Goal: Task Accomplishment & Management: Manage account settings

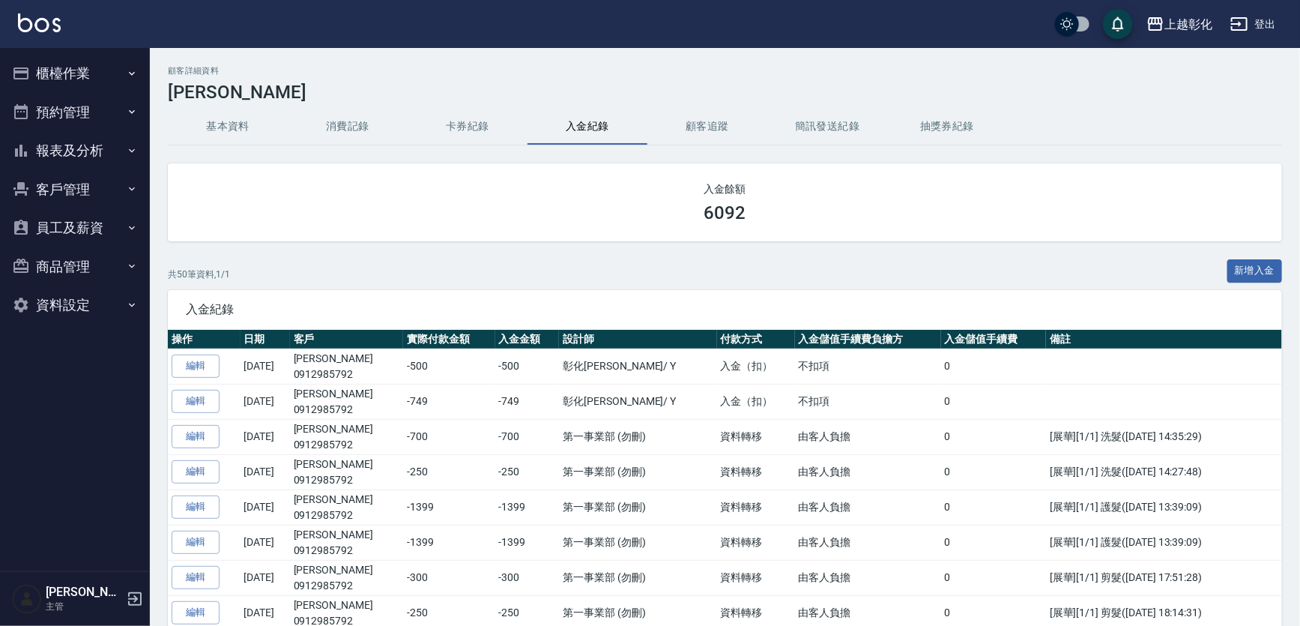
click at [120, 85] on button "櫃檯作業" at bounding box center [75, 73] width 138 height 39
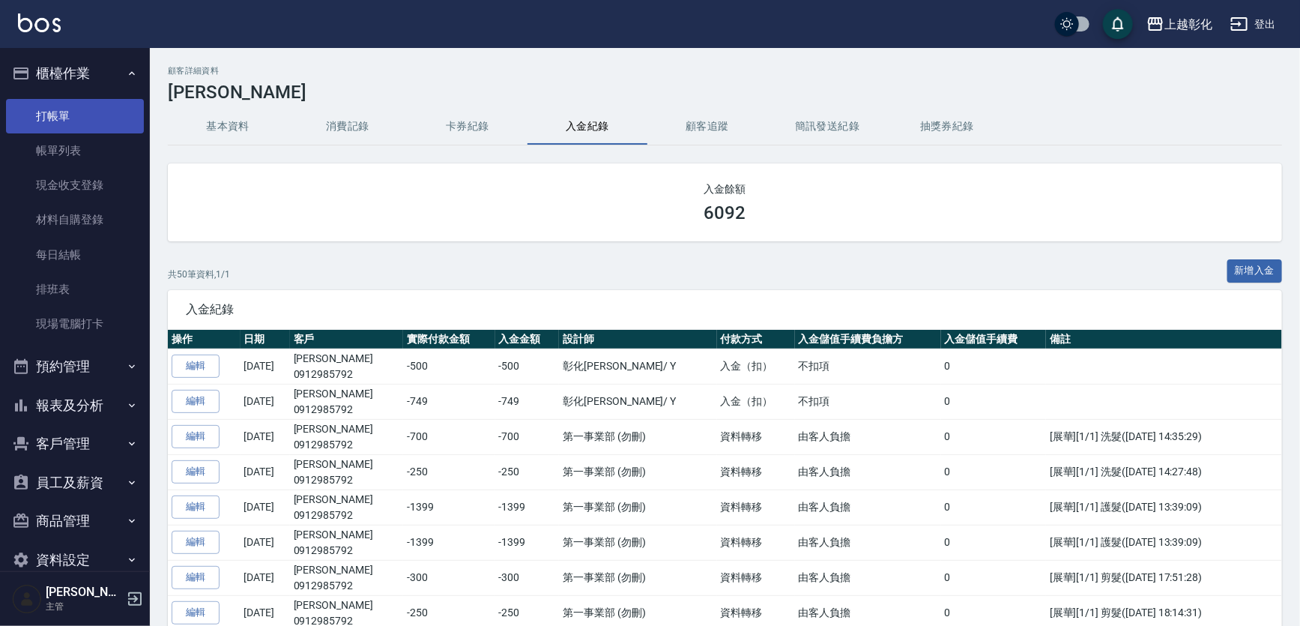
click at [109, 116] on link "打帳單" at bounding box center [75, 116] width 138 height 34
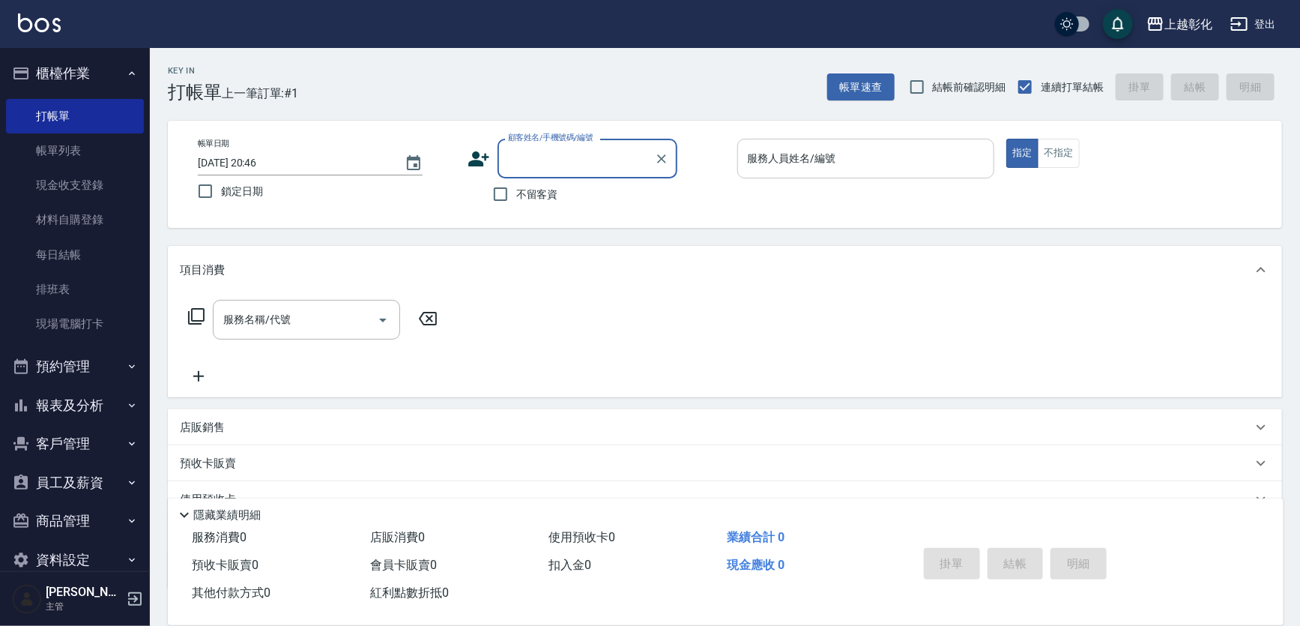
click at [778, 163] on input "服務人員姓名/編號" at bounding box center [866, 158] width 244 height 26
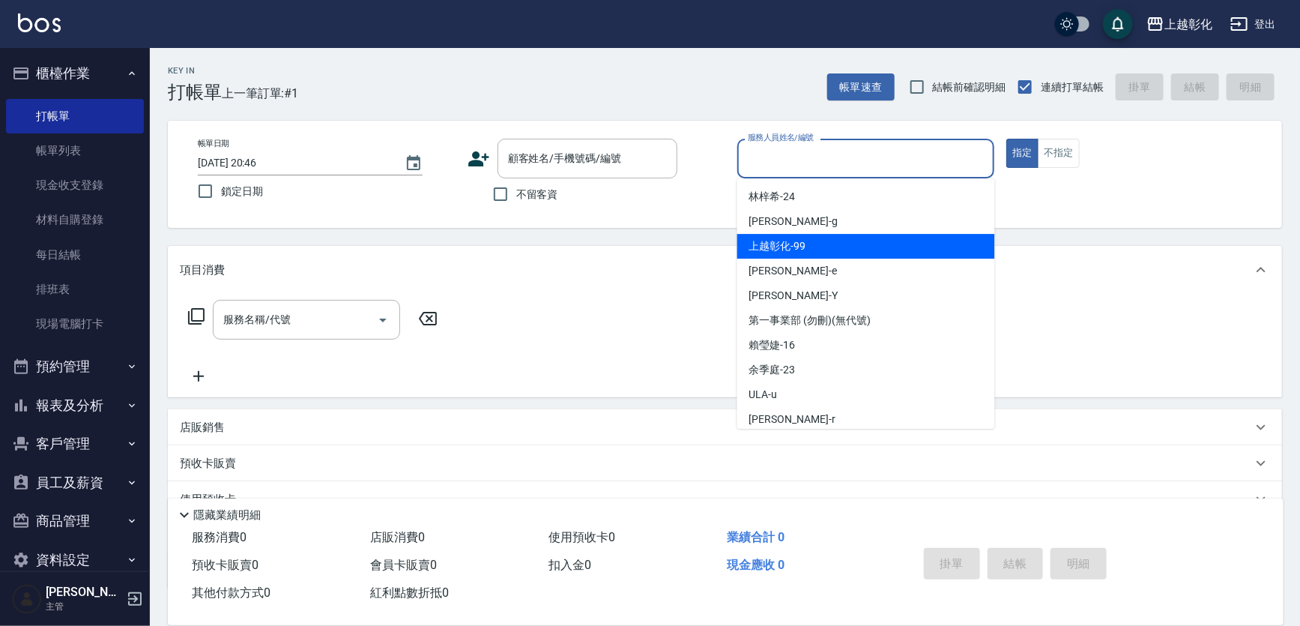
click at [781, 234] on div "上越彰化 -99" at bounding box center [866, 246] width 258 height 25
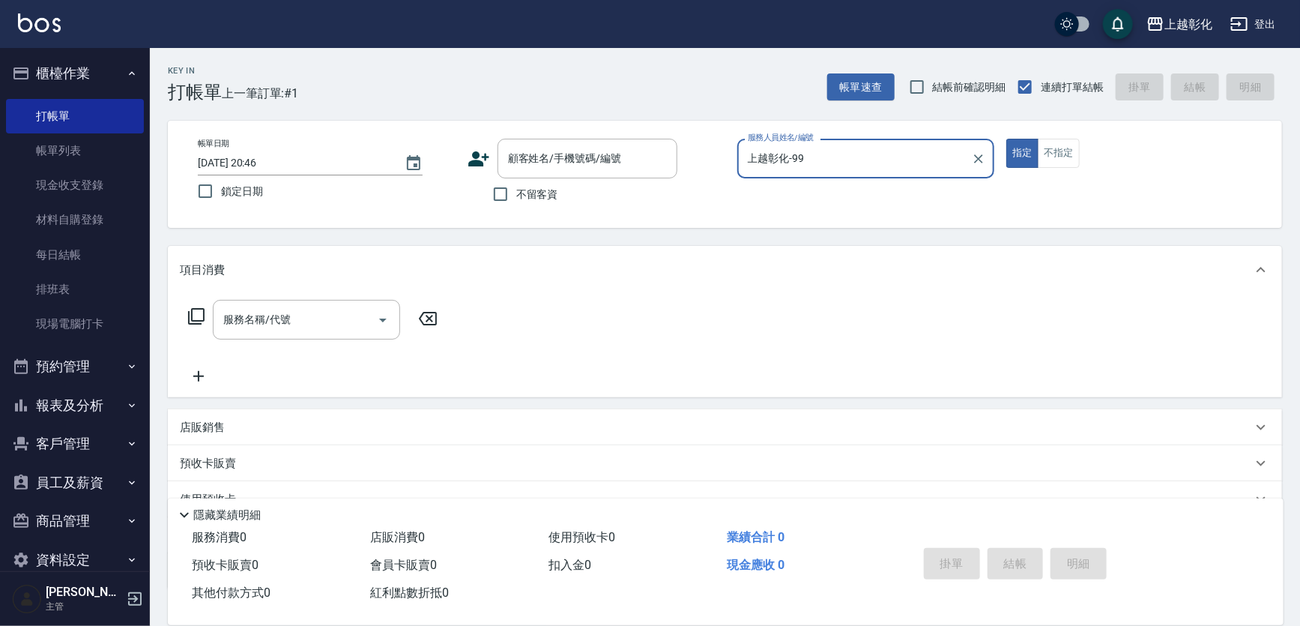
click at [787, 149] on input "上越彰化-99" at bounding box center [855, 158] width 222 height 26
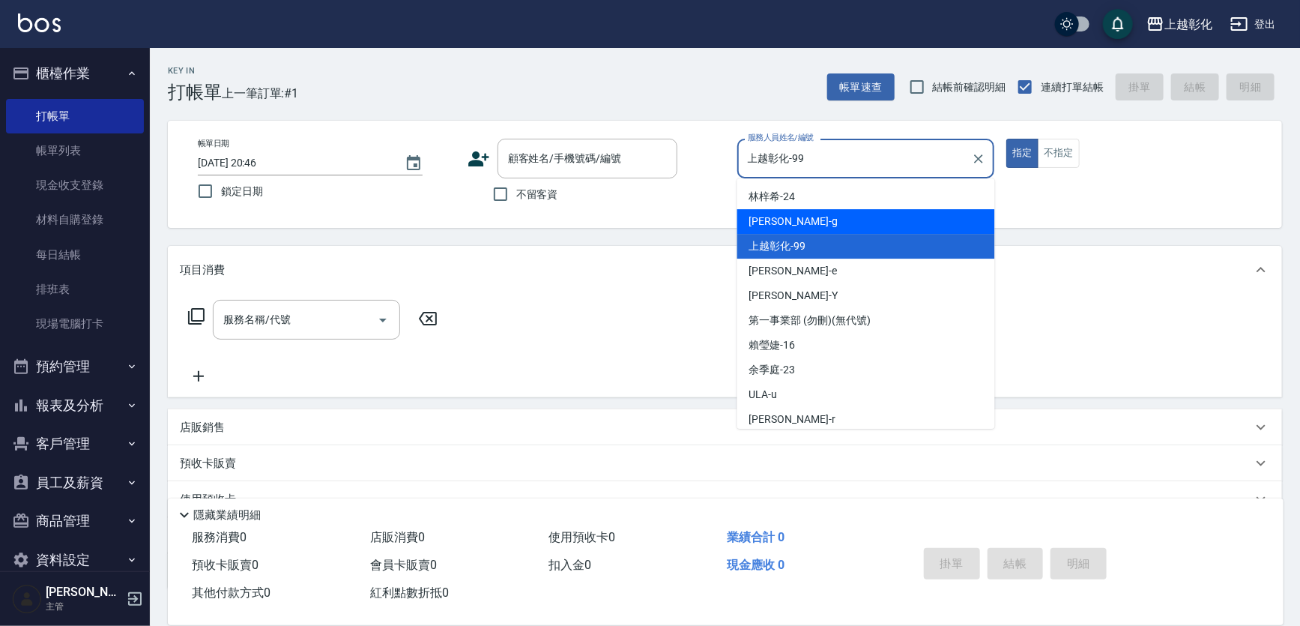
click at [793, 218] on div "[PERSON_NAME]" at bounding box center [866, 221] width 258 height 25
type input "[PERSON_NAME]"
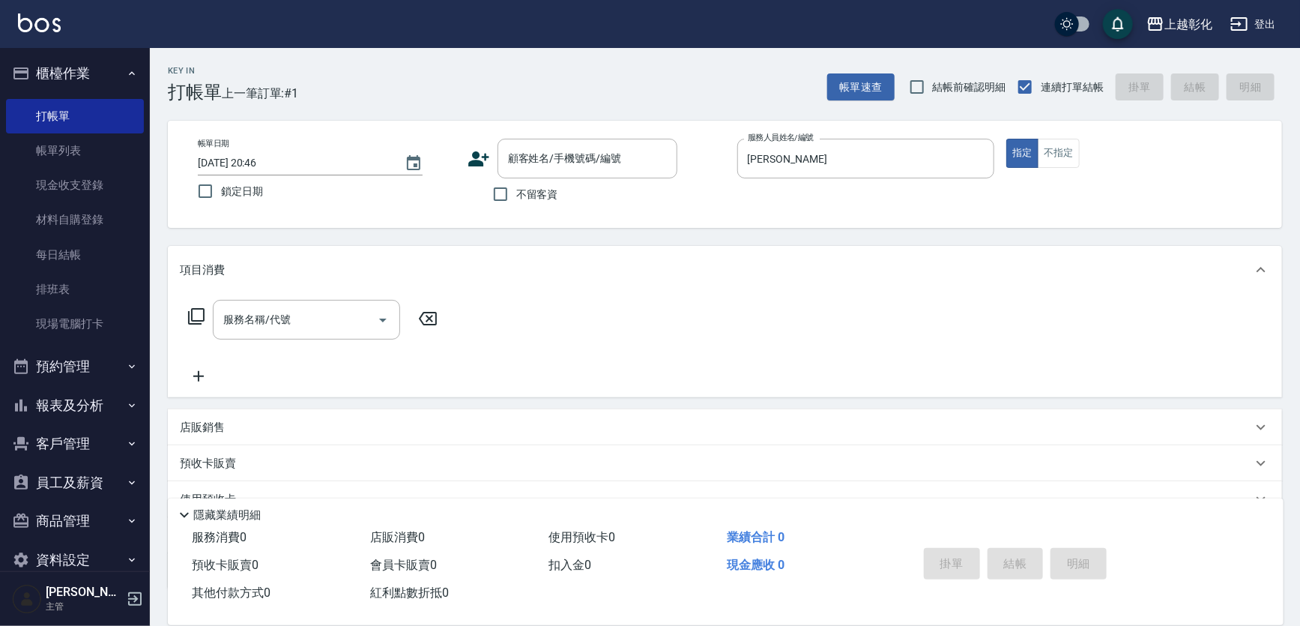
drag, startPoint x: 1011, startPoint y: 169, endPoint x: 1053, endPoint y: 164, distance: 42.3
click at [1014, 169] on div "帳單日期 2025/09/24 20:46 鎖定日期 顧客姓名/手機號碼/編號 顧客姓名/手機號碼/編號 不留客資 服務人員姓名/編號 Gary-g 服務人員…" at bounding box center [725, 174] width 1078 height 71
click at [1054, 163] on button "不指定" at bounding box center [1059, 153] width 42 height 29
click at [320, 330] on input "服務名稱/代號" at bounding box center [294, 319] width 151 height 26
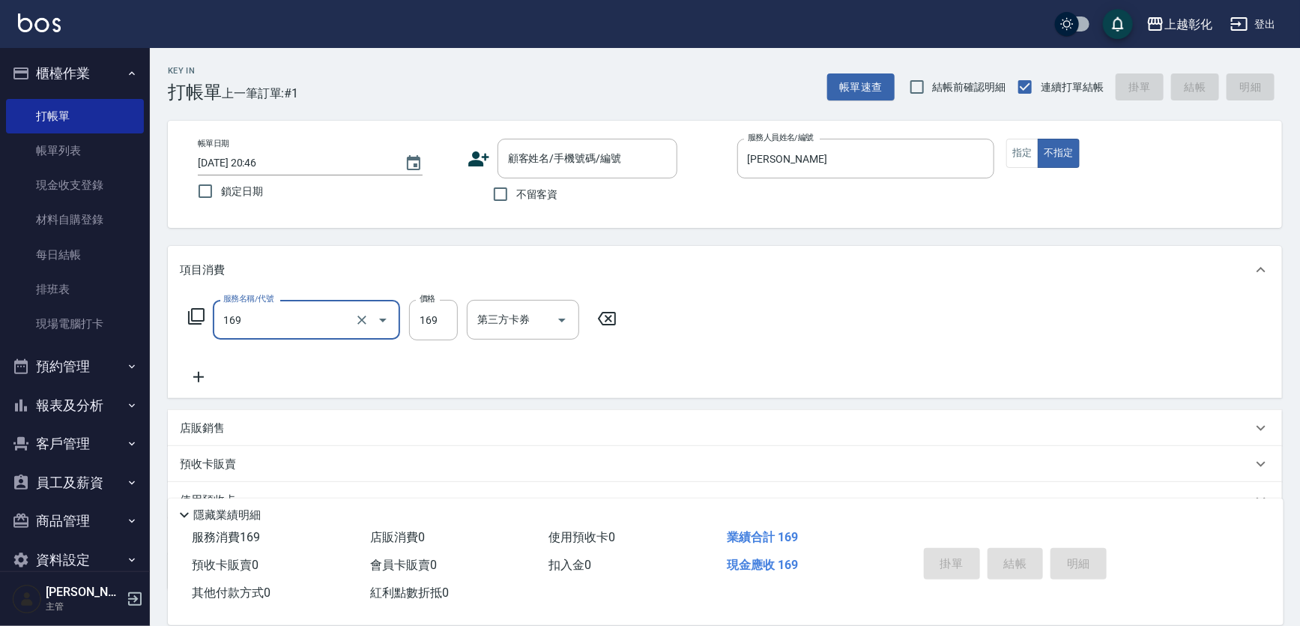
type input "剪髮(169)"
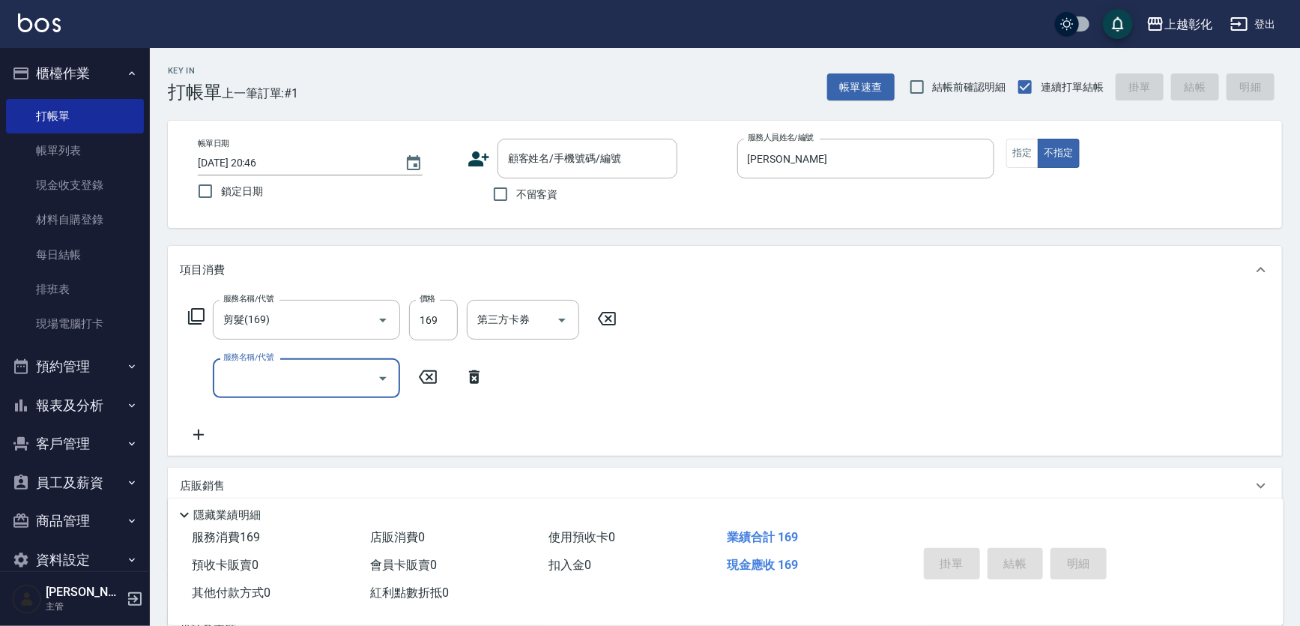
click at [550, 195] on span "不留客資" at bounding box center [537, 195] width 42 height 16
click at [516, 195] on input "不留客資" at bounding box center [500, 193] width 31 height 31
checkbox input "true"
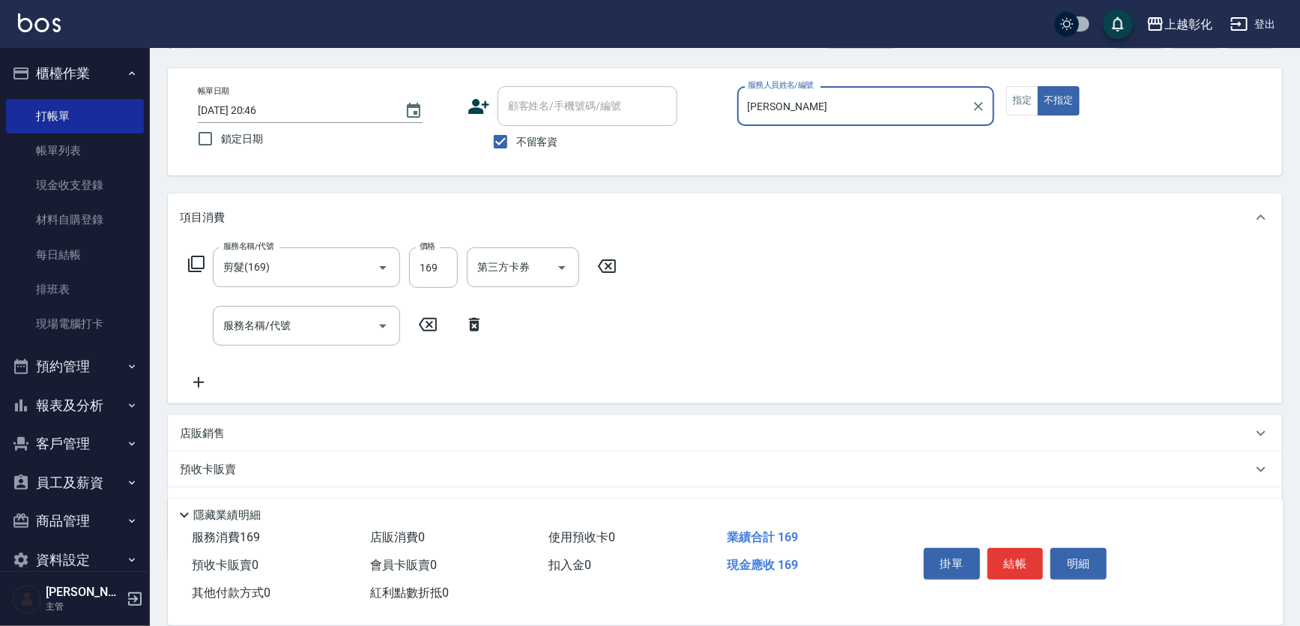
scroll to position [127, 0]
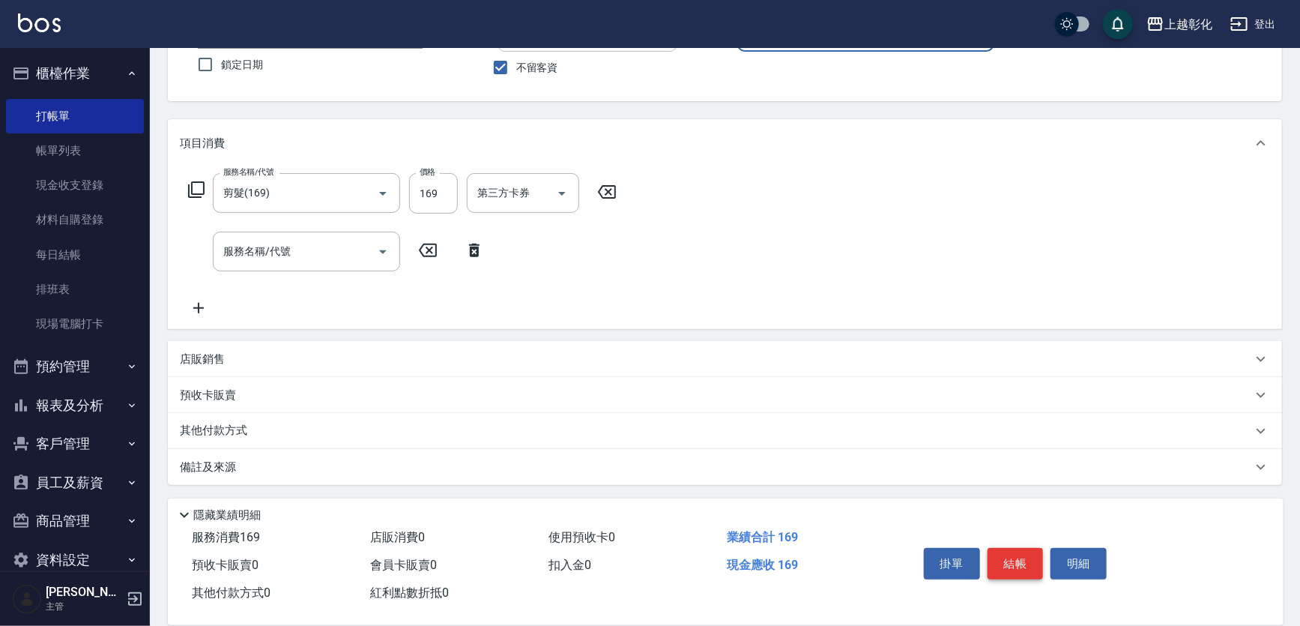
click at [1012, 553] on button "結帳" at bounding box center [1015, 563] width 56 height 31
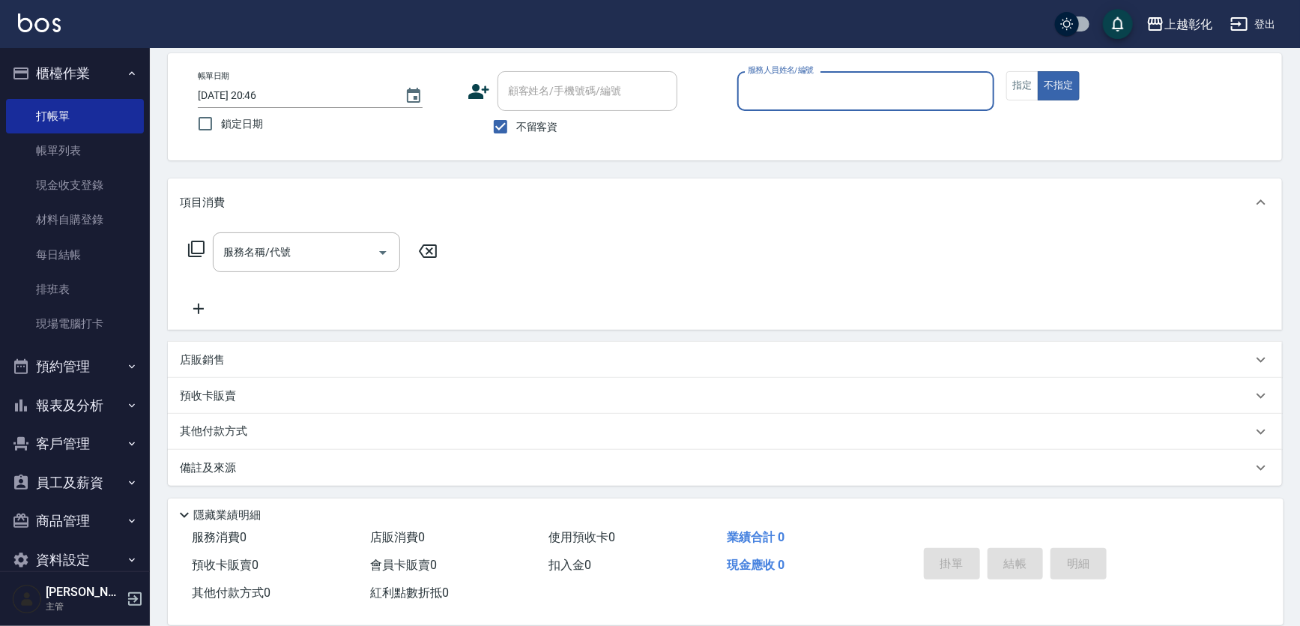
click at [555, 132] on span "不留客資" at bounding box center [537, 127] width 42 height 16
click at [516, 132] on input "不留客資" at bounding box center [500, 126] width 31 height 31
checkbox input "false"
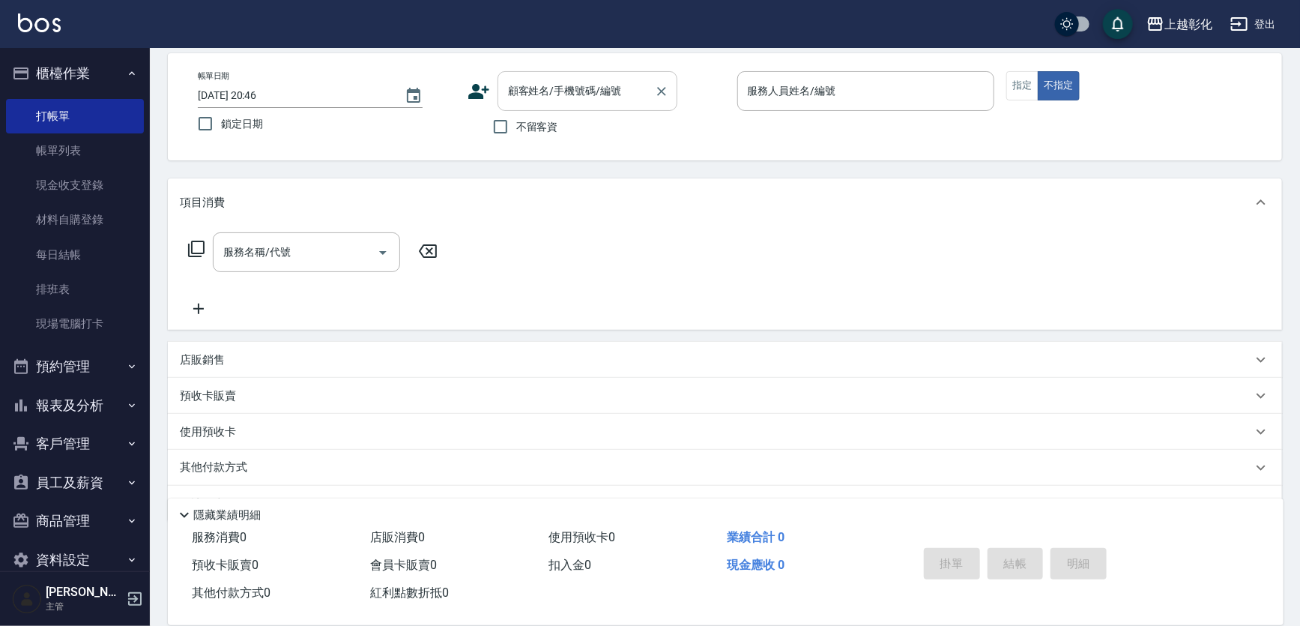
click at [554, 87] on div "顧客姓名/手機號碼/編號 顧客姓名/手機號碼/編號" at bounding box center [587, 91] width 180 height 40
click at [596, 121] on li "[PERSON_NAME]/0907406708/null" at bounding box center [587, 129] width 180 height 25
type input "[PERSON_NAME]/0907406708/null"
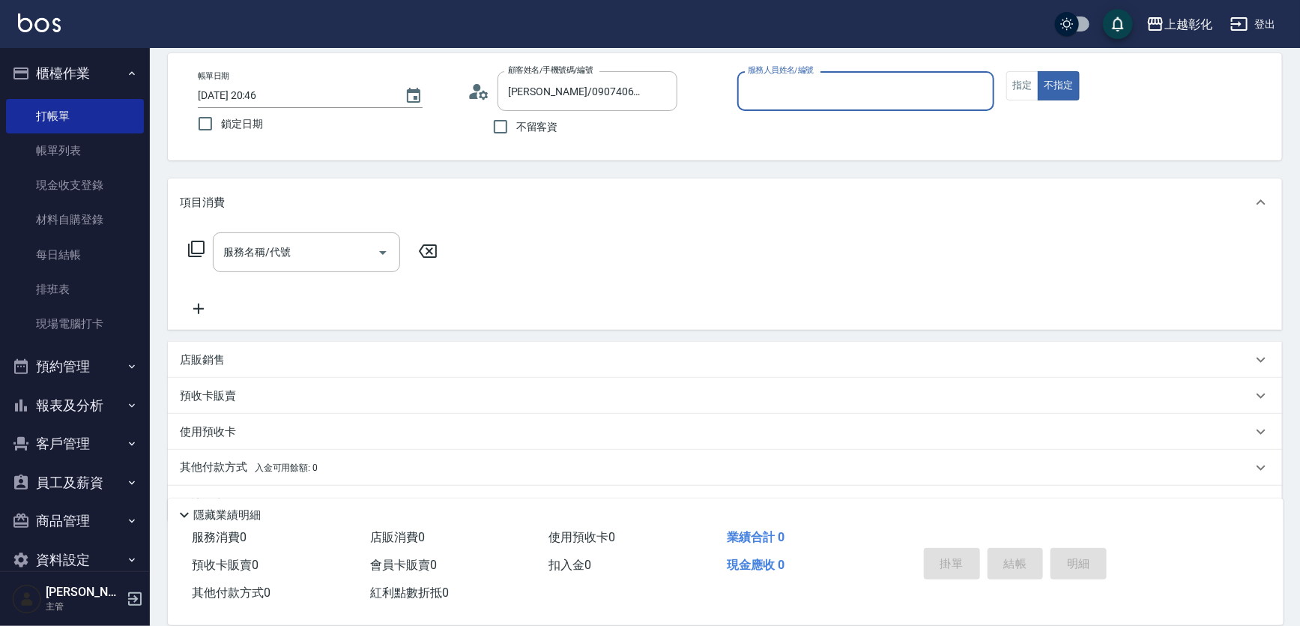
click at [829, 89] on input "服務人員姓名/編號" at bounding box center [866, 91] width 244 height 26
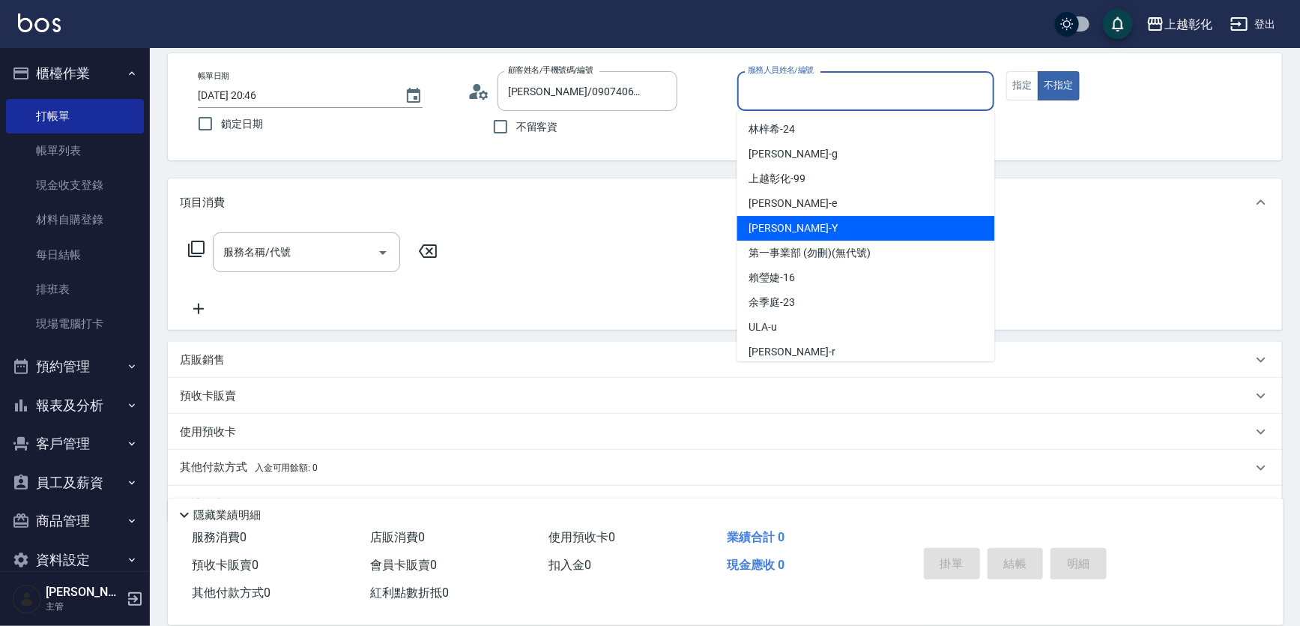
click at [802, 222] on div "[PERSON_NAME] -Y" at bounding box center [866, 228] width 258 height 25
type input "[PERSON_NAME]-Y"
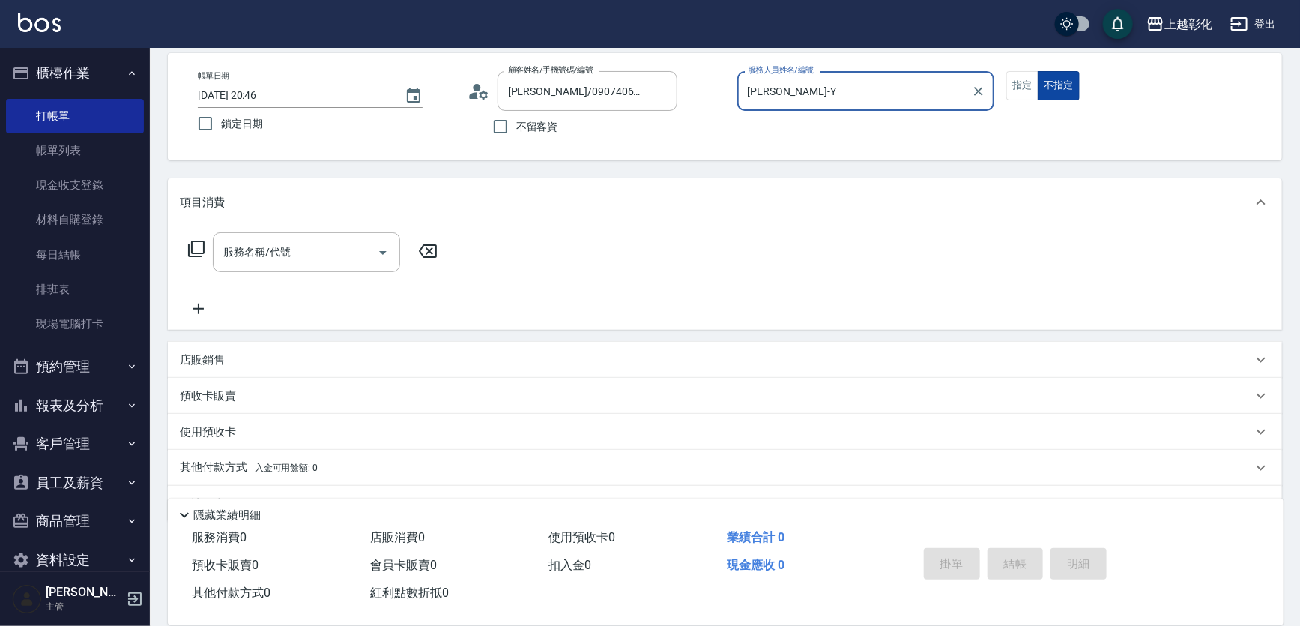
click at [1079, 78] on button "不指定" at bounding box center [1059, 85] width 42 height 29
click at [240, 240] on div "服務名稱/代號 服務名稱/代號" at bounding box center [306, 252] width 187 height 40
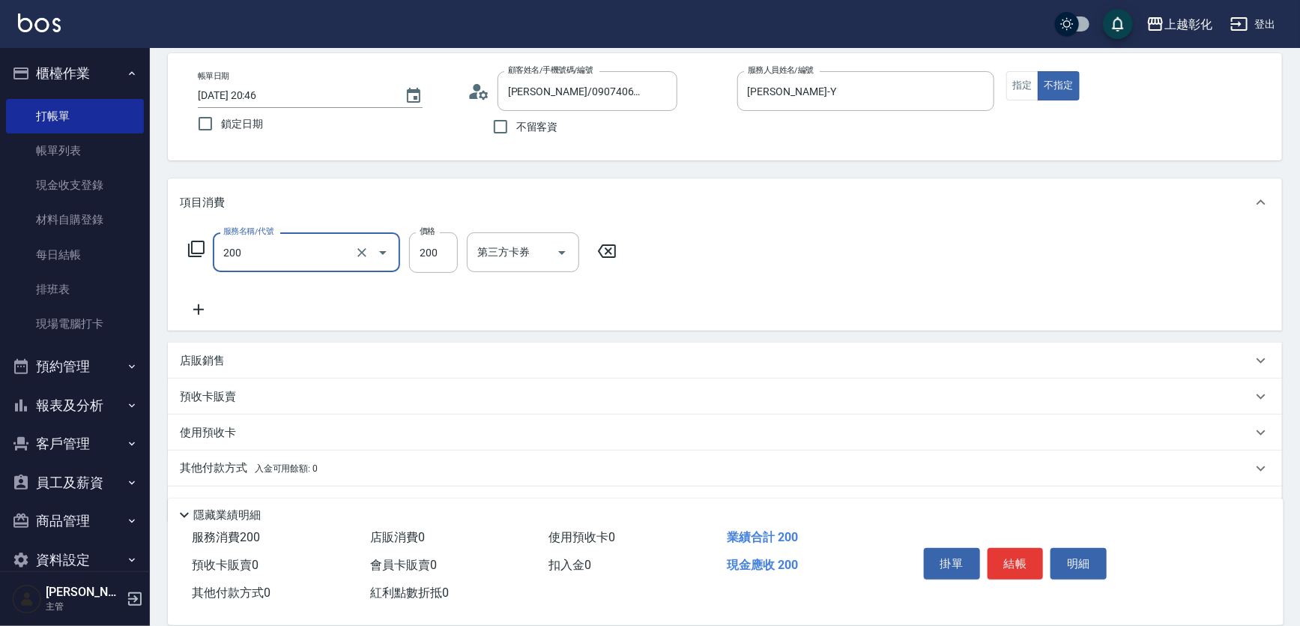
type input "New洗專案(200)"
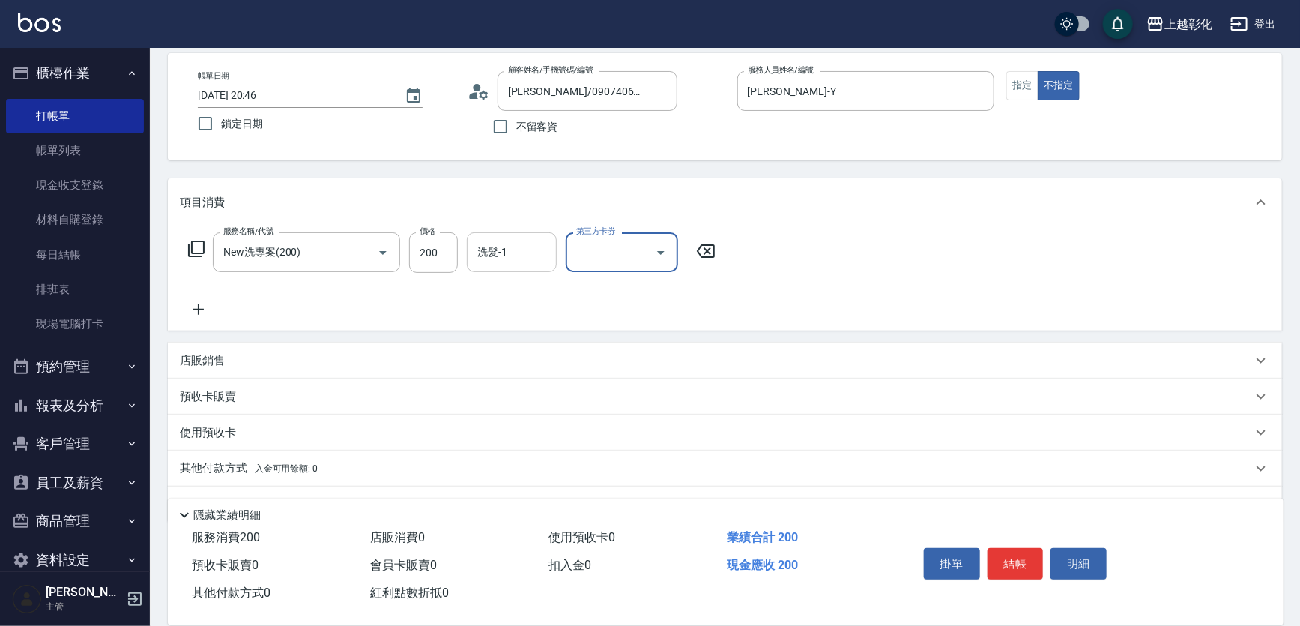
click at [484, 253] on input "洗髮-1" at bounding box center [511, 252] width 76 height 26
type input "謝宥萱-41"
click at [987, 554] on button "結帳" at bounding box center [1015, 563] width 56 height 31
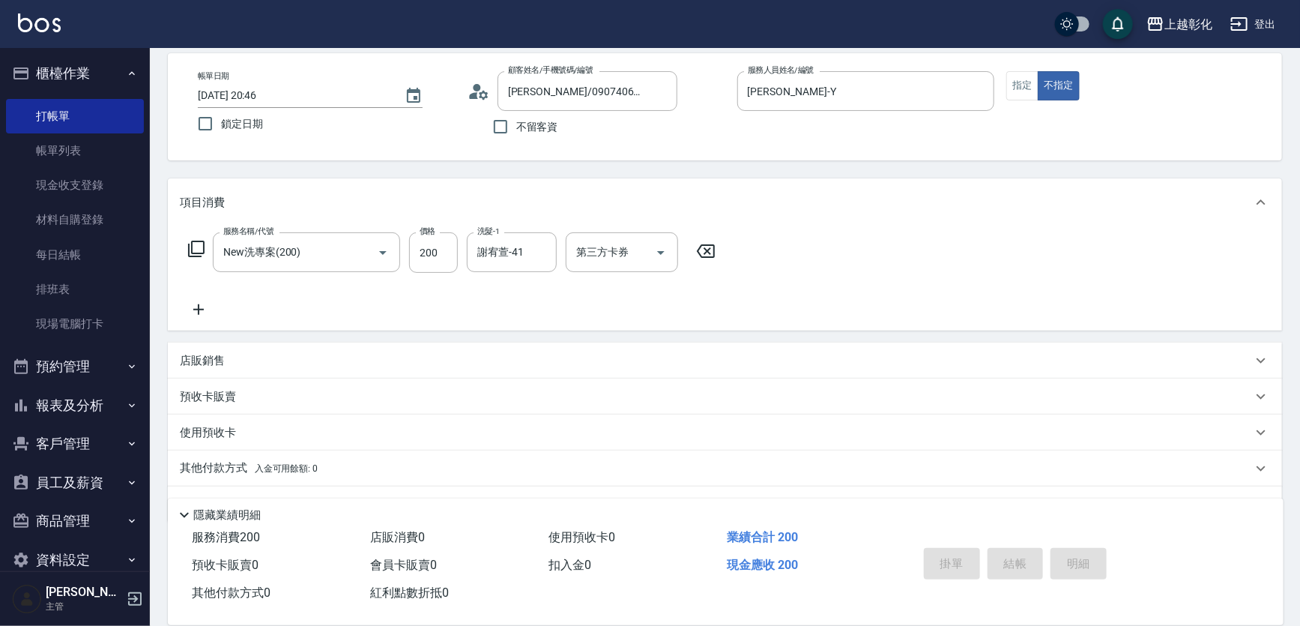
type input "2025/09/24 20:47"
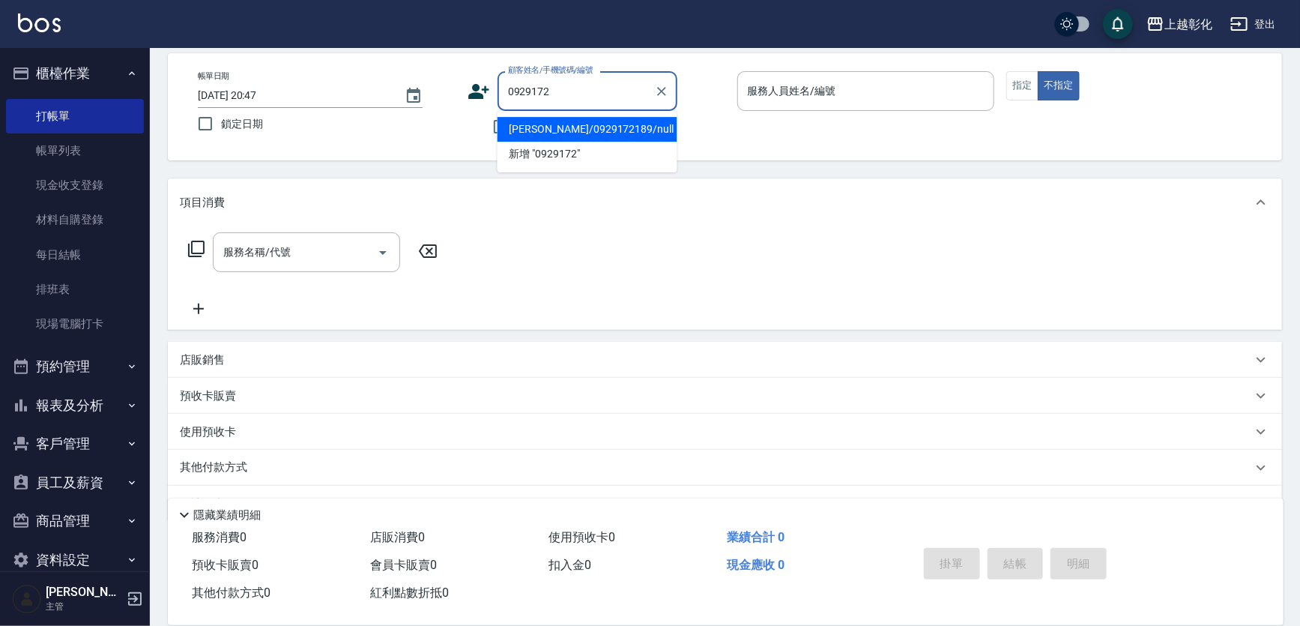
click at [606, 118] on li "[PERSON_NAME]/0929172189/null" at bounding box center [587, 129] width 180 height 25
type input "[PERSON_NAME]/0929172189/null"
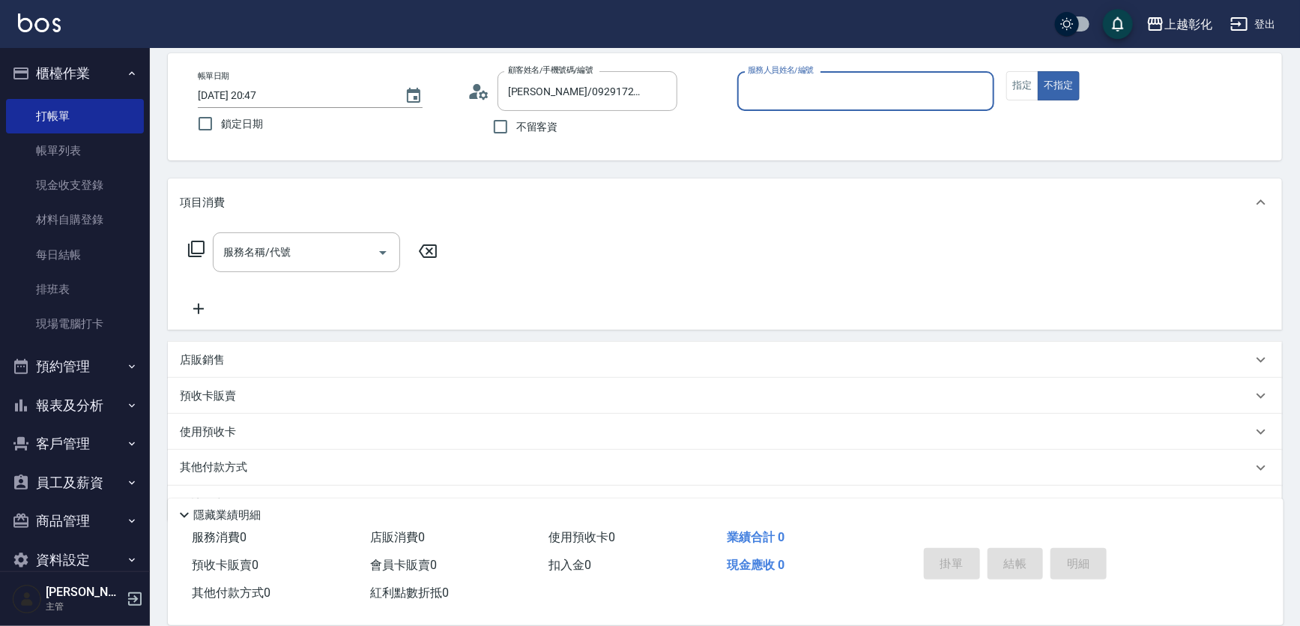
click at [813, 93] on input "服務人員姓名/編號" at bounding box center [866, 91] width 244 height 26
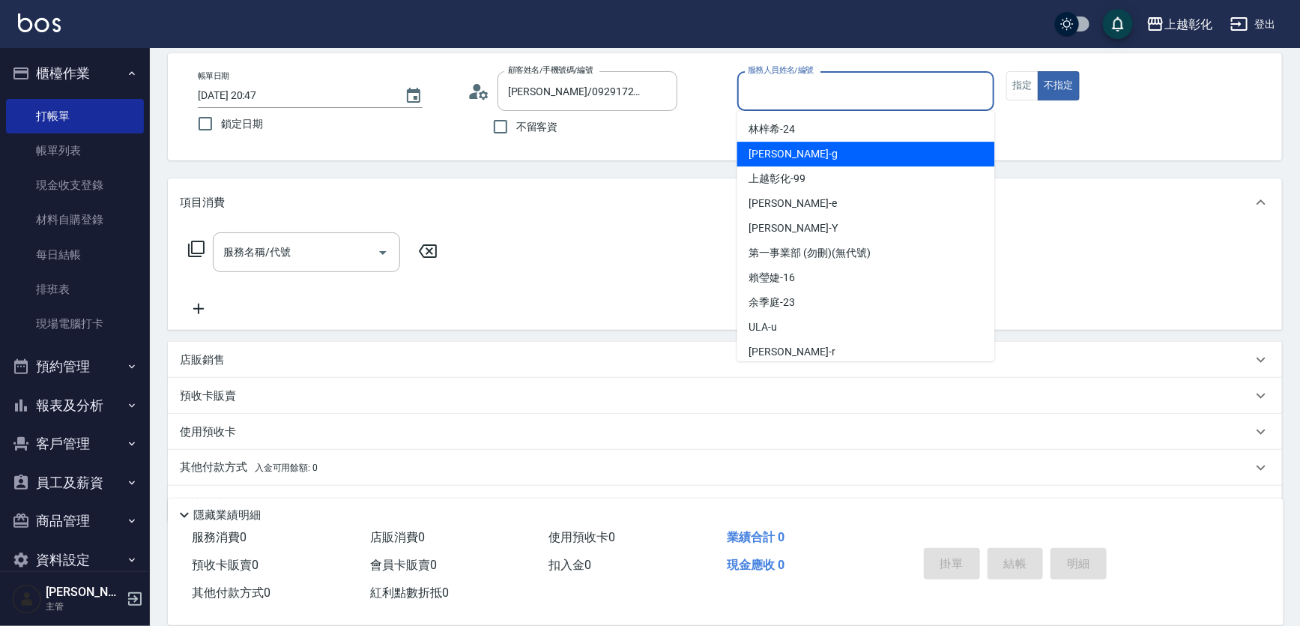
click at [772, 150] on span "[PERSON_NAME]" at bounding box center [793, 154] width 88 height 16
type input "[PERSON_NAME]"
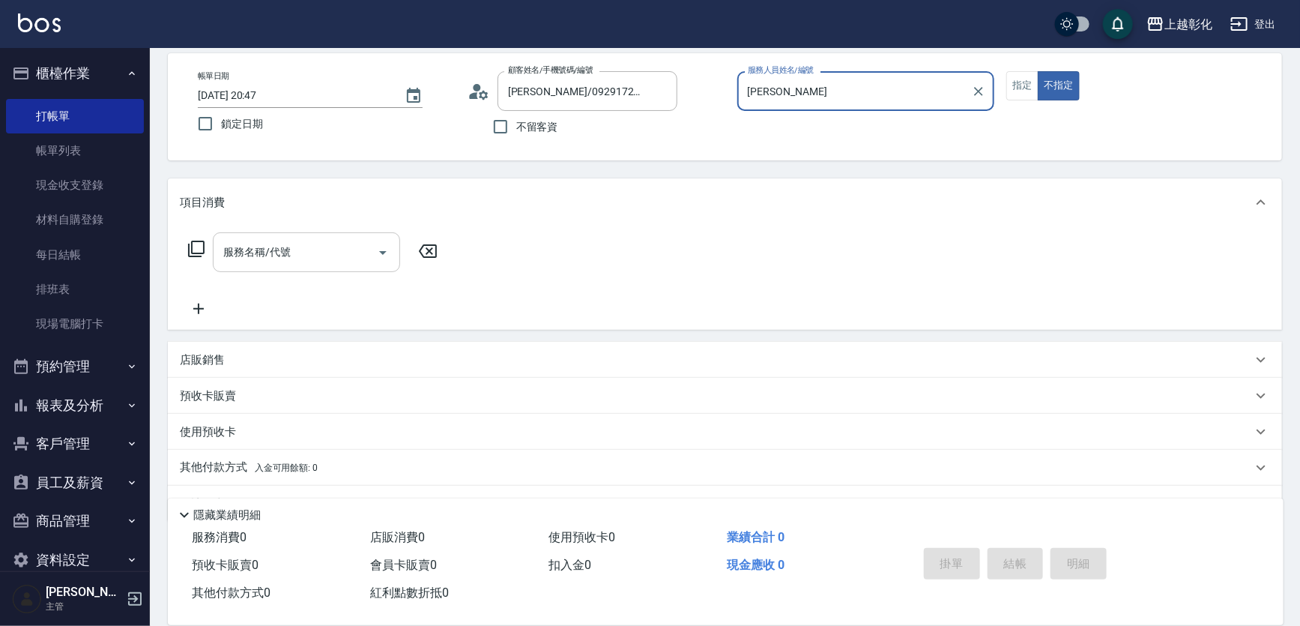
click at [258, 255] on input "服務名稱/代號" at bounding box center [294, 252] width 151 height 26
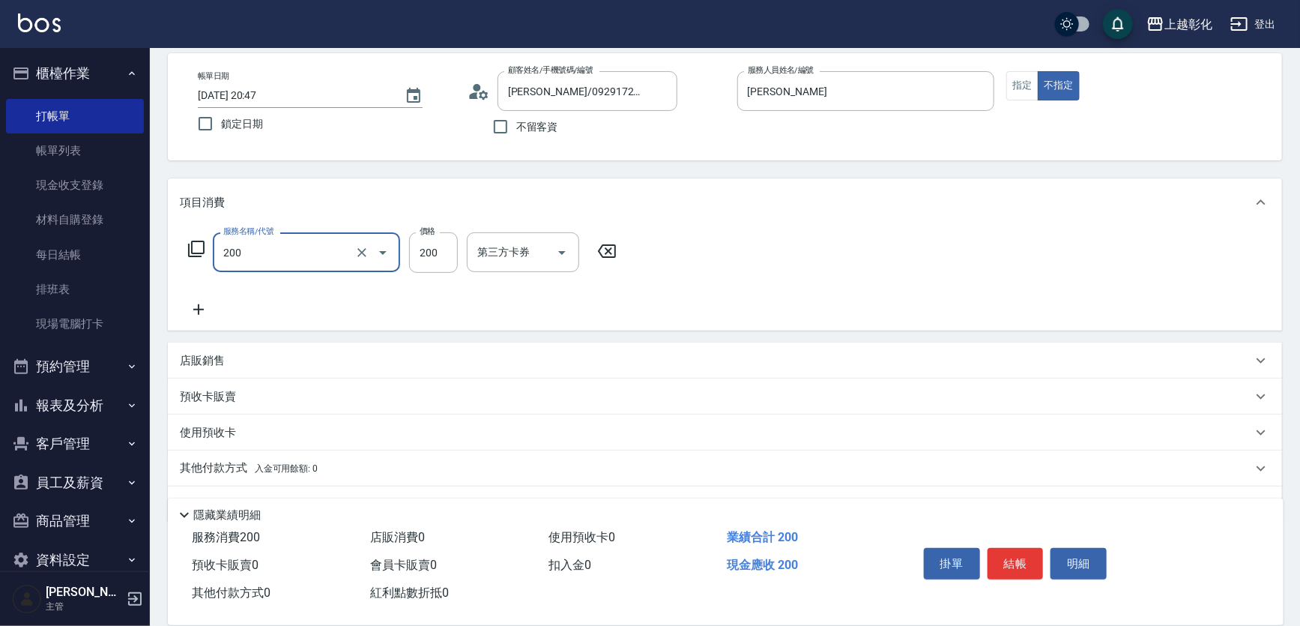
type input "New洗專案(200)"
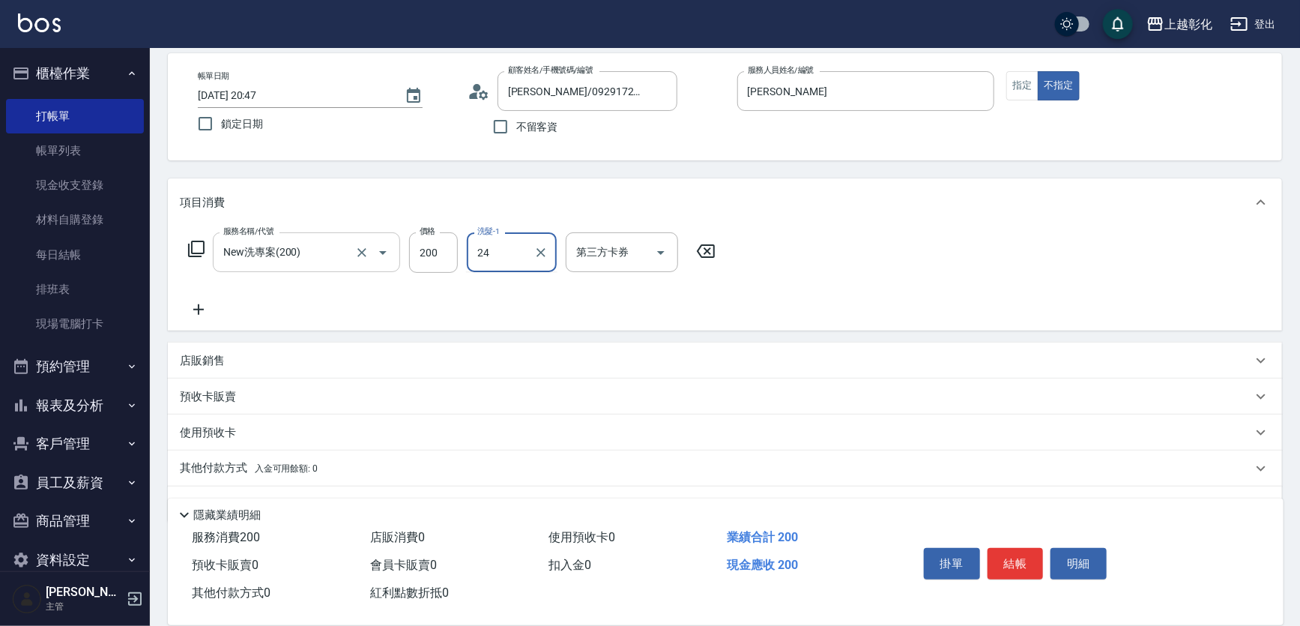
type input "[PERSON_NAME]-24"
click at [618, 264] on div "第三方卡券" at bounding box center [622, 252] width 112 height 40
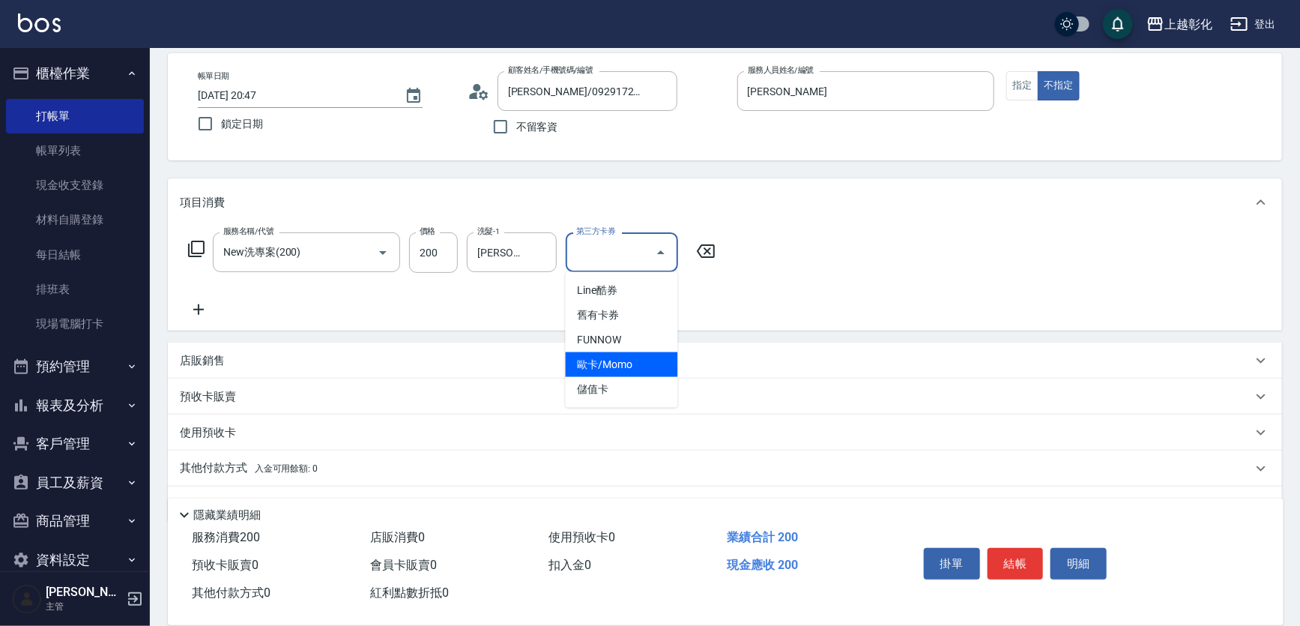
click at [608, 393] on span "儲值卡" at bounding box center [622, 389] width 112 height 25
type input "儲值卡"
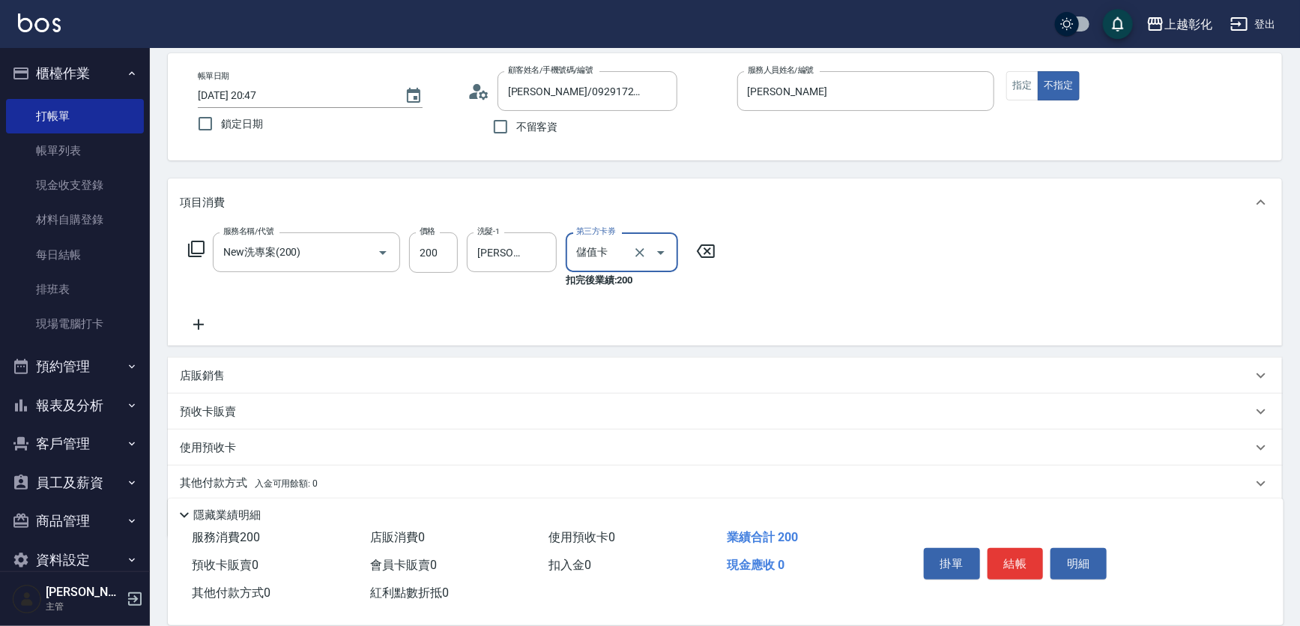
click at [1017, 548] on button "結帳" at bounding box center [1015, 563] width 56 height 31
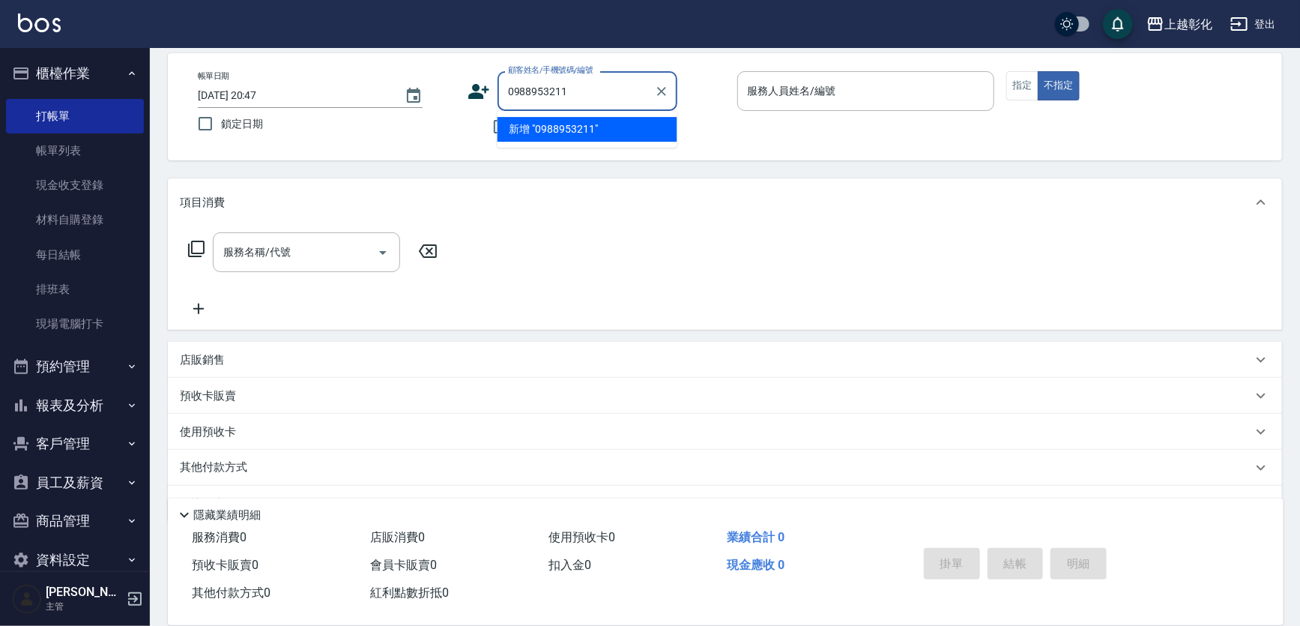
type input "0988953211"
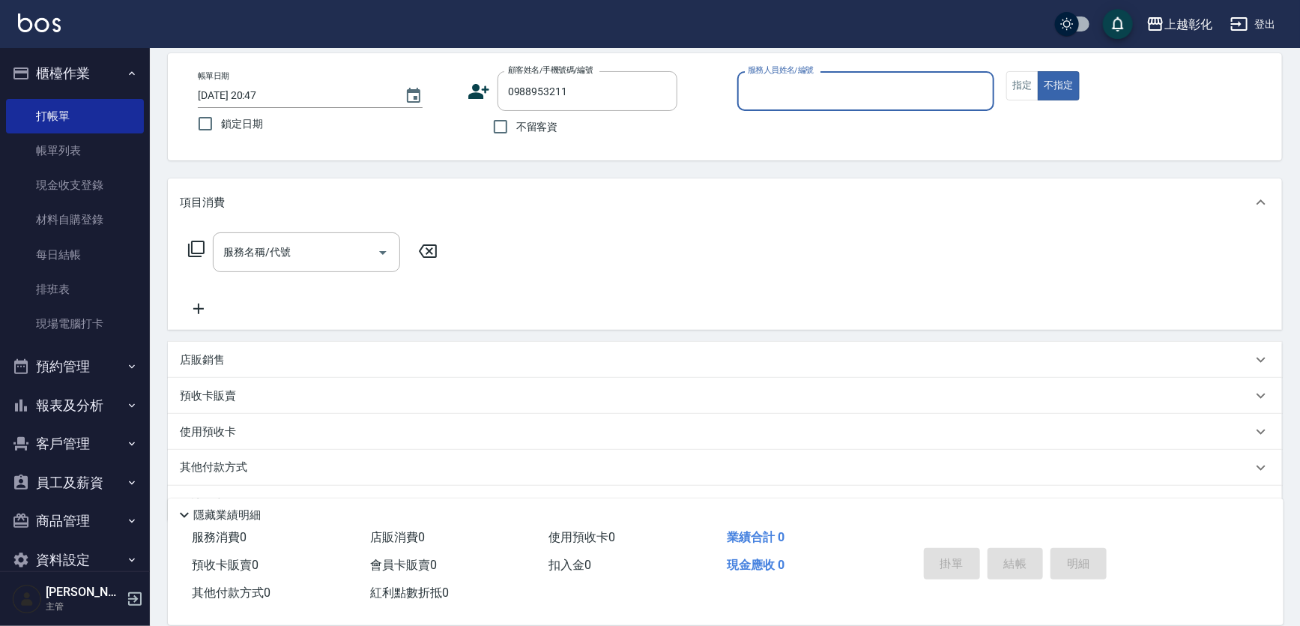
click at [1038, 71] on button "不指定" at bounding box center [1059, 85] width 42 height 29
type button "false"
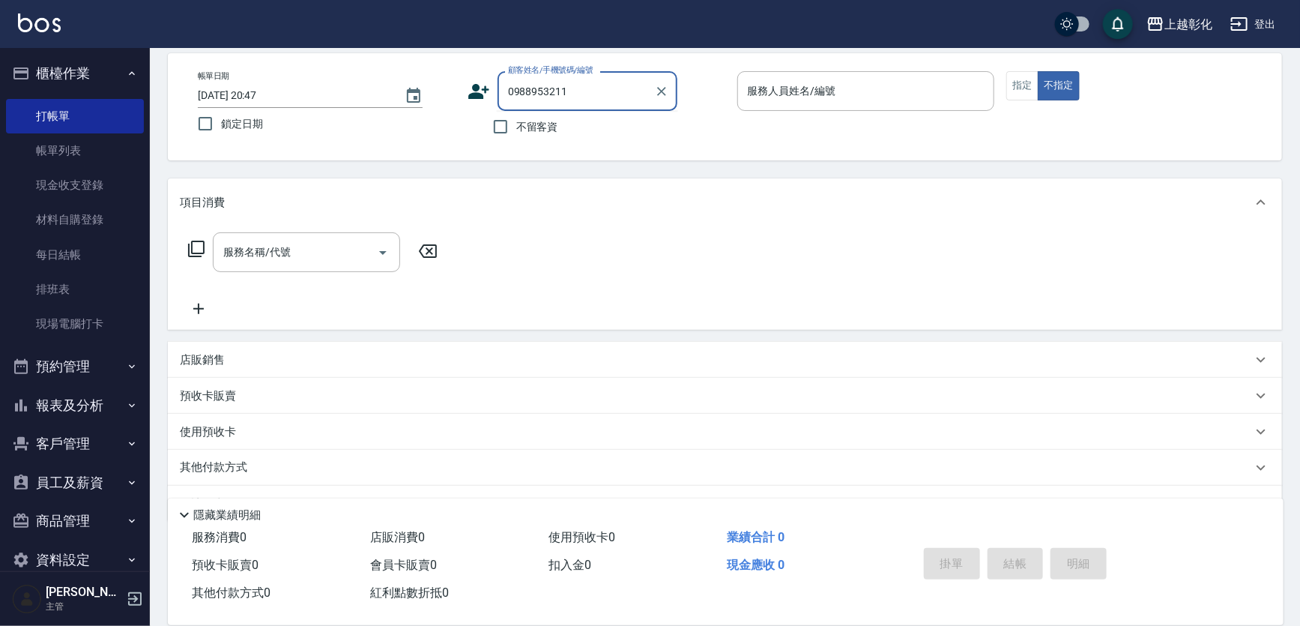
click at [570, 93] on input "0988953211" at bounding box center [576, 91] width 144 height 26
click at [501, 130] on input "不留客資" at bounding box center [500, 126] width 31 height 31
checkbox input "true"
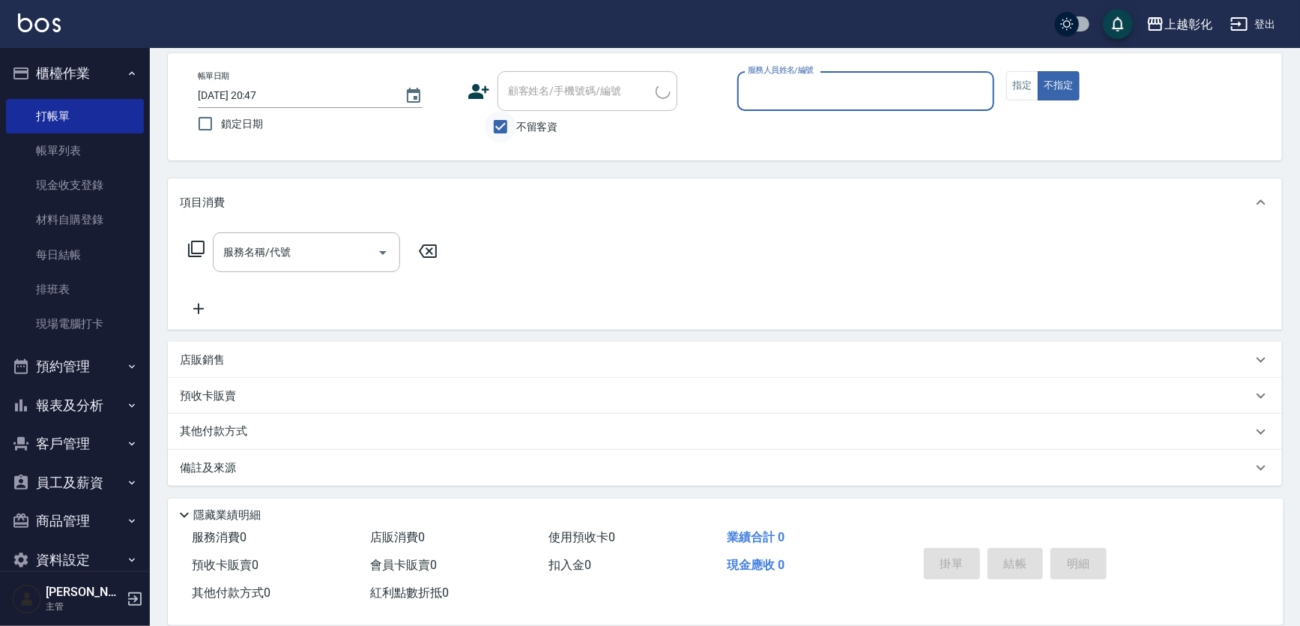
click at [504, 114] on input "不留客資" at bounding box center [500, 126] width 31 height 31
checkbox input "false"
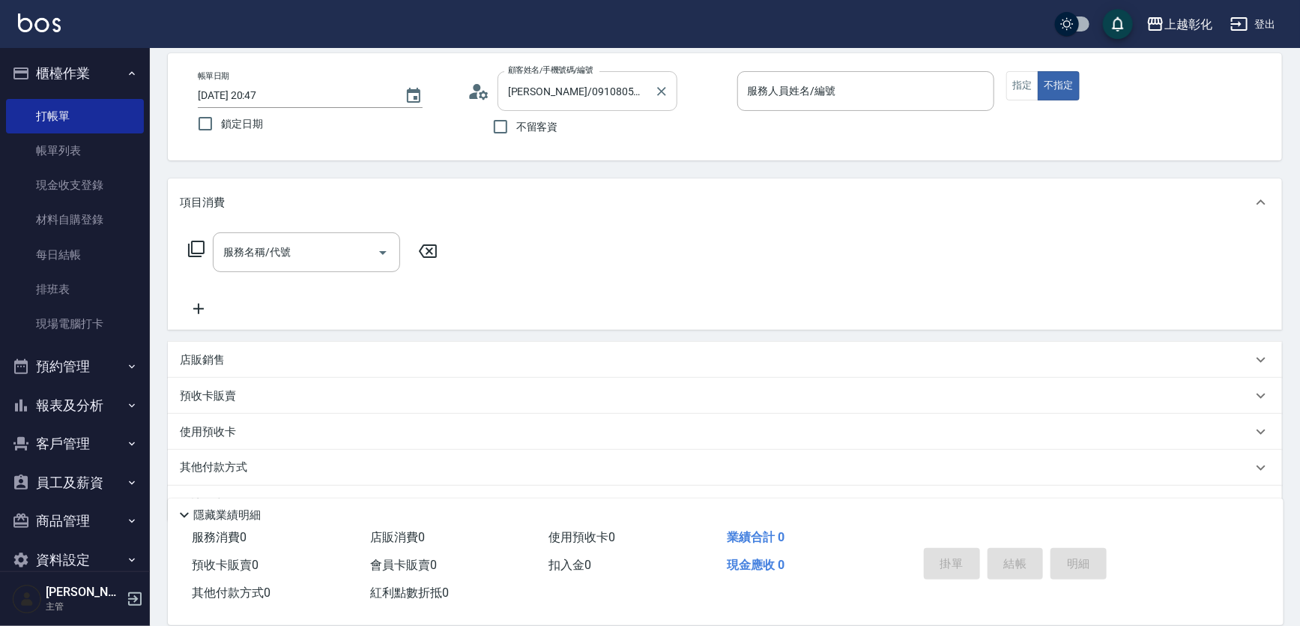
click at [536, 89] on input "[PERSON_NAME]/0910805477/" at bounding box center [576, 91] width 144 height 26
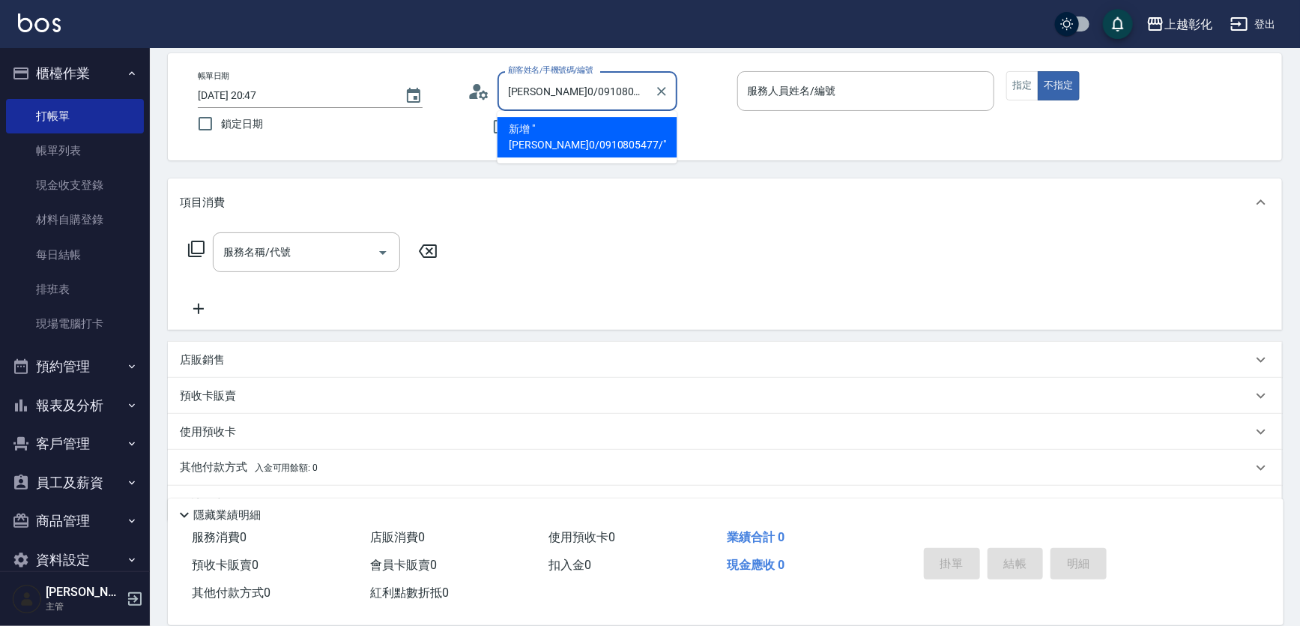
scroll to position [0, 0]
type input "李/0910805477/"
click at [654, 88] on icon "Clear" at bounding box center [661, 91] width 15 height 15
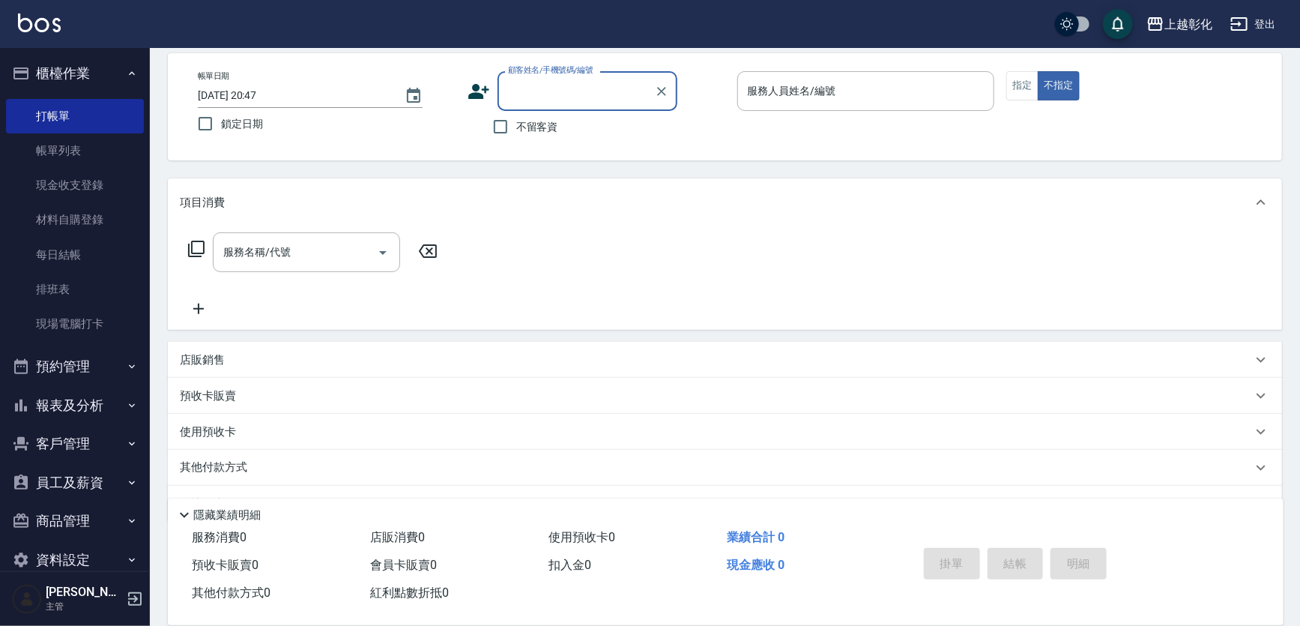
click at [615, 91] on input "顧客姓名/手機號碼/編號" at bounding box center [576, 91] width 144 height 26
click at [606, 120] on li "新增 "0988953211"" at bounding box center [587, 129] width 180 height 25
type input "0988953211"
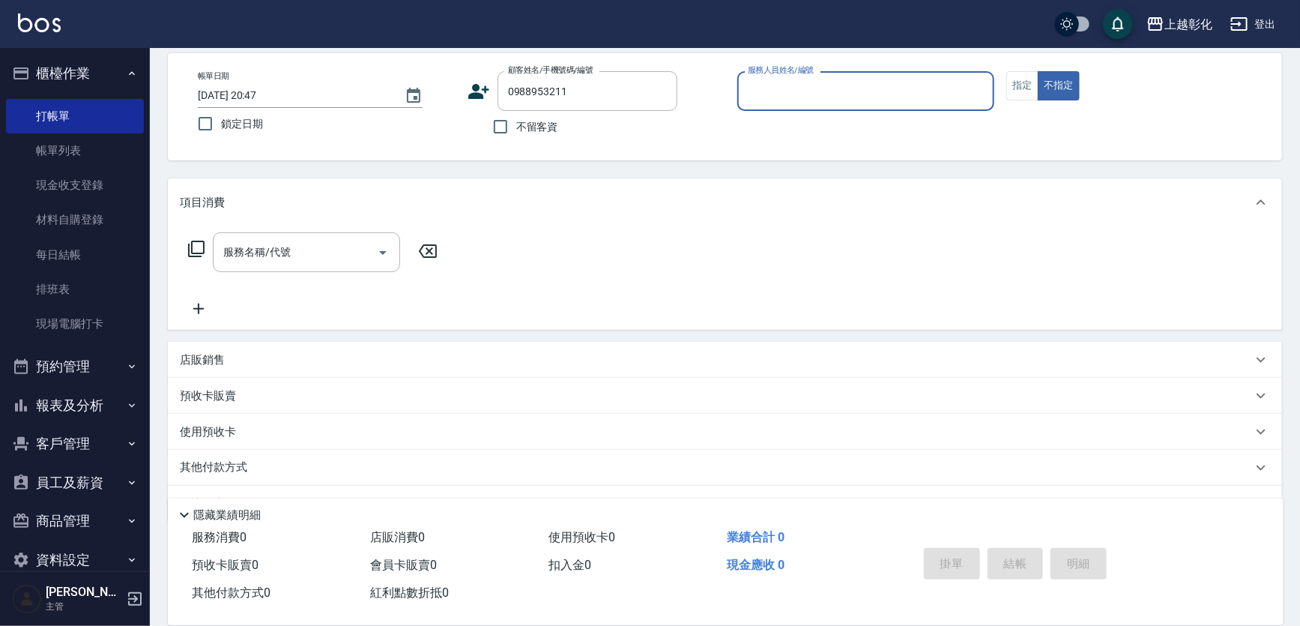
click at [538, 124] on span "不留客資" at bounding box center [537, 127] width 42 height 16
click at [516, 124] on input "不留客資" at bounding box center [500, 126] width 31 height 31
checkbox input "true"
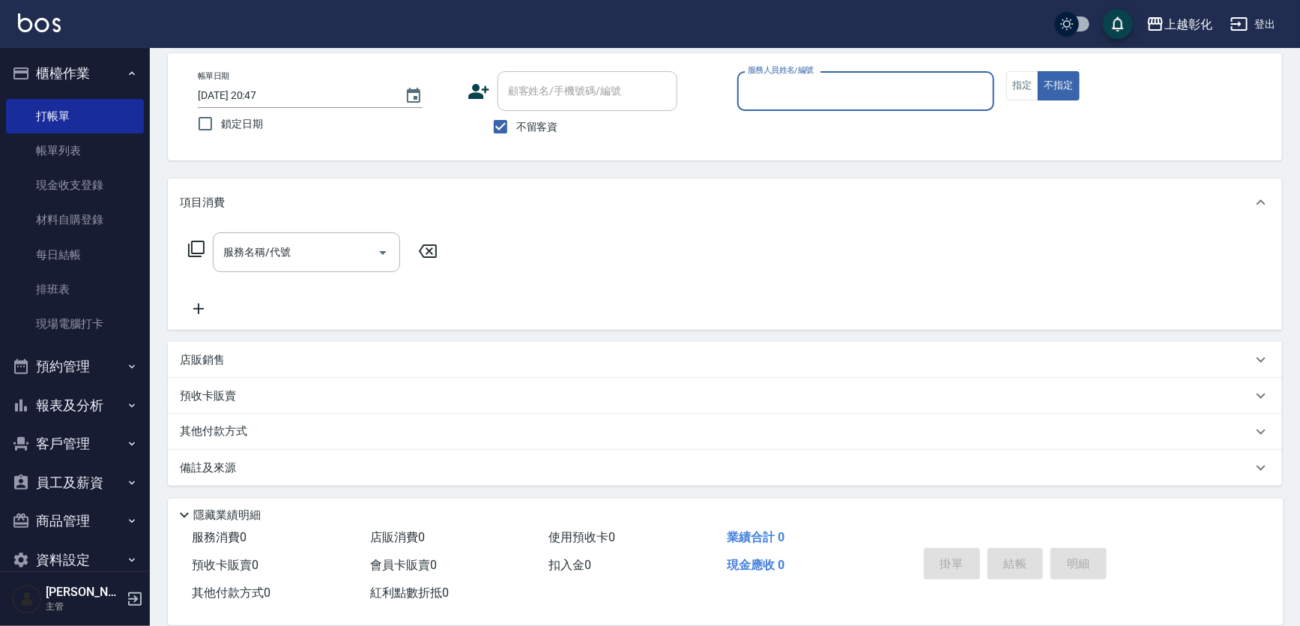
click at [803, 94] on input "服務人員姓名/編號" at bounding box center [866, 91] width 244 height 26
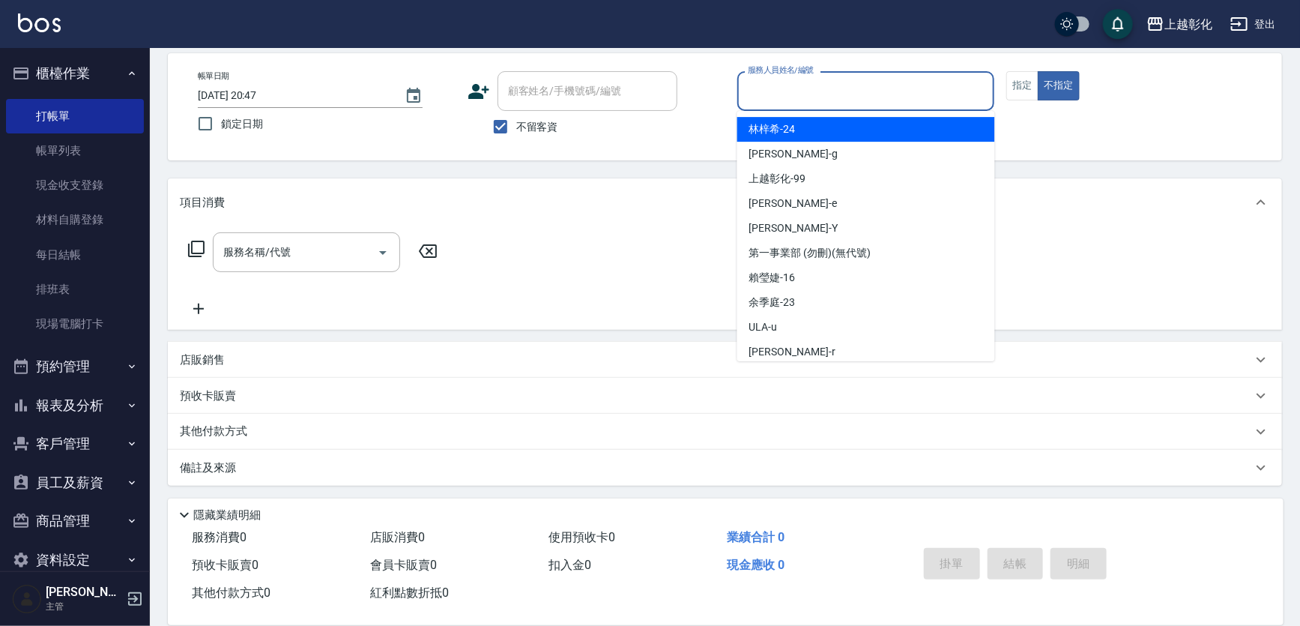
type input "ㄗ"
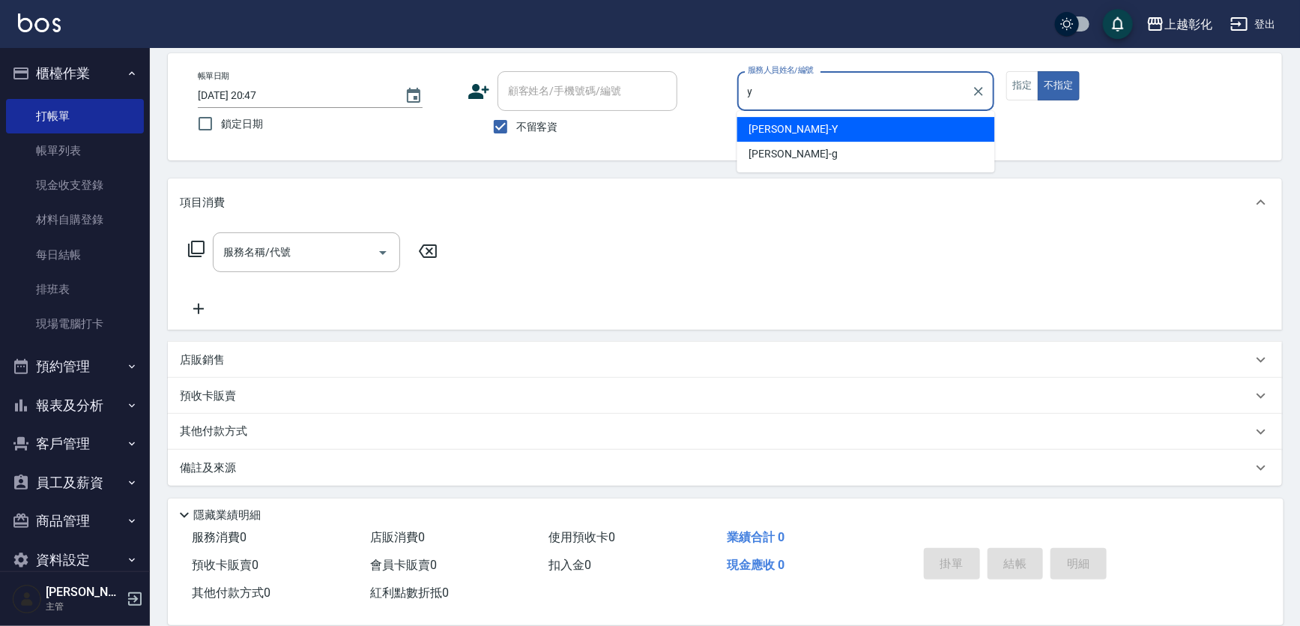
type input "[PERSON_NAME]-Y"
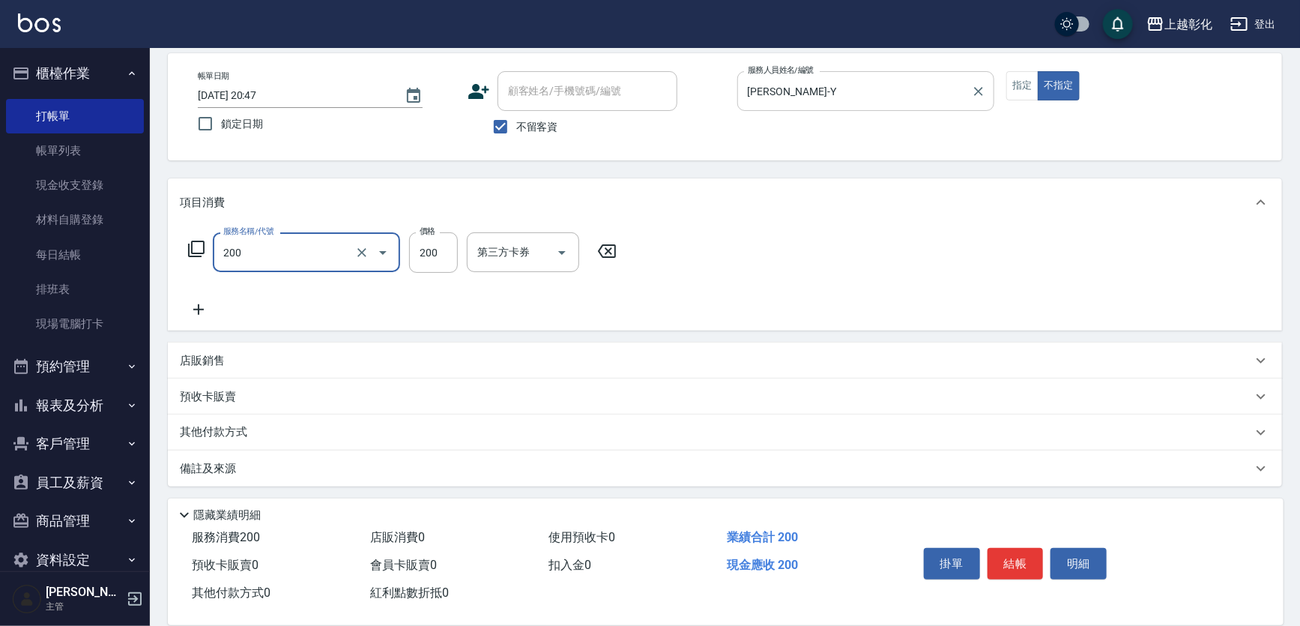
type input "New洗專案(200)"
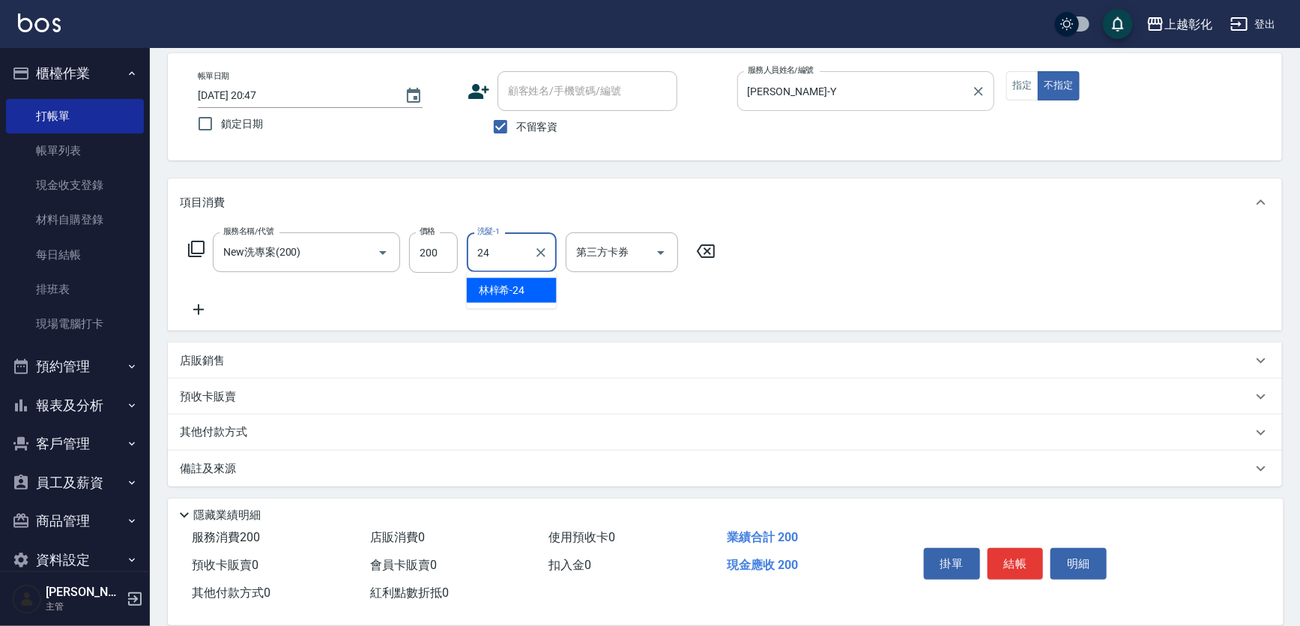
type input "[PERSON_NAME]-24"
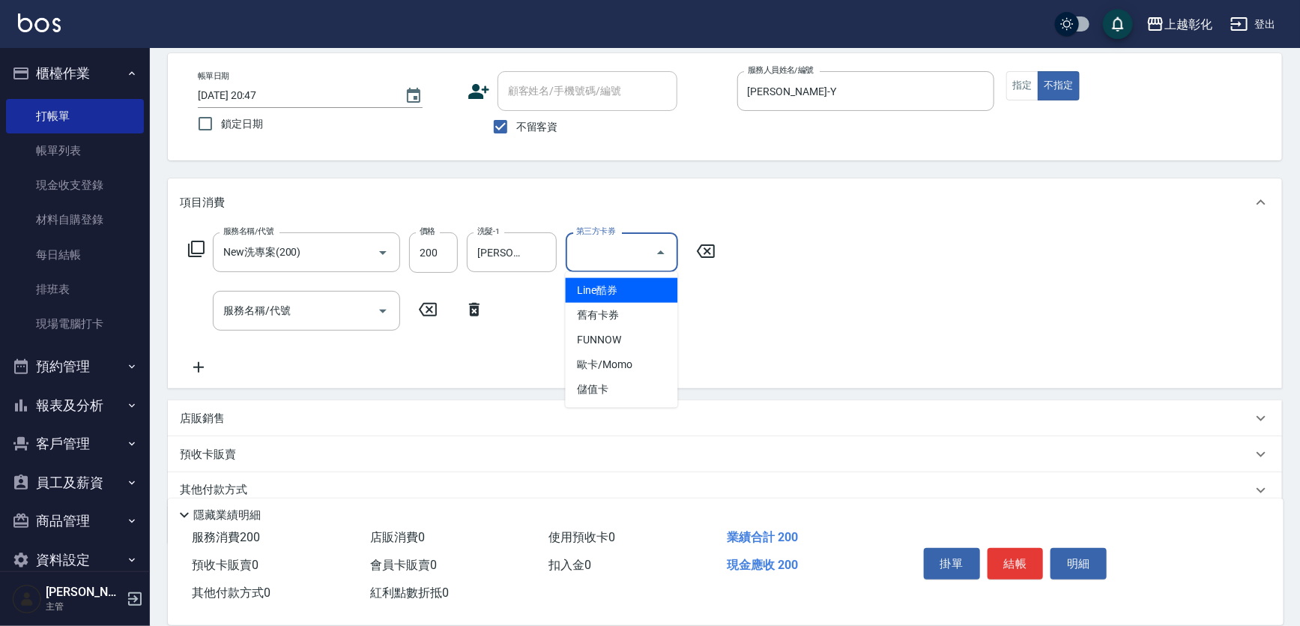
drag, startPoint x: 602, startPoint y: 254, endPoint x: 620, endPoint y: 290, distance: 39.9
click at [602, 258] on input "第三方卡券" at bounding box center [610, 252] width 76 height 26
click at [629, 371] on span "歐卡/Momo" at bounding box center [622, 364] width 112 height 25
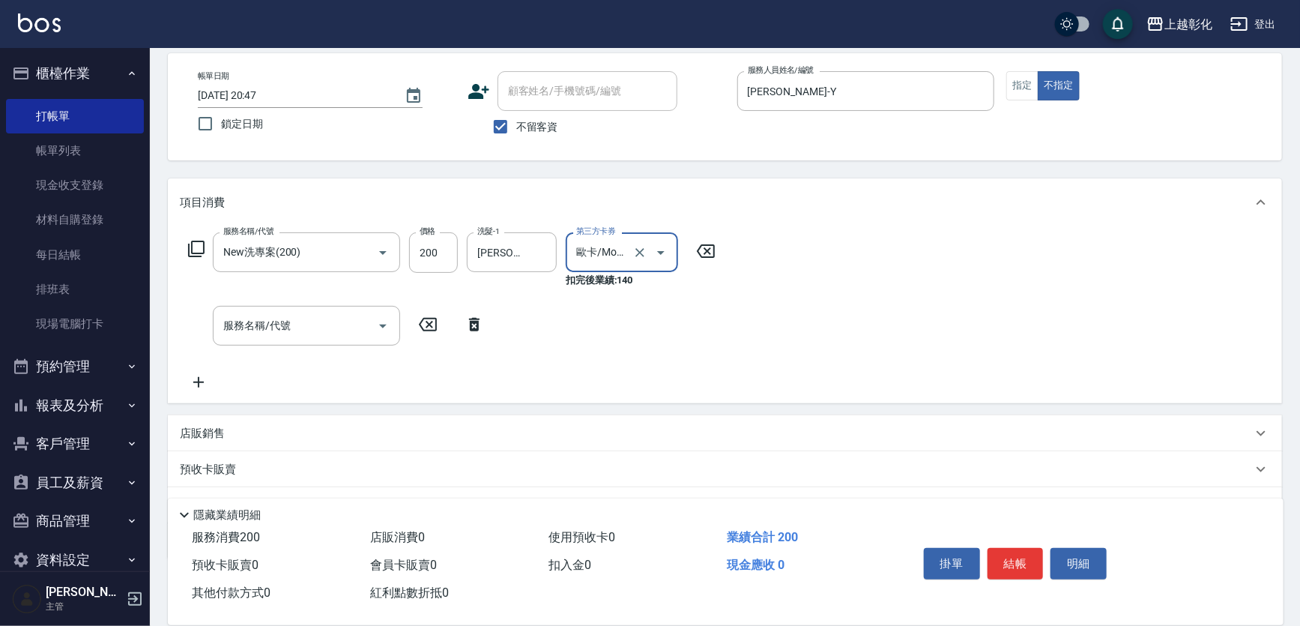
click at [617, 240] on input "歐卡/Momo" at bounding box center [600, 252] width 57 height 26
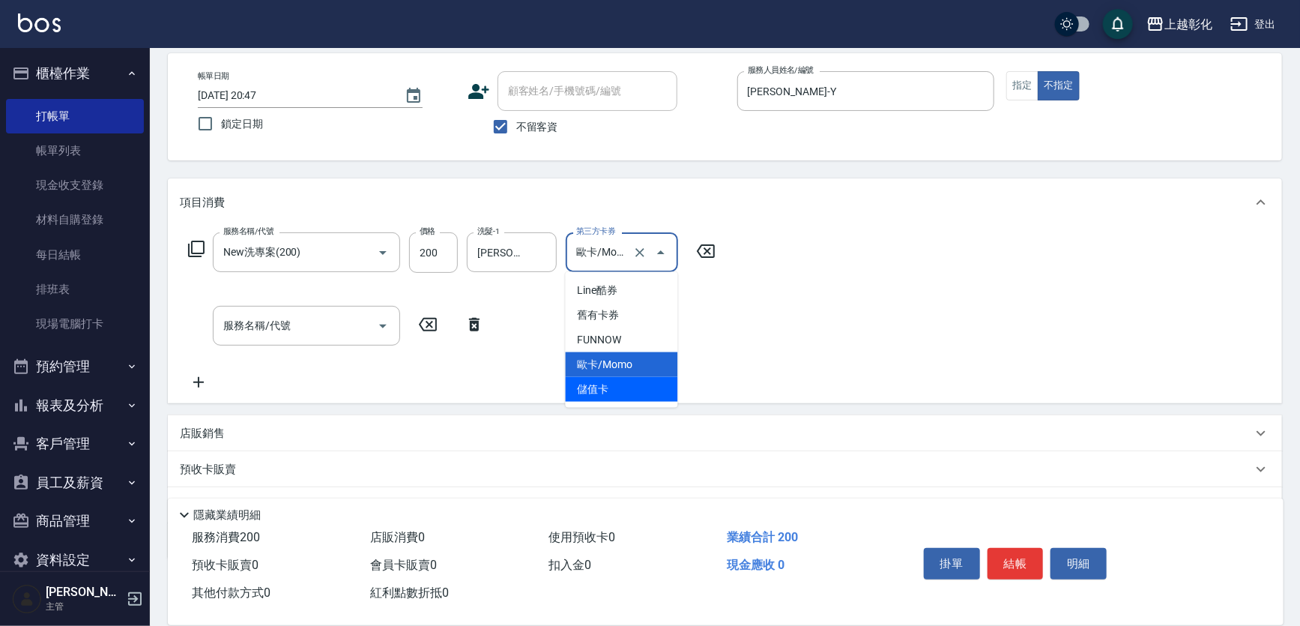
click at [617, 377] on span "儲值卡" at bounding box center [622, 389] width 112 height 25
type input "儲值卡"
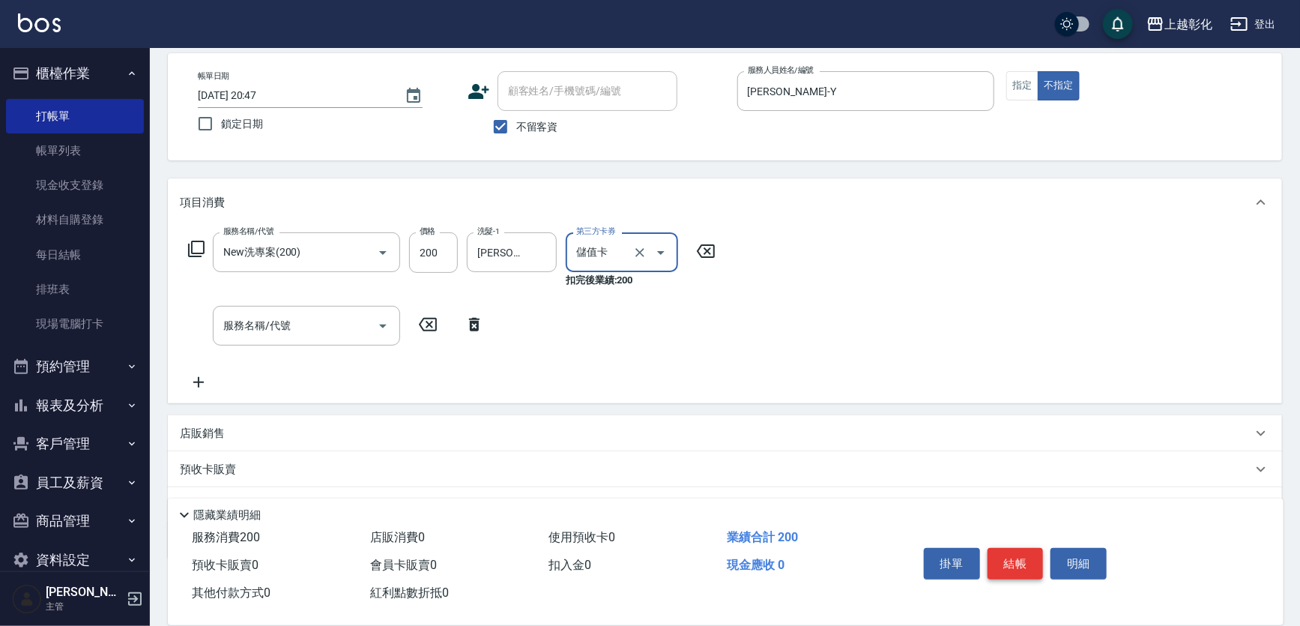
click at [1017, 560] on button "結帳" at bounding box center [1015, 563] width 56 height 31
type input "2025/09/24 20:48"
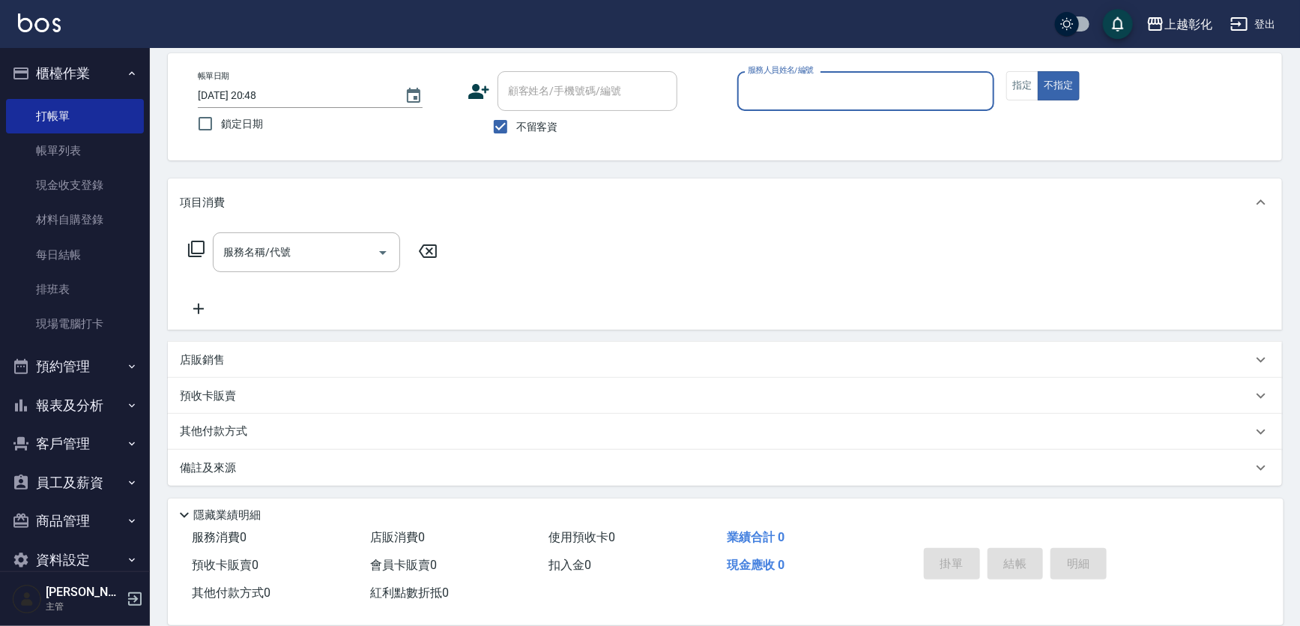
click at [545, 124] on span "不留客資" at bounding box center [537, 127] width 42 height 16
click at [516, 124] on input "不留客資" at bounding box center [500, 126] width 31 height 31
checkbox input "false"
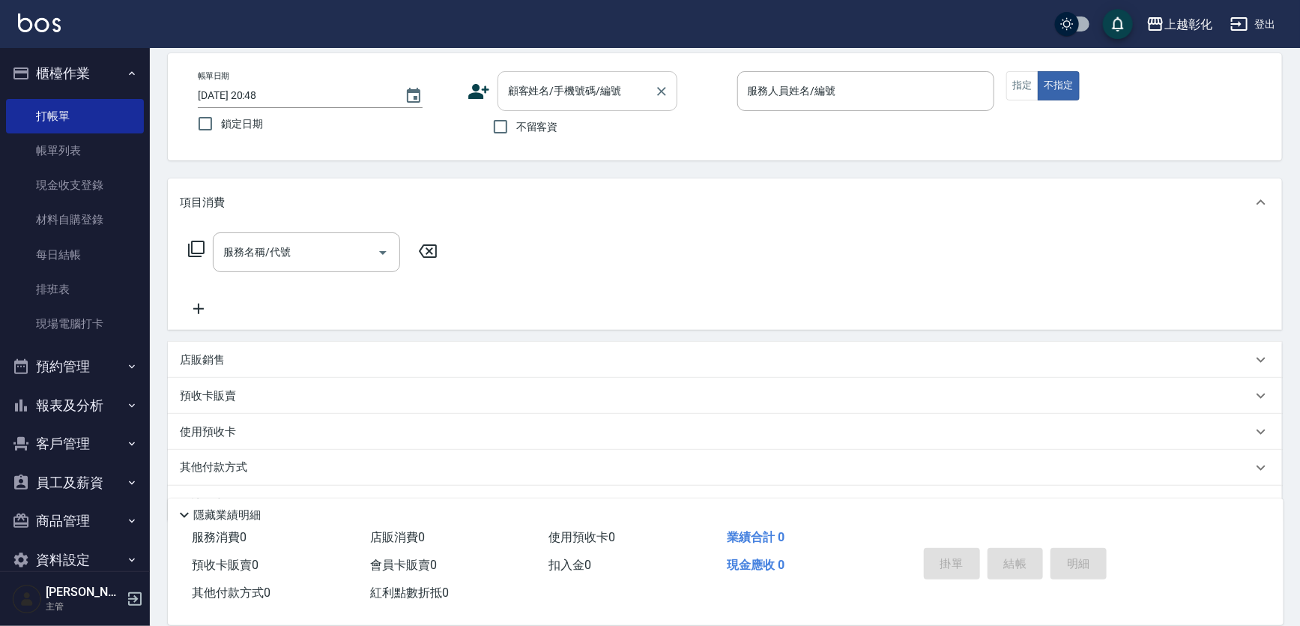
click at [551, 93] on input "顧客姓名/手機號碼/編號" at bounding box center [576, 91] width 144 height 26
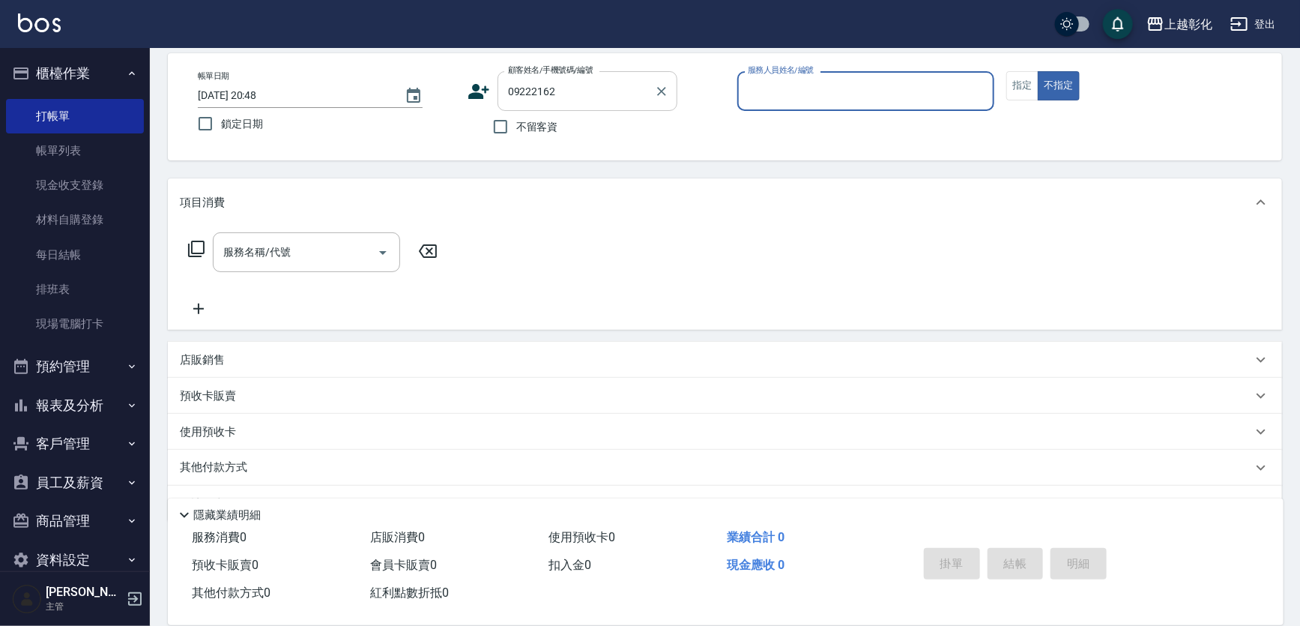
click at [617, 106] on div "09222162 顧客姓名/手機號碼/編號" at bounding box center [587, 91] width 180 height 40
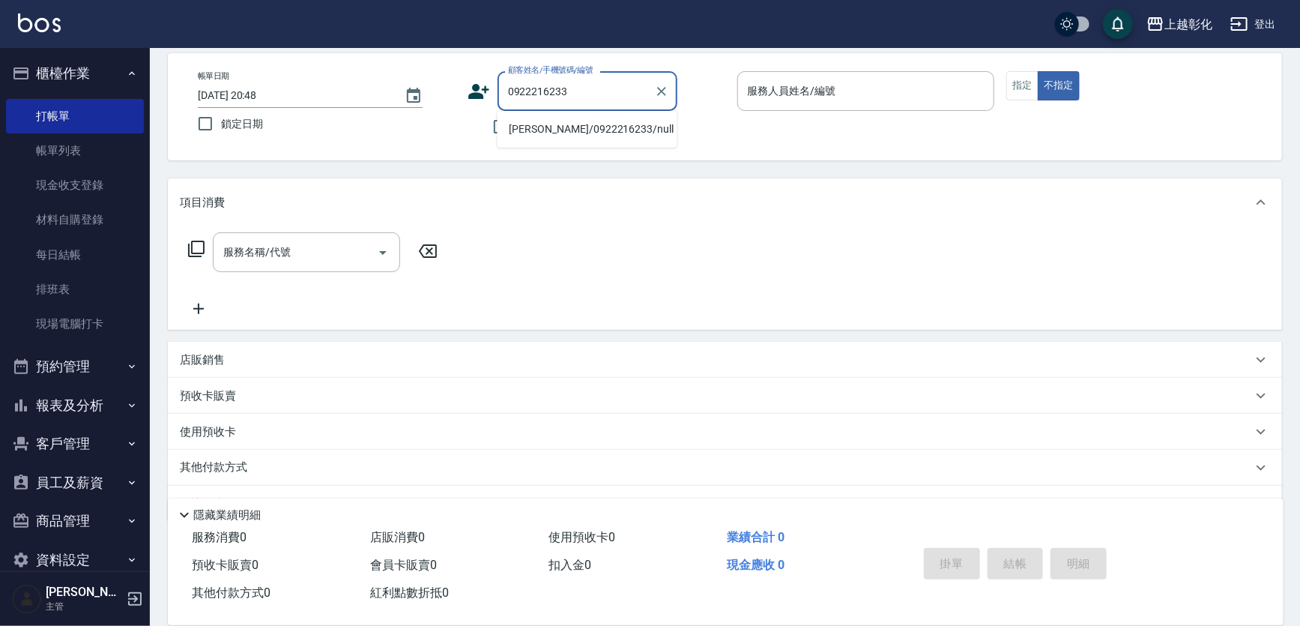
click at [614, 127] on li "[PERSON_NAME]/0922216233/null" at bounding box center [587, 129] width 180 height 25
type input "[PERSON_NAME]/0922216233/null"
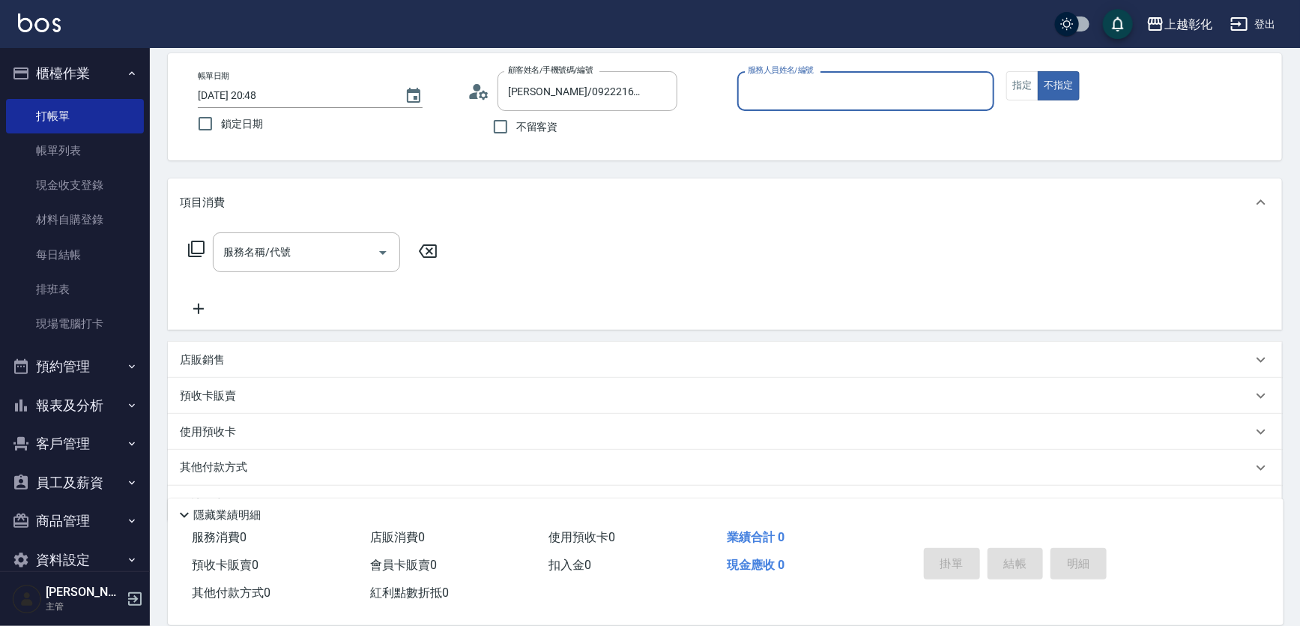
click at [772, 88] on input "服務人員姓名/編號" at bounding box center [866, 91] width 244 height 26
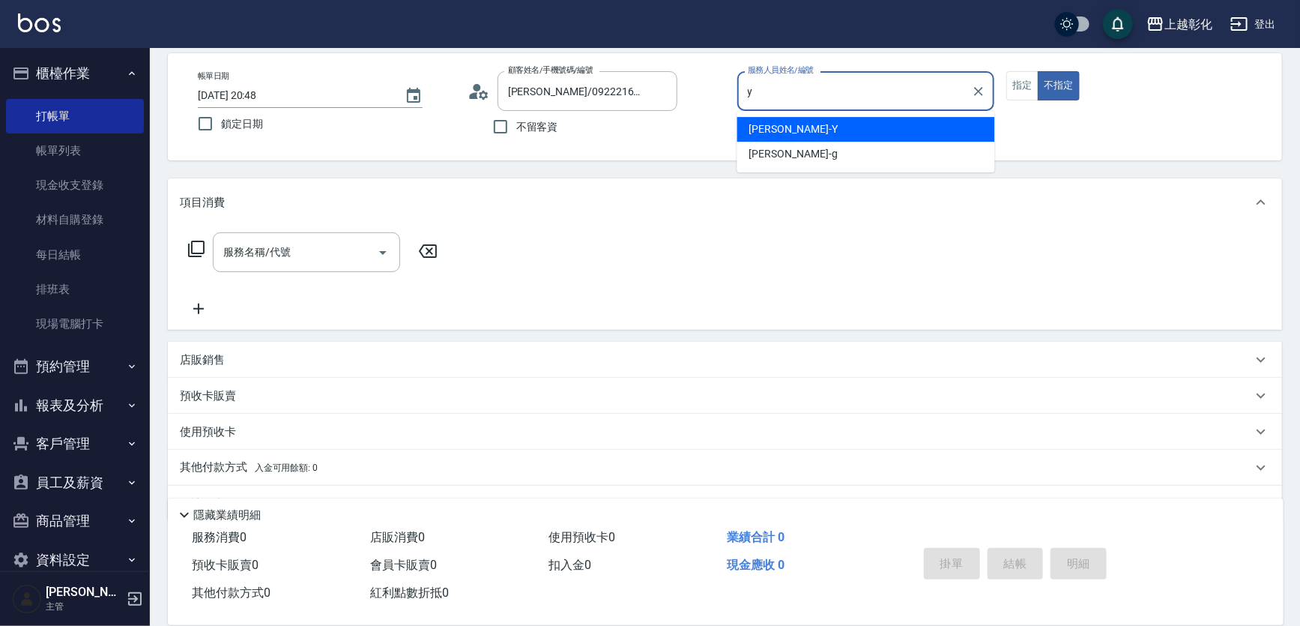
type input "[PERSON_NAME]-Y"
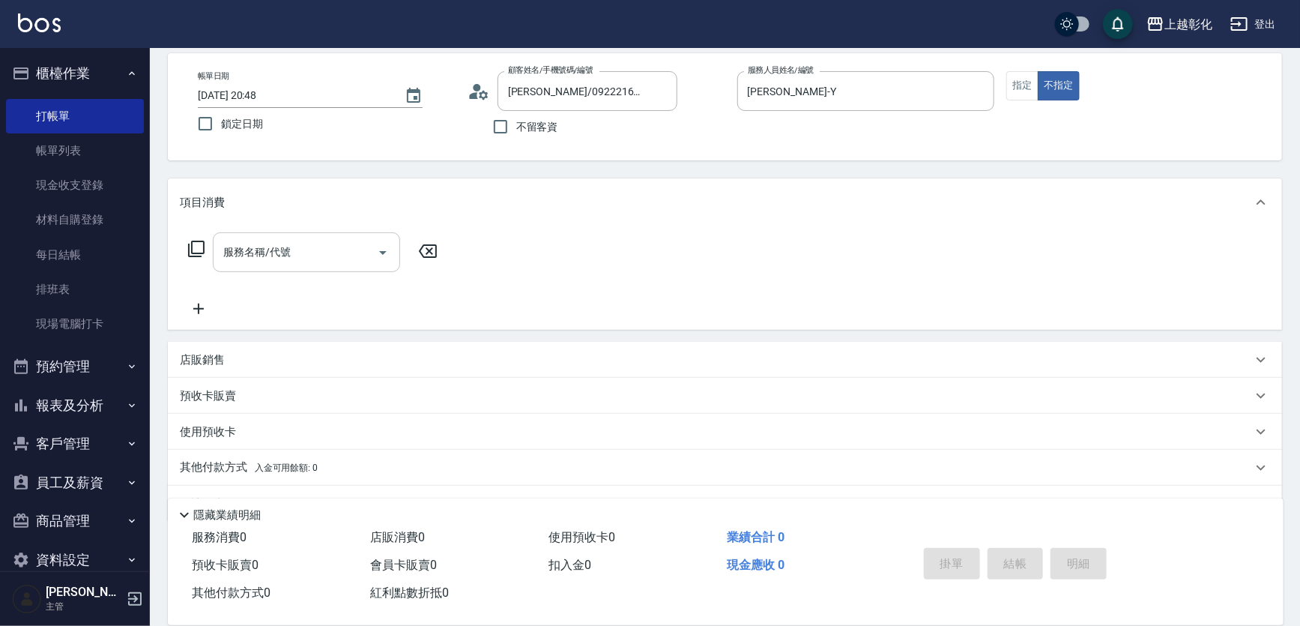
click at [300, 257] on input "服務名稱/代號" at bounding box center [294, 252] width 151 height 26
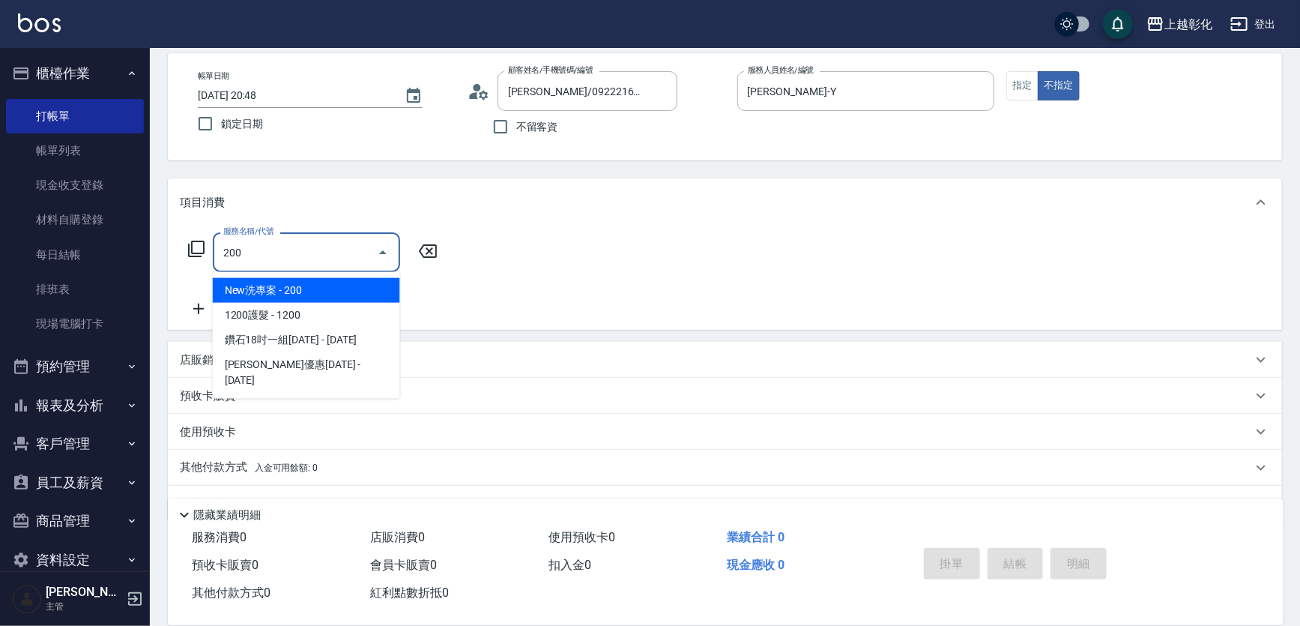
type input "New洗專案(200)"
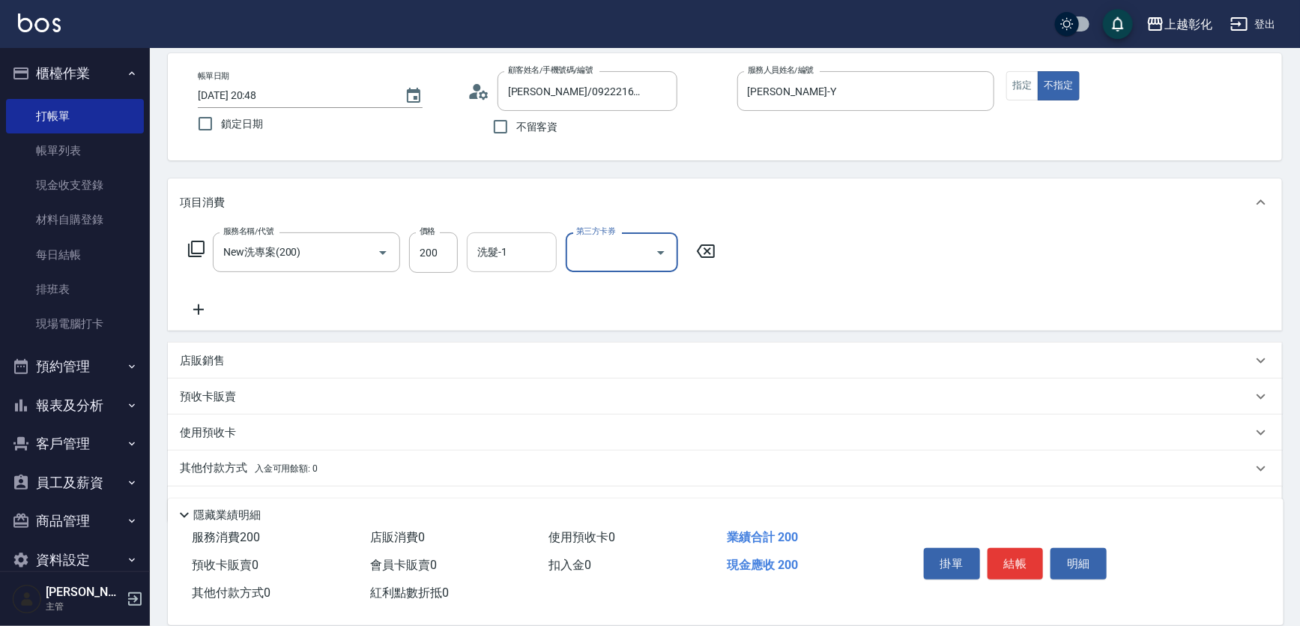
click at [493, 245] on div "洗髮-1 洗髮-1" at bounding box center [512, 252] width 90 height 40
type input "謝宥萱-41"
click at [997, 551] on button "結帳" at bounding box center [1015, 563] width 56 height 31
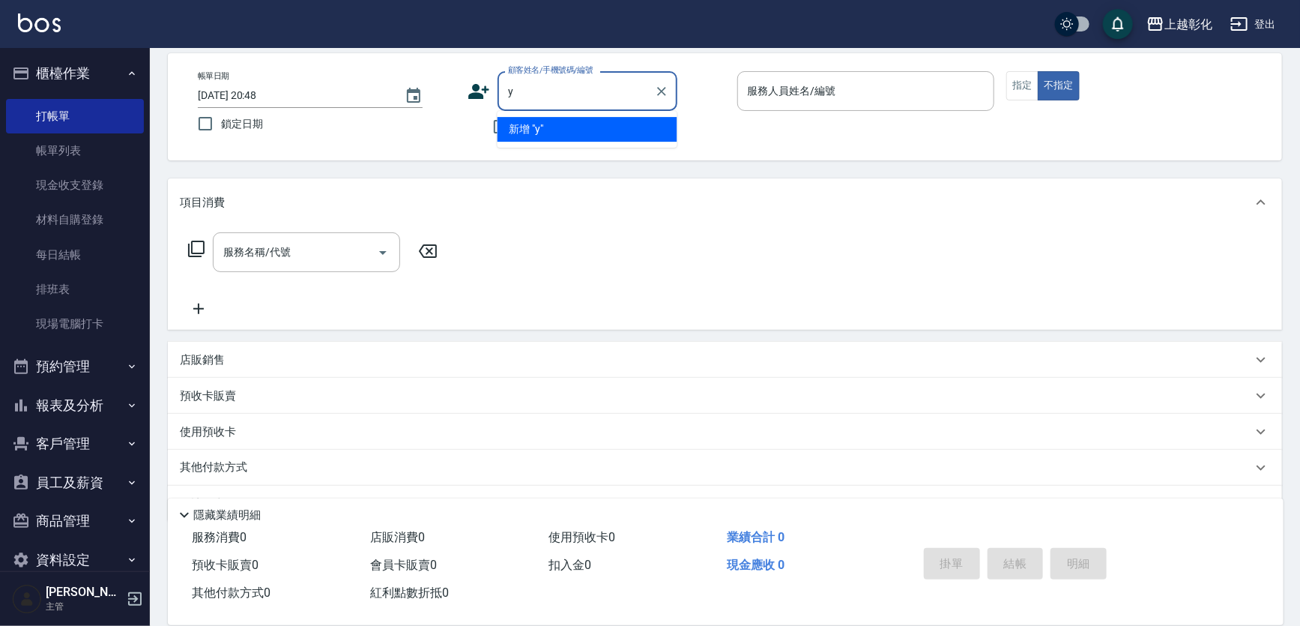
type input "y"
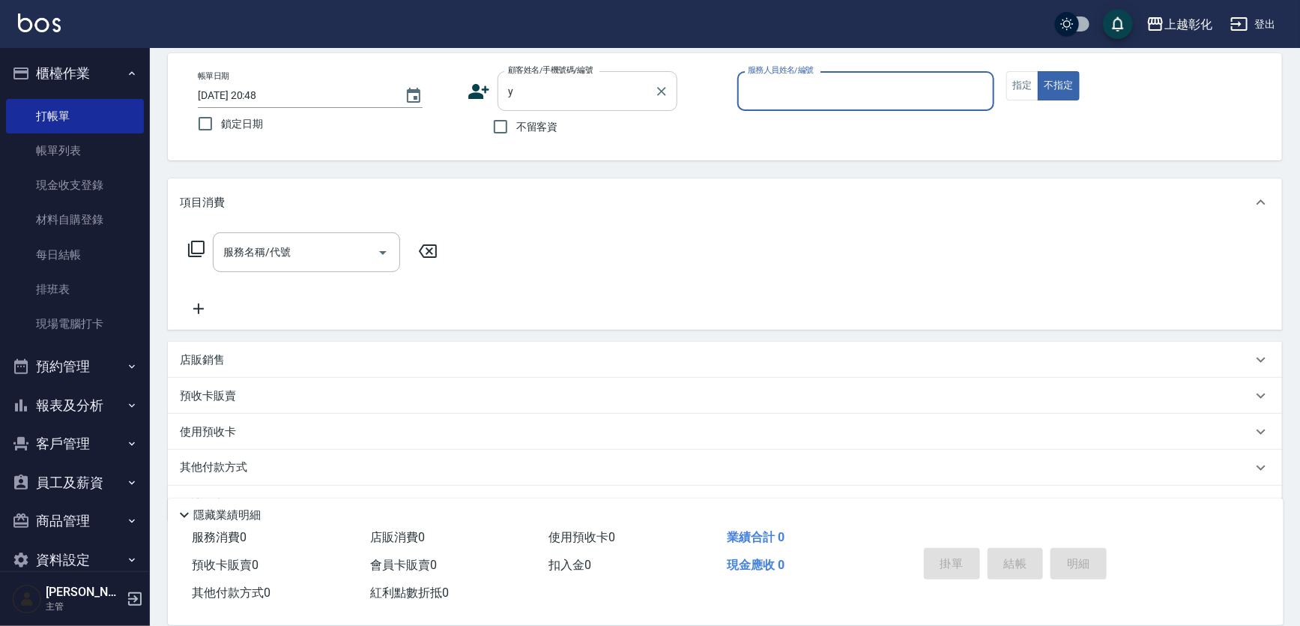
click at [605, 88] on input "y" at bounding box center [576, 91] width 144 height 26
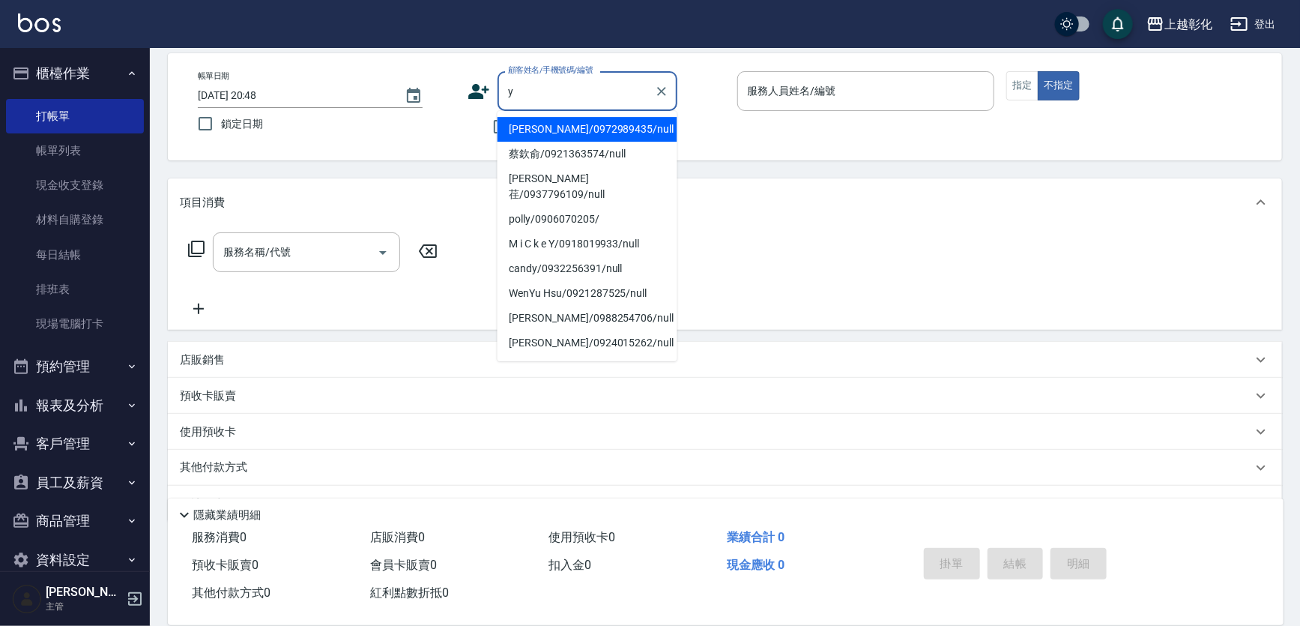
click at [473, 125] on div "不留客資" at bounding box center [572, 126] width 210 height 31
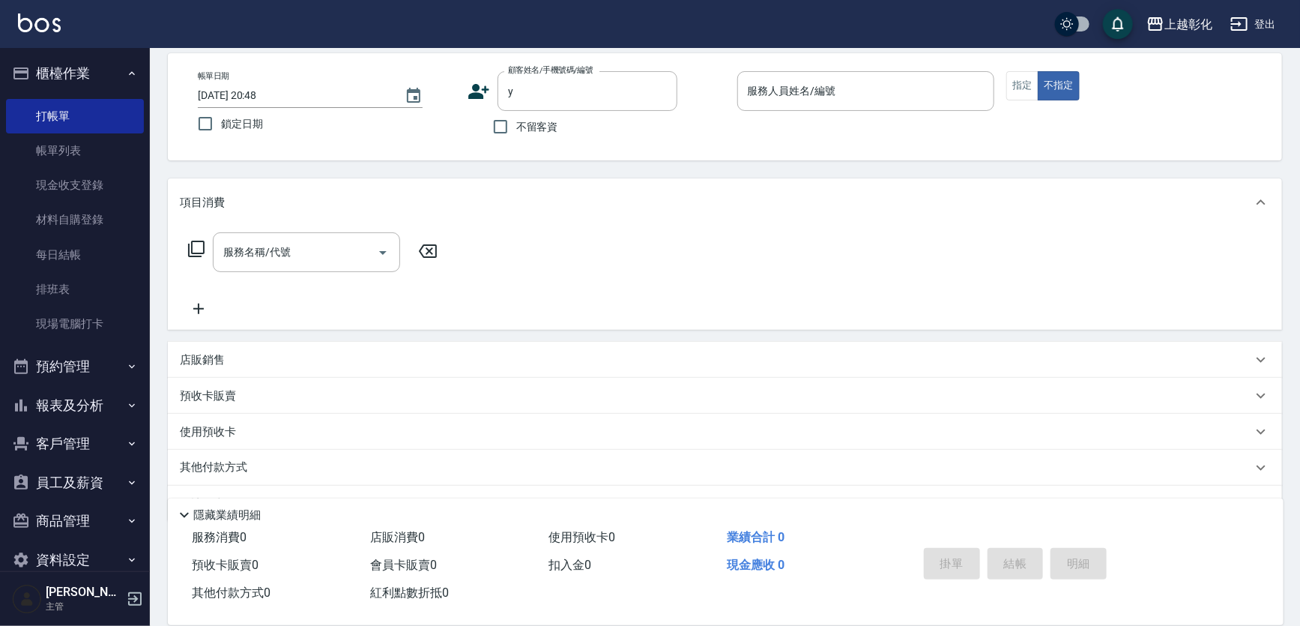
click at [525, 123] on span "不留客資" at bounding box center [537, 127] width 42 height 16
click at [516, 123] on input "不留客資" at bounding box center [500, 126] width 31 height 31
checkbox input "true"
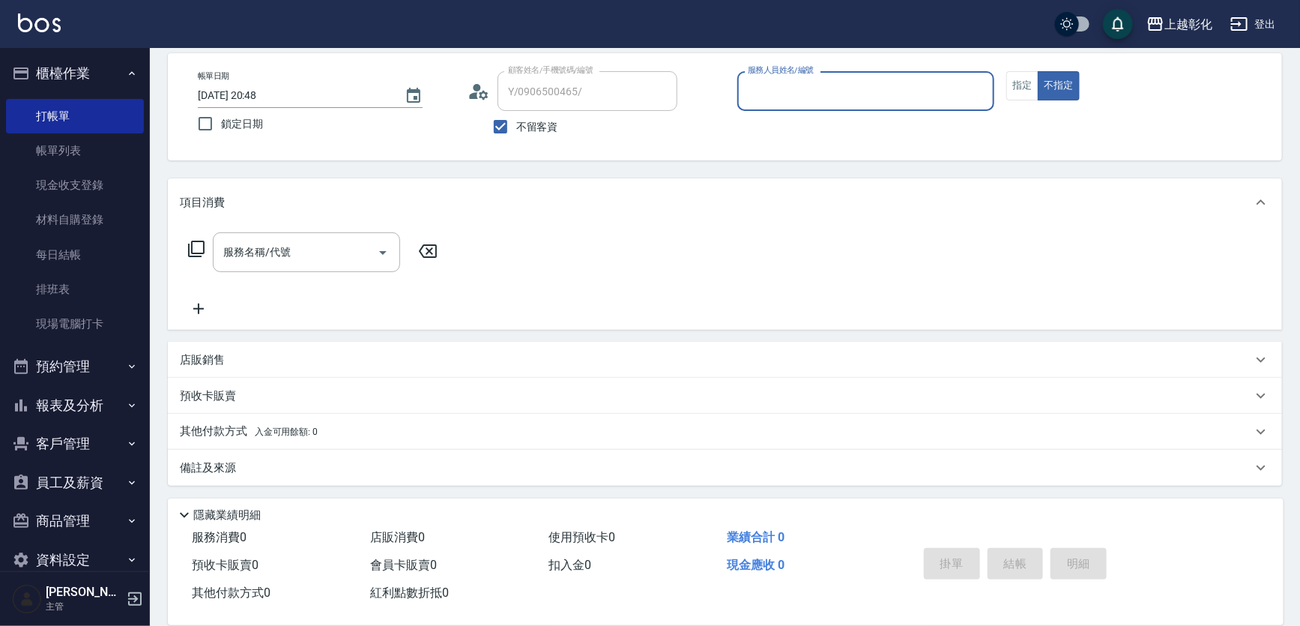
click at [773, 106] on div "服務人員姓名/編號" at bounding box center [866, 91] width 258 height 40
type input "[PERSON_NAME]/0910805477/"
drag, startPoint x: 527, startPoint y: 126, endPoint x: 507, endPoint y: 127, distance: 20.2
click at [516, 126] on span "不留客資" at bounding box center [537, 127] width 42 height 16
click at [506, 127] on input "不留客資" at bounding box center [500, 126] width 31 height 31
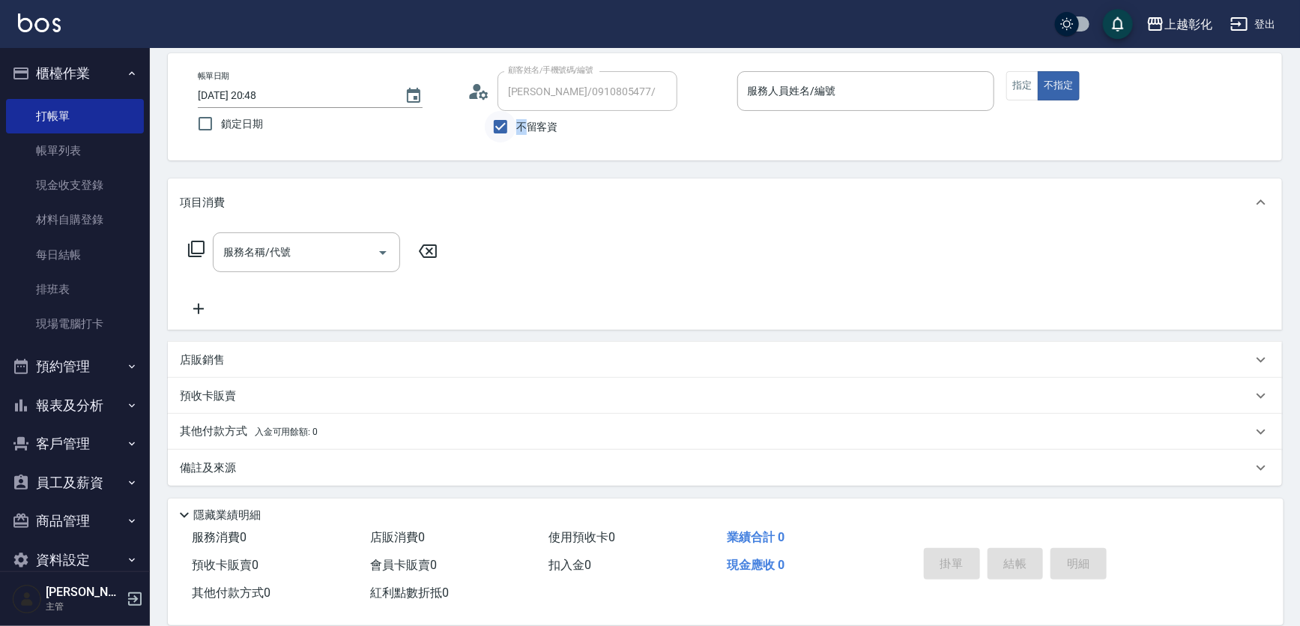
checkbox input "false"
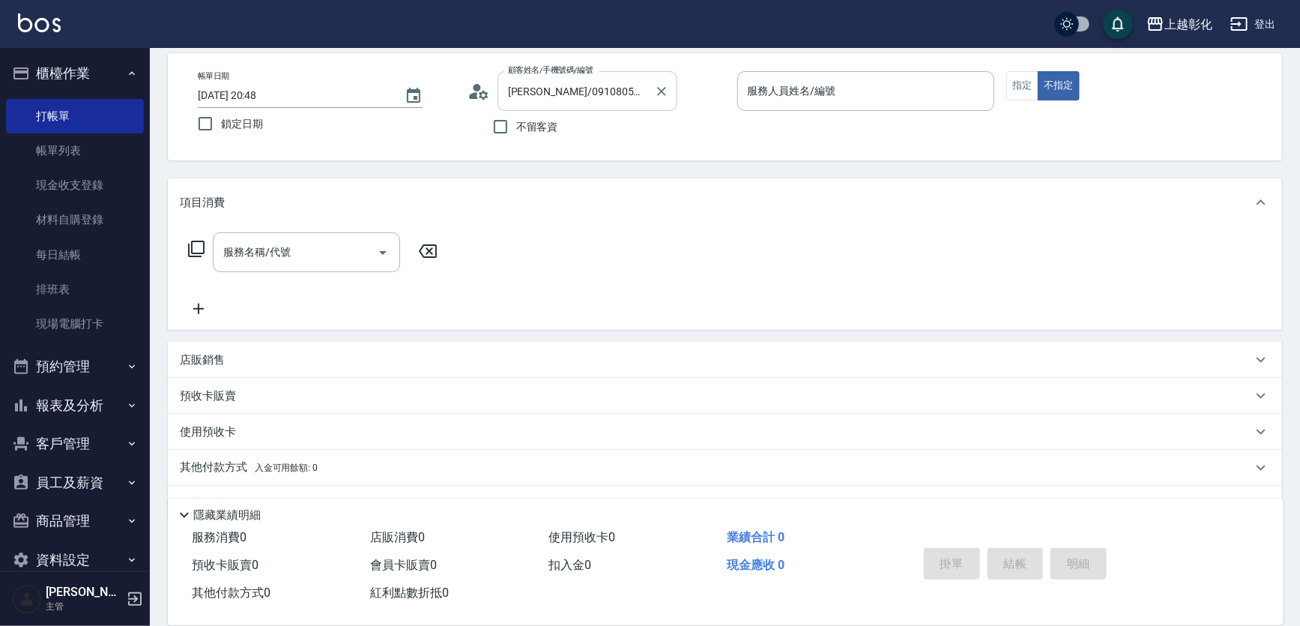
click at [528, 89] on input "[PERSON_NAME]/0910805477/" at bounding box center [576, 91] width 144 height 26
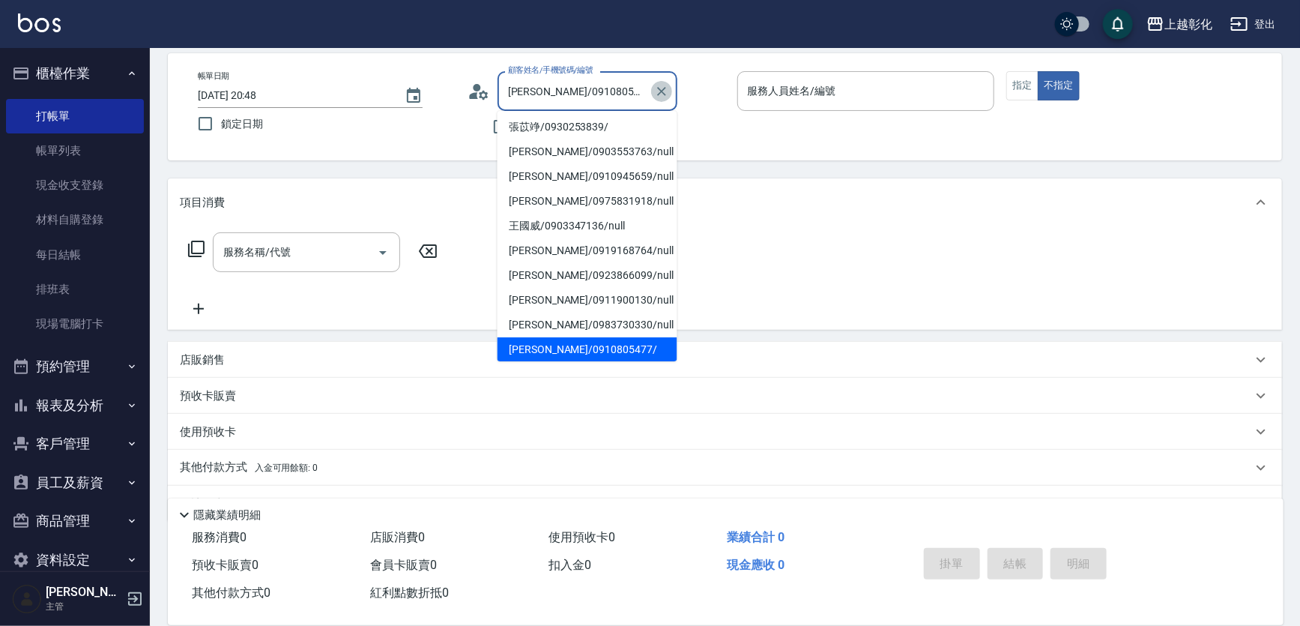
click at [652, 88] on button "Clear" at bounding box center [661, 91] width 21 height 21
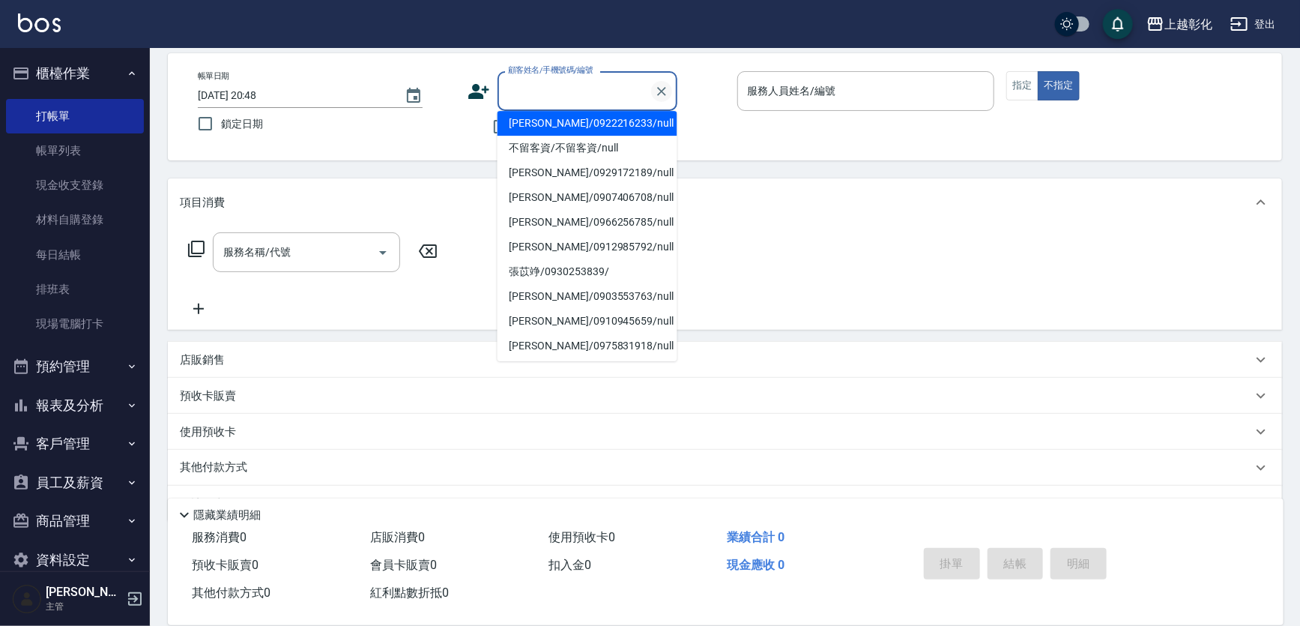
click at [658, 90] on icon "Clear" at bounding box center [661, 91] width 15 height 15
click at [385, 148] on div "帳單日期 2025/09/24 20:48 鎖定日期 顧客姓名/手機號碼/編號 顧客姓名/手機號碼/編號 不留客資 服務人員姓名/編號 服務人員姓名/編號 指…" at bounding box center [725, 106] width 1114 height 107
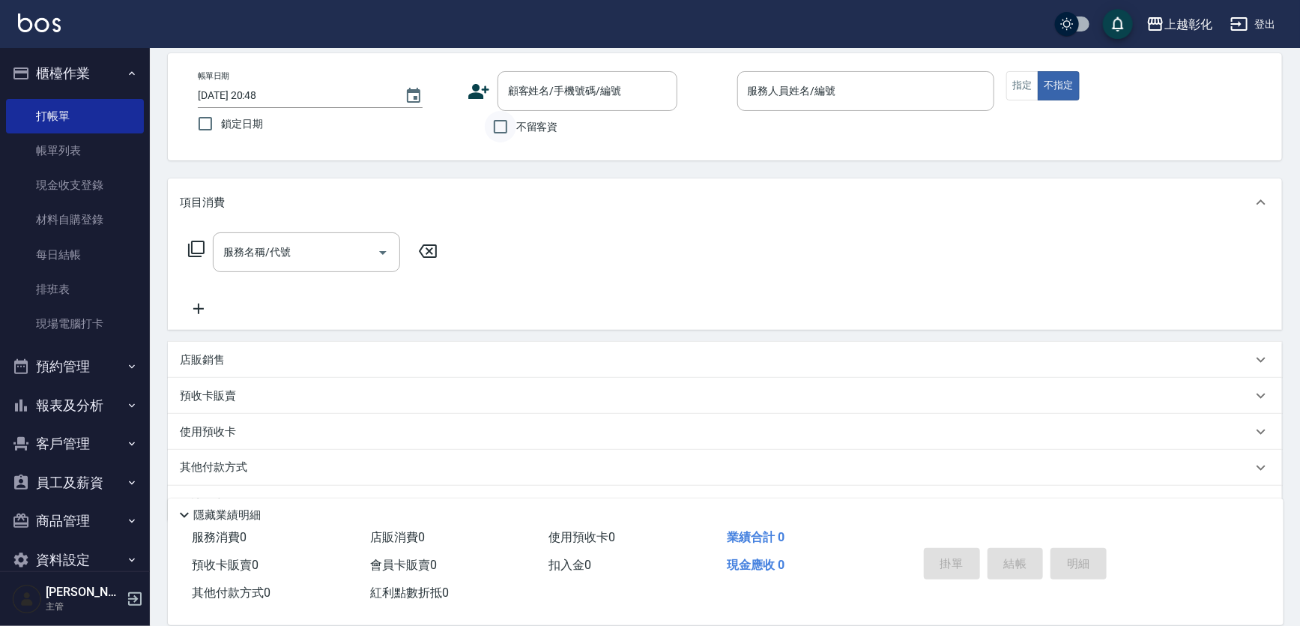
click at [513, 126] on input "不留客資" at bounding box center [500, 126] width 31 height 31
checkbox input "true"
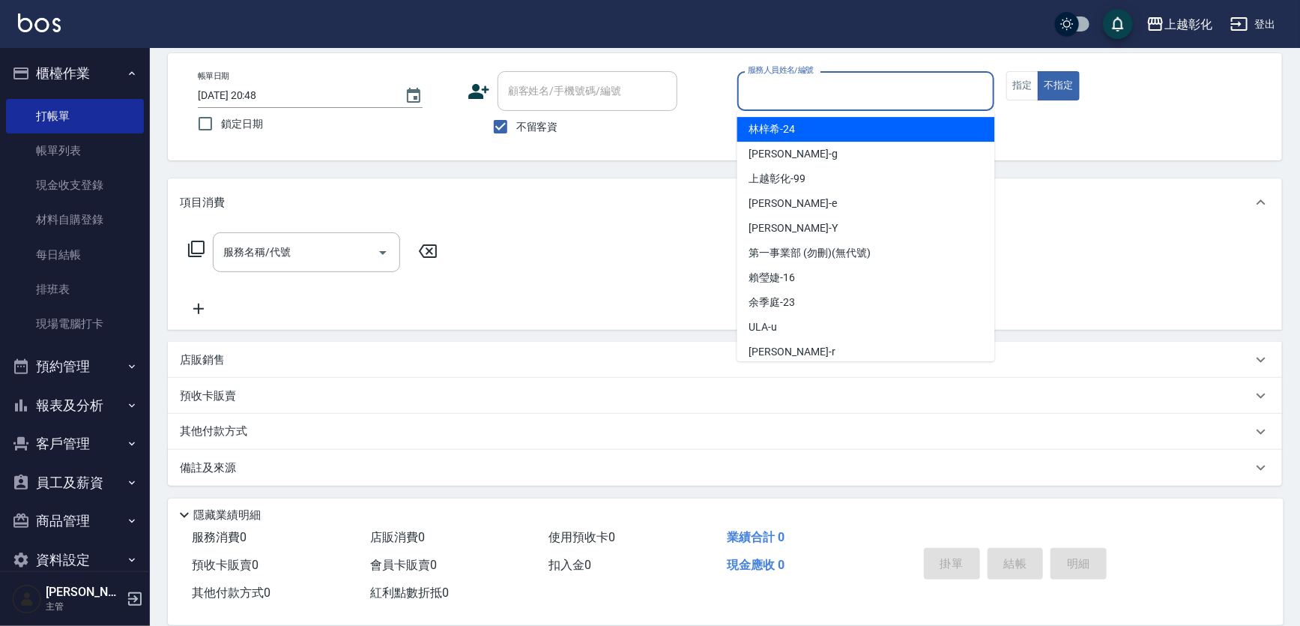
click at [779, 95] on input "服務人員姓名/編號" at bounding box center [866, 91] width 244 height 26
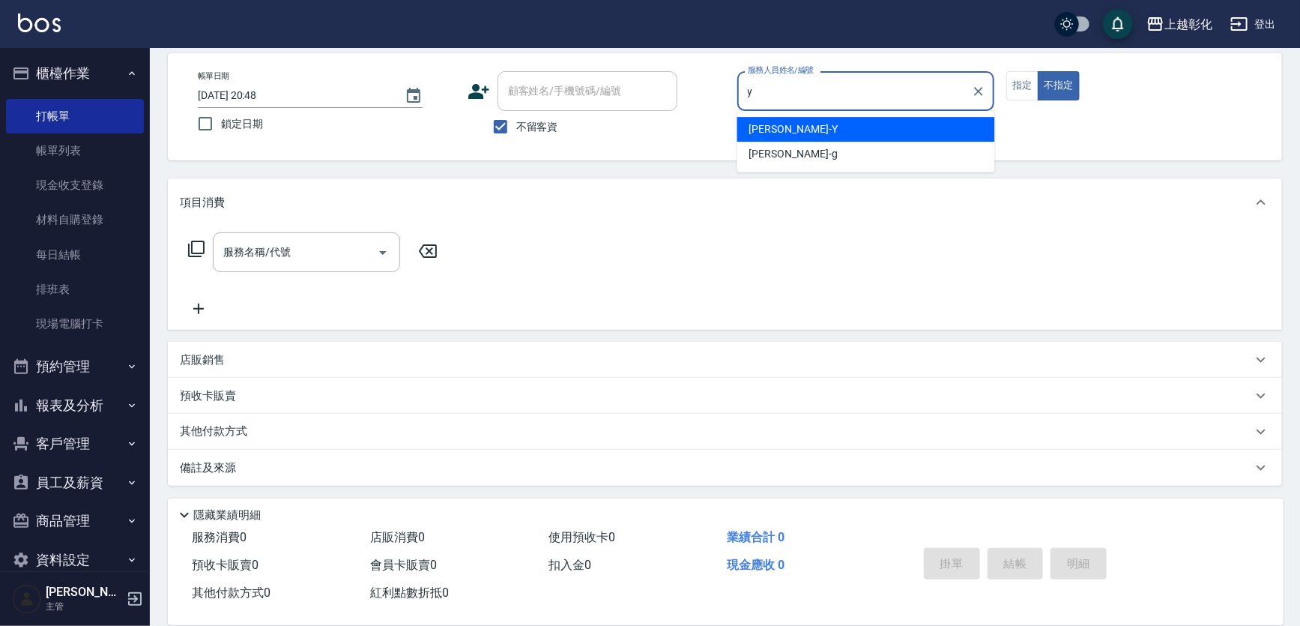
type input "[PERSON_NAME]-Y"
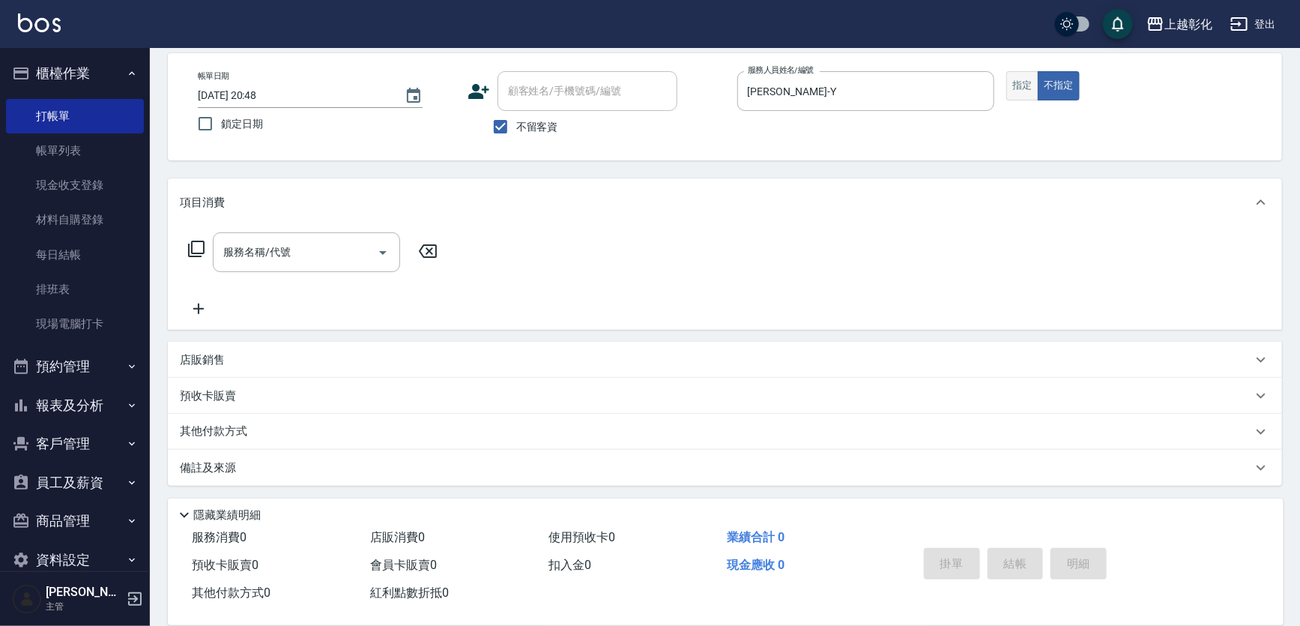
click at [1033, 90] on button "指定" at bounding box center [1022, 85] width 32 height 29
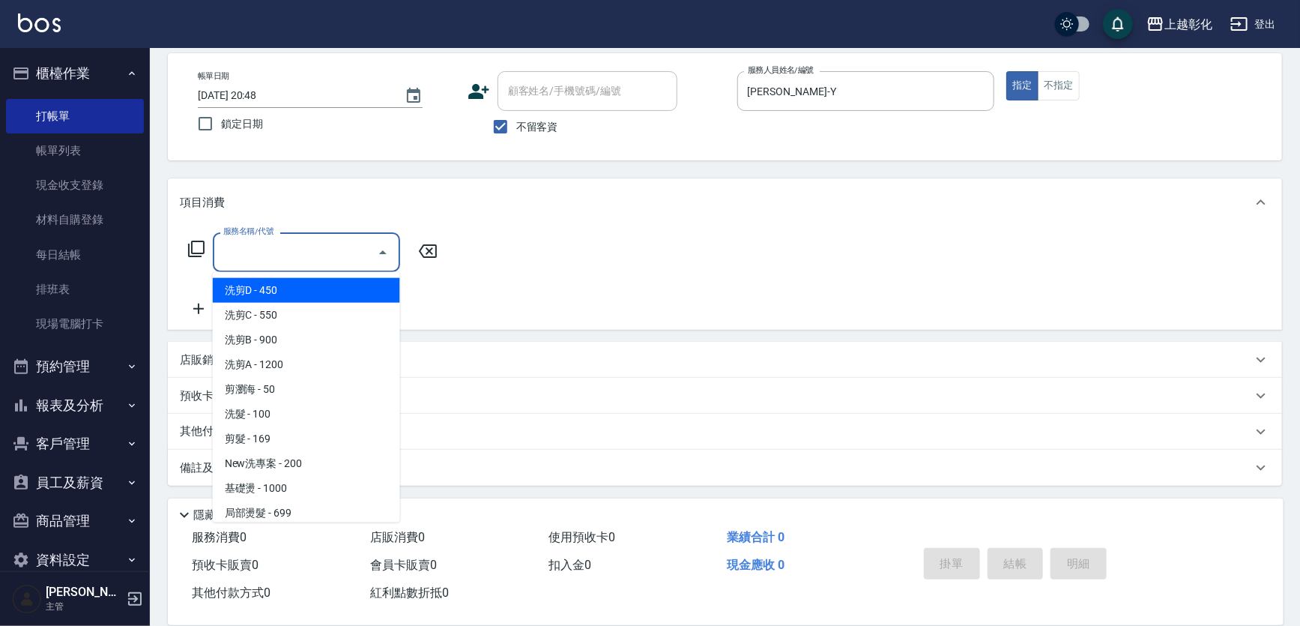
click at [273, 258] on input "服務名稱/代號" at bounding box center [294, 252] width 151 height 26
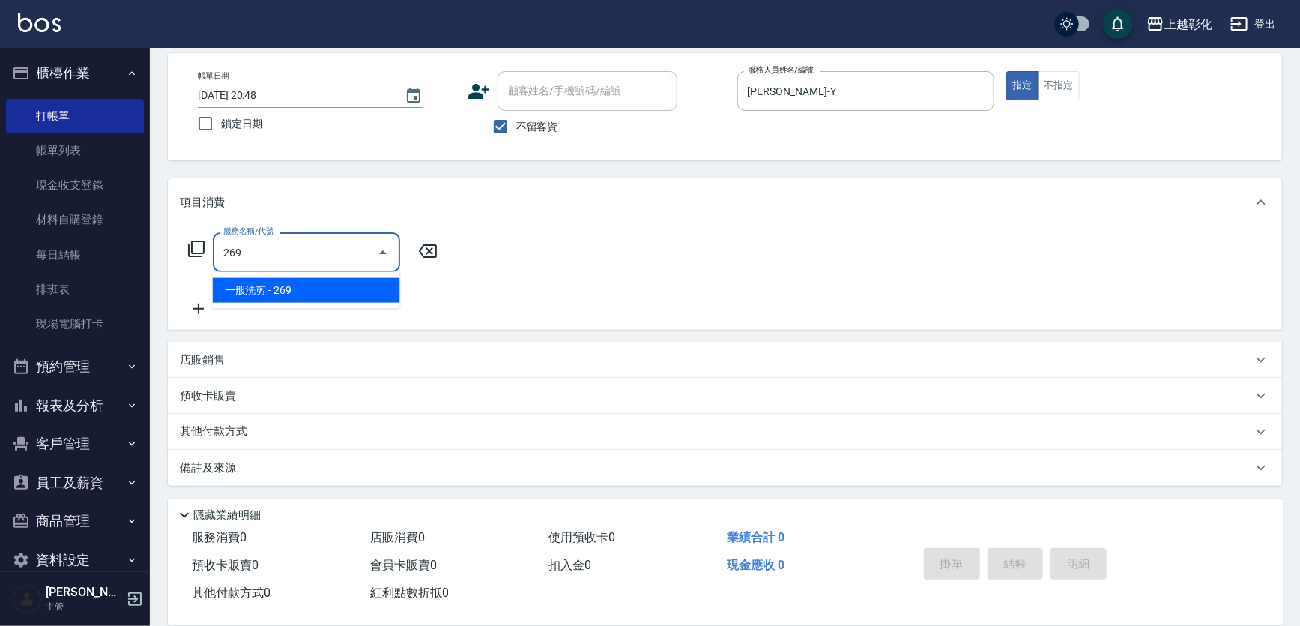
type input "一般洗剪(269)"
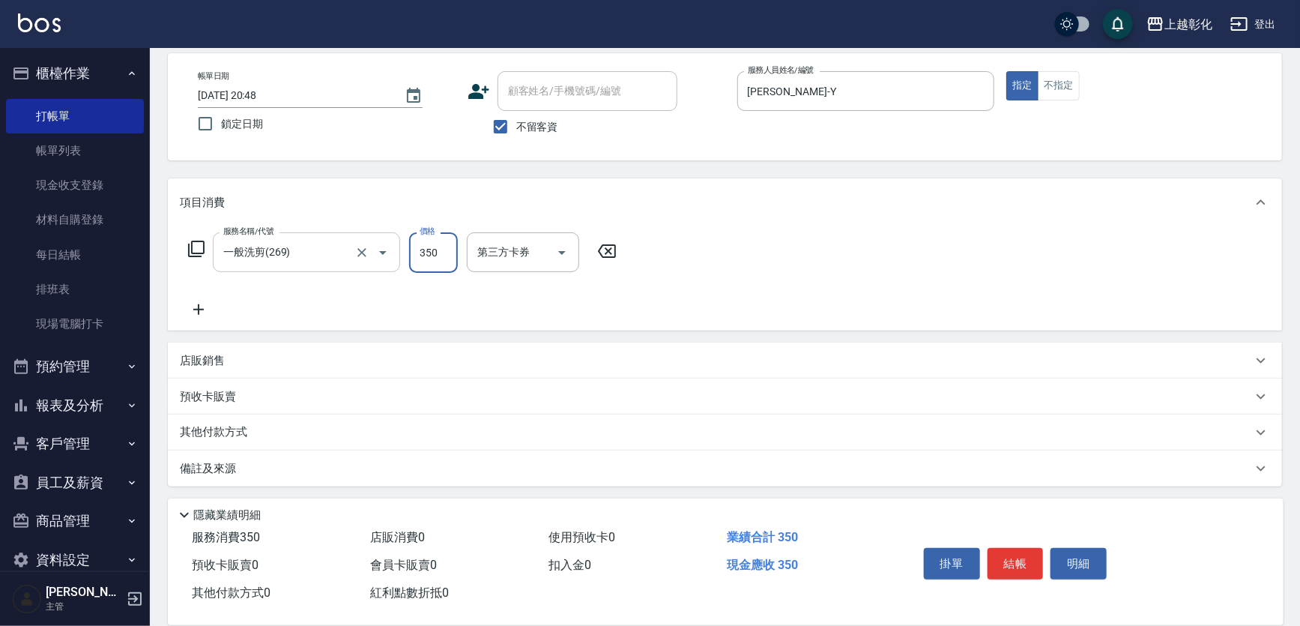
type input "350"
click at [754, 269] on div "服務名稱/代號 一般洗剪(269) 服務名稱/代號 價格 350 價格 第三方卡券 第三方卡券" at bounding box center [725, 278] width 1114 height 104
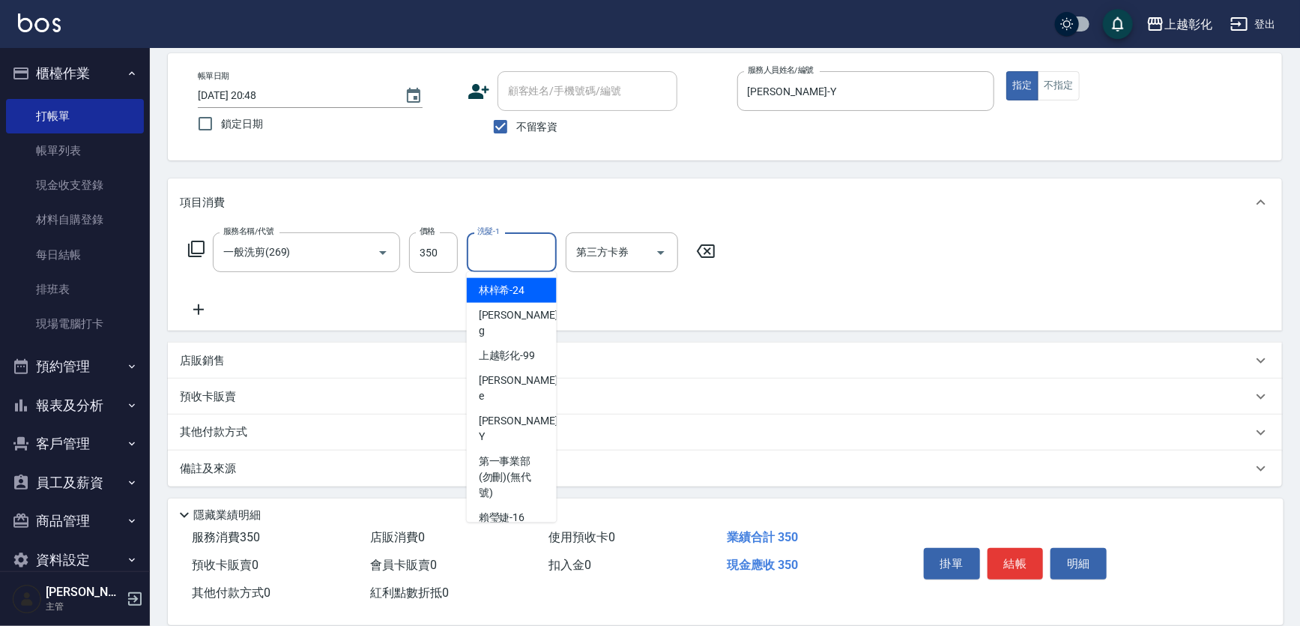
click at [506, 251] on input "洗髮-1" at bounding box center [511, 252] width 76 height 26
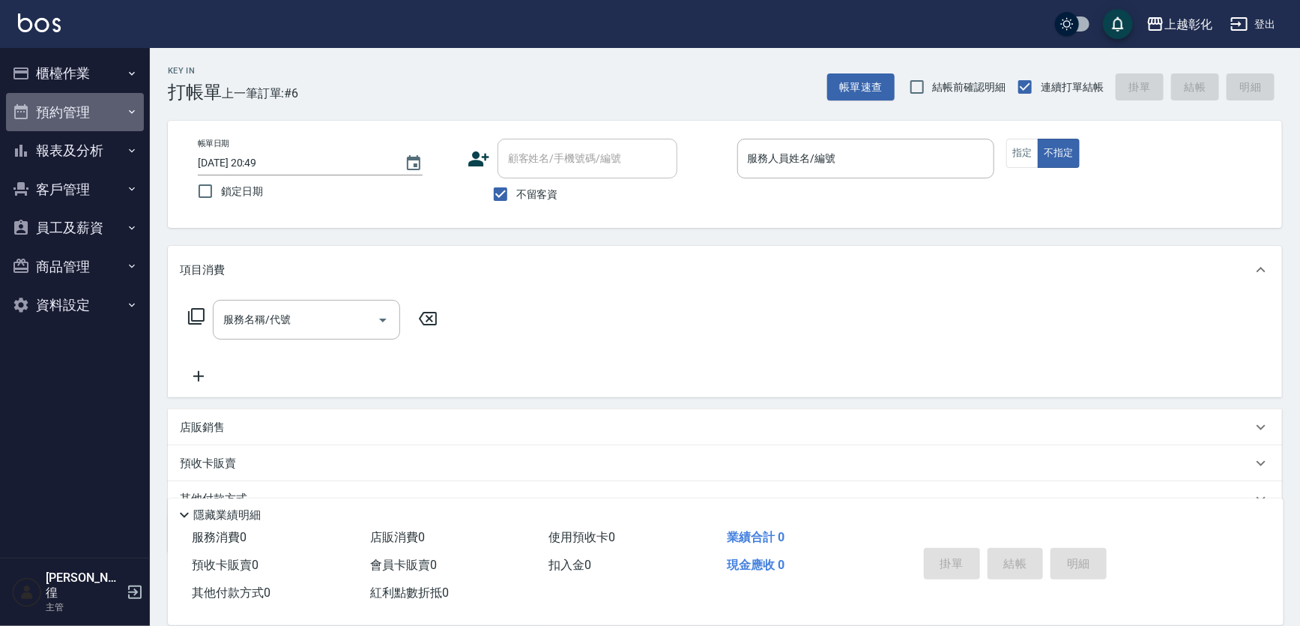
click at [88, 106] on button "預約管理" at bounding box center [75, 112] width 138 height 39
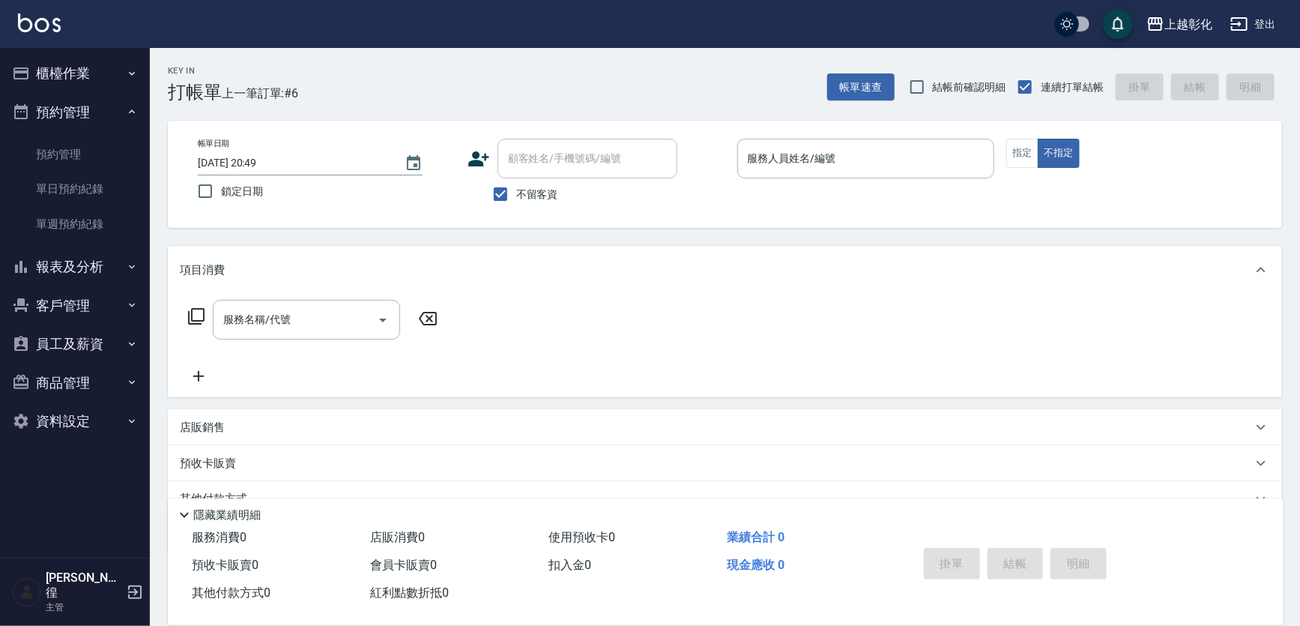
click at [81, 64] on button "櫃檯作業" at bounding box center [75, 73] width 138 height 39
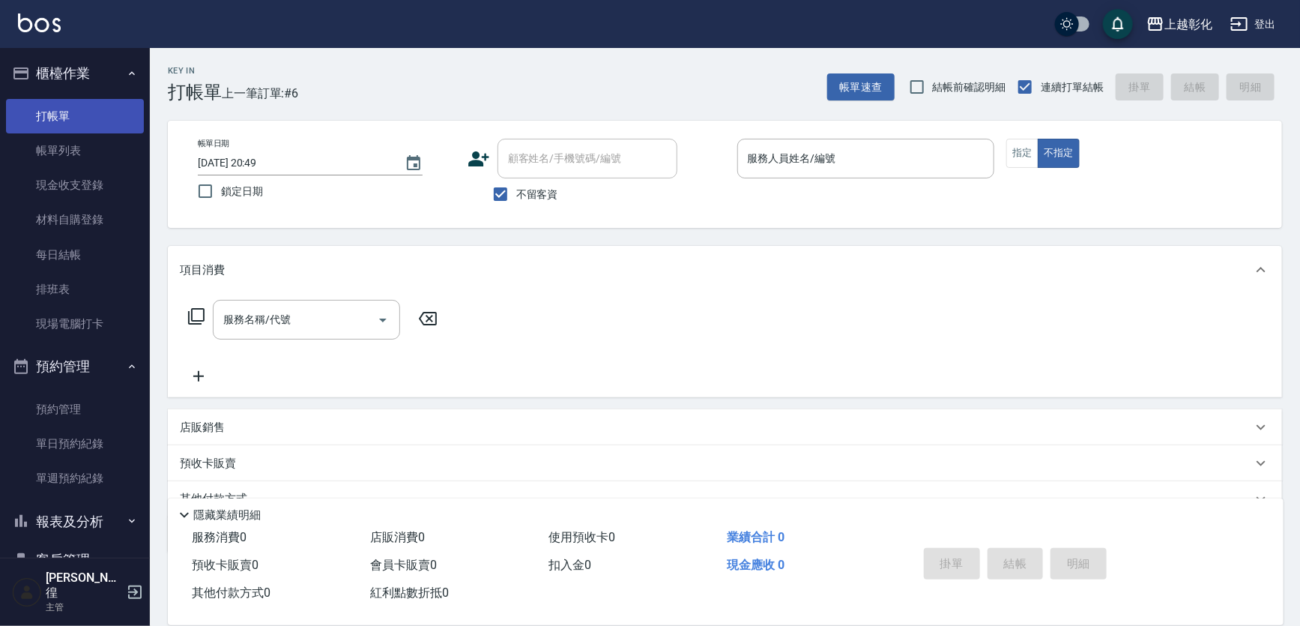
click at [79, 99] on link "打帳單" at bounding box center [75, 116] width 138 height 34
click at [79, 141] on link "帳單列表" at bounding box center [75, 150] width 138 height 34
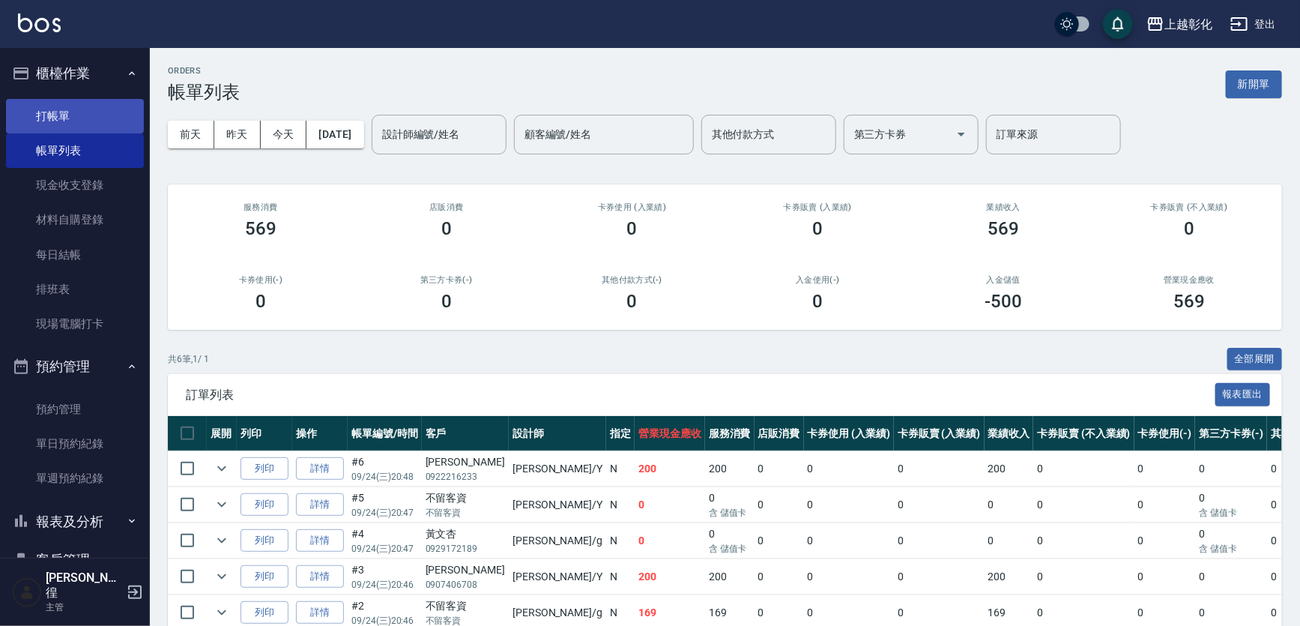
click at [28, 104] on link "打帳單" at bounding box center [75, 116] width 138 height 34
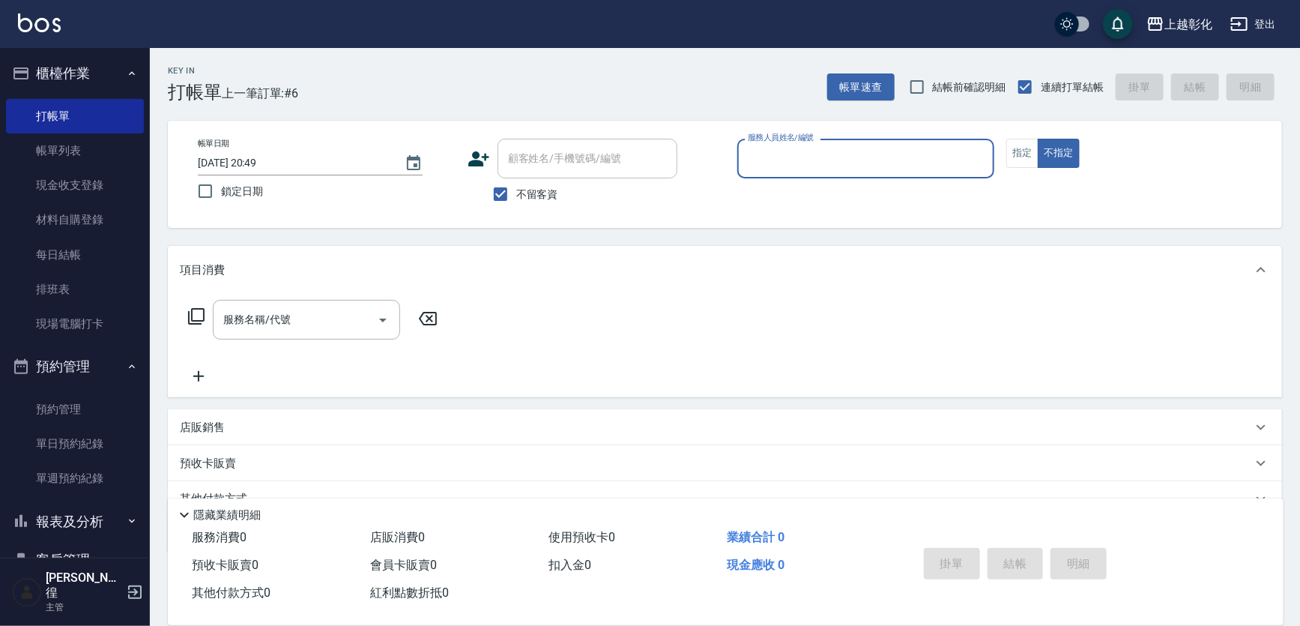
click at [802, 160] on input "服務人員姓名/編號" at bounding box center [866, 158] width 244 height 26
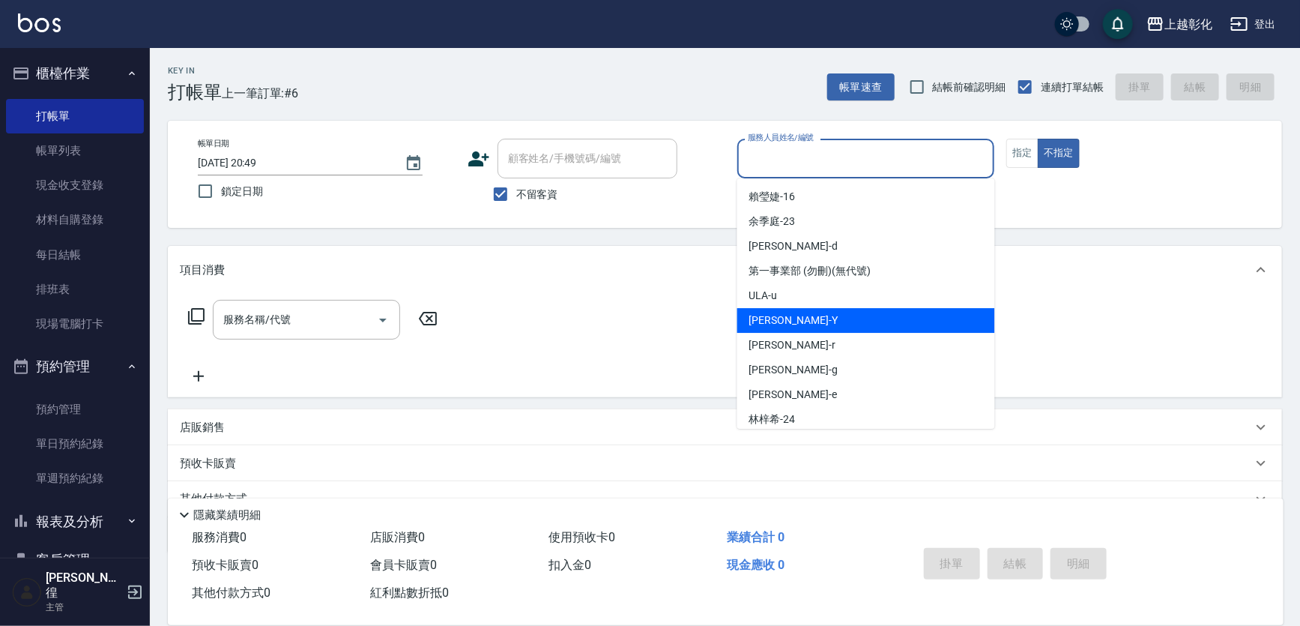
click at [778, 323] on span "[PERSON_NAME] -Y" at bounding box center [793, 320] width 88 height 16
type input "[PERSON_NAME]-Y"
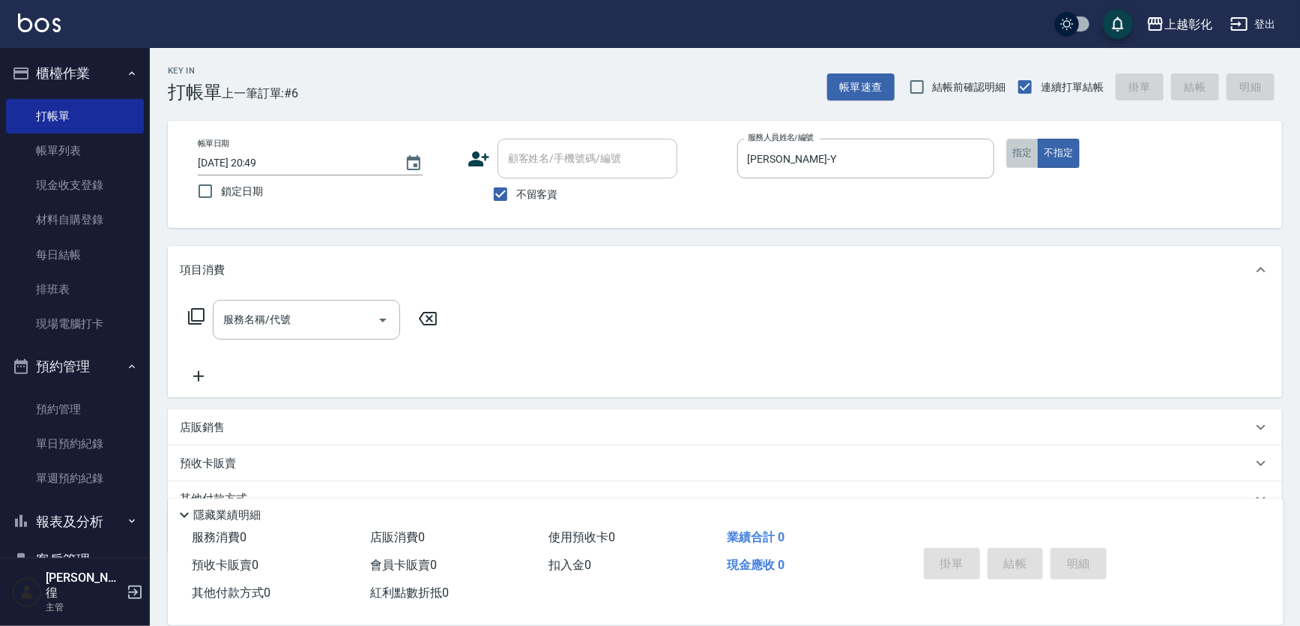
click at [1015, 158] on button "指定" at bounding box center [1022, 153] width 32 height 29
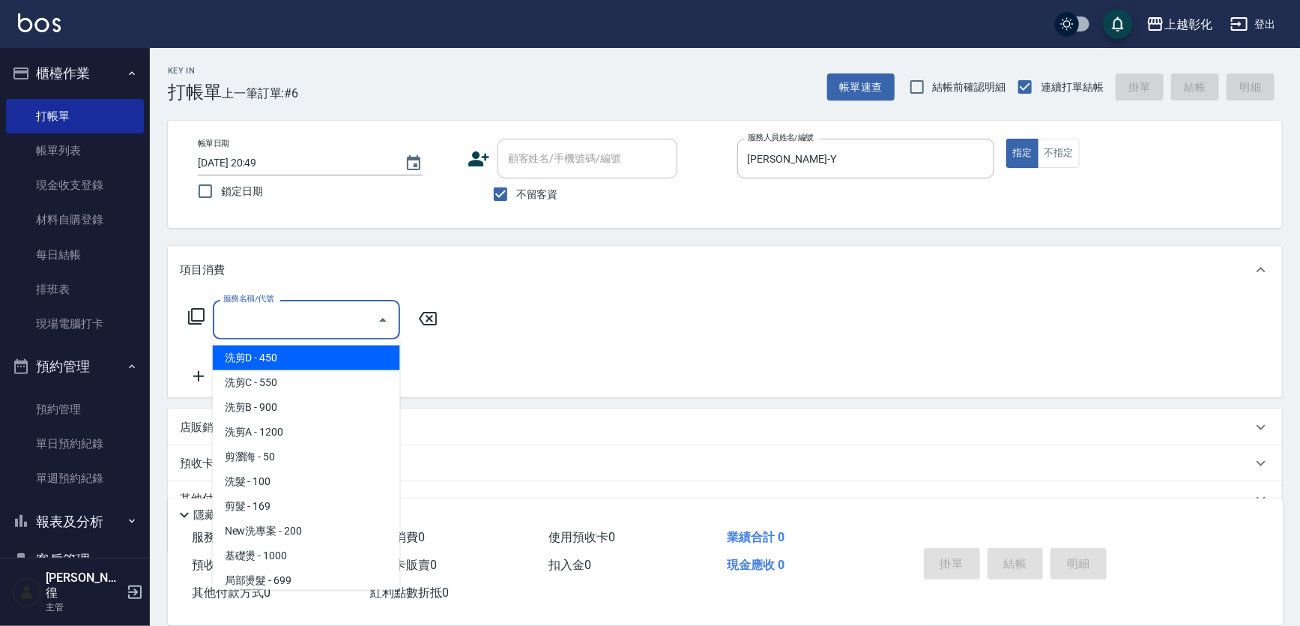
click at [263, 312] on div "服務名稱/代號 服務名稱/代號" at bounding box center [306, 320] width 187 height 40
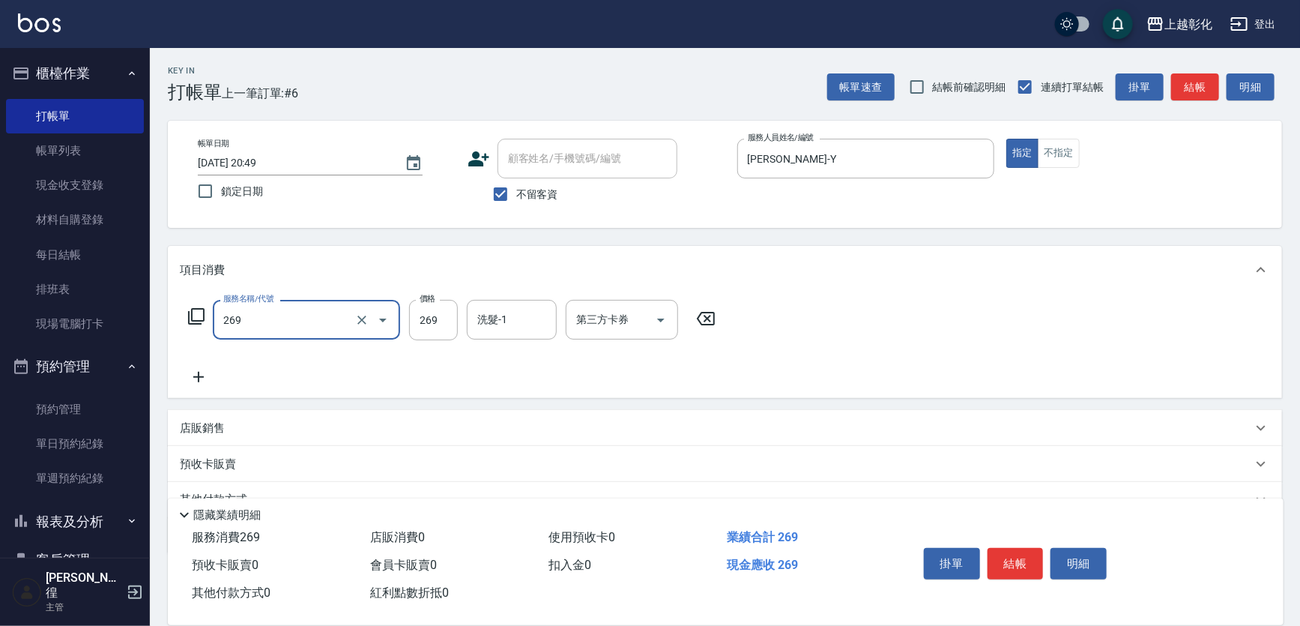
type input "一般洗剪(269)"
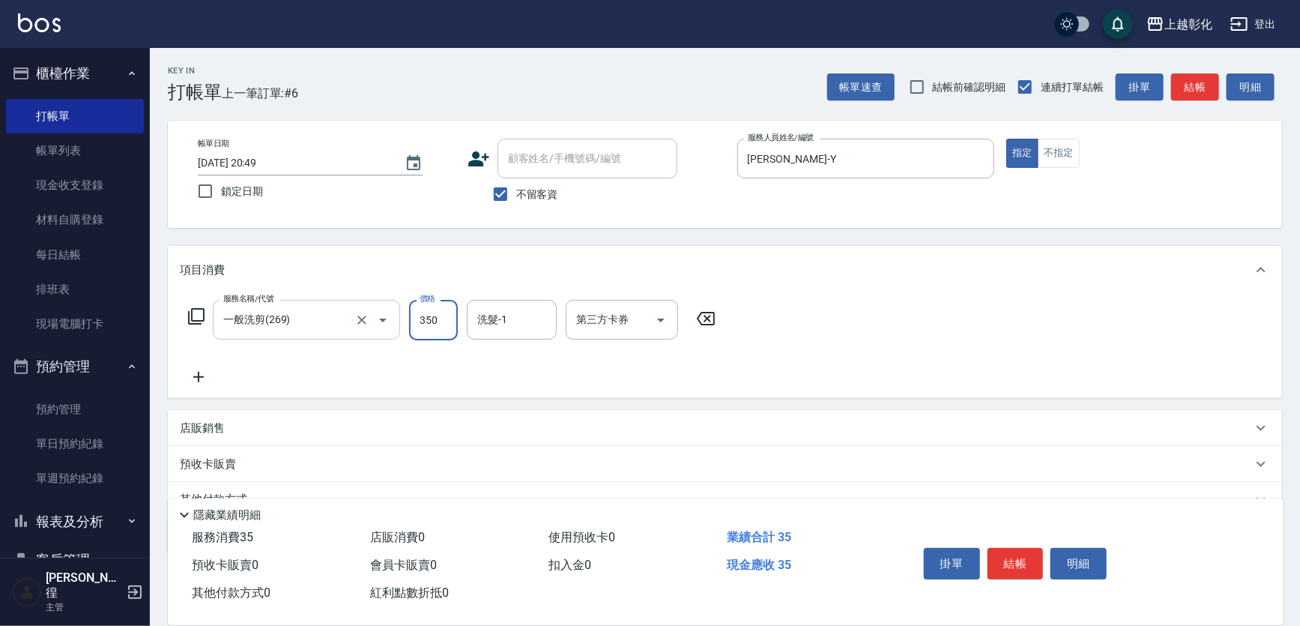
type input "350"
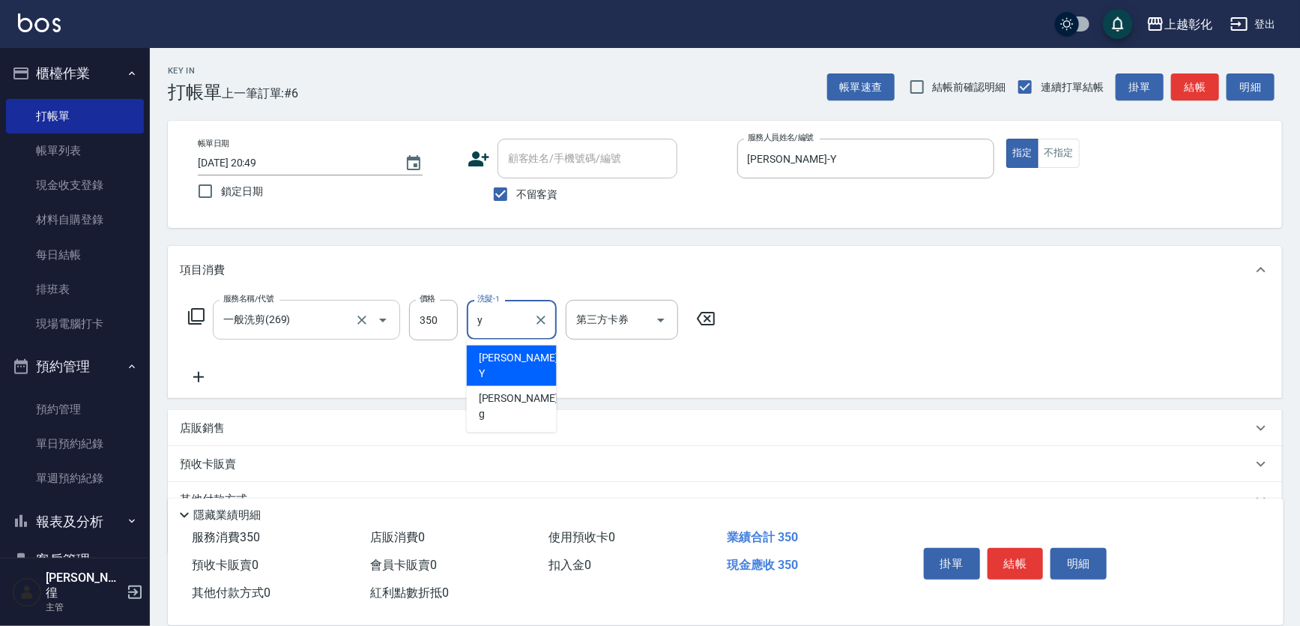
type input "[PERSON_NAME]-Y"
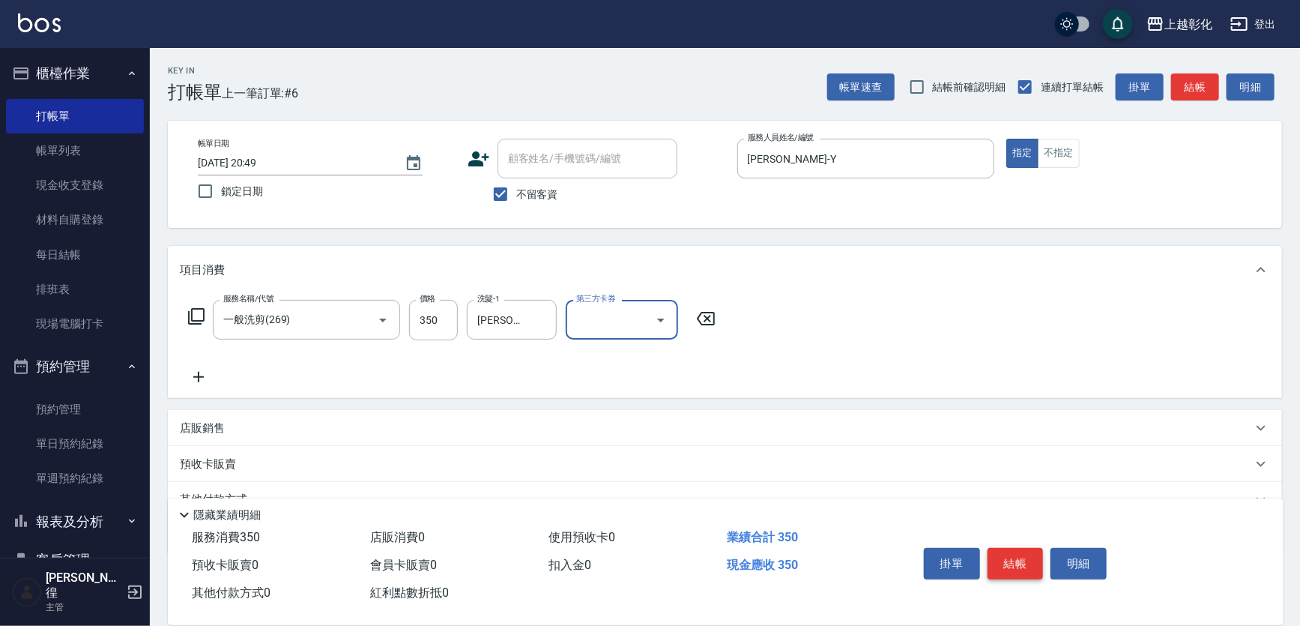
click at [1011, 557] on button "結帳" at bounding box center [1015, 563] width 56 height 31
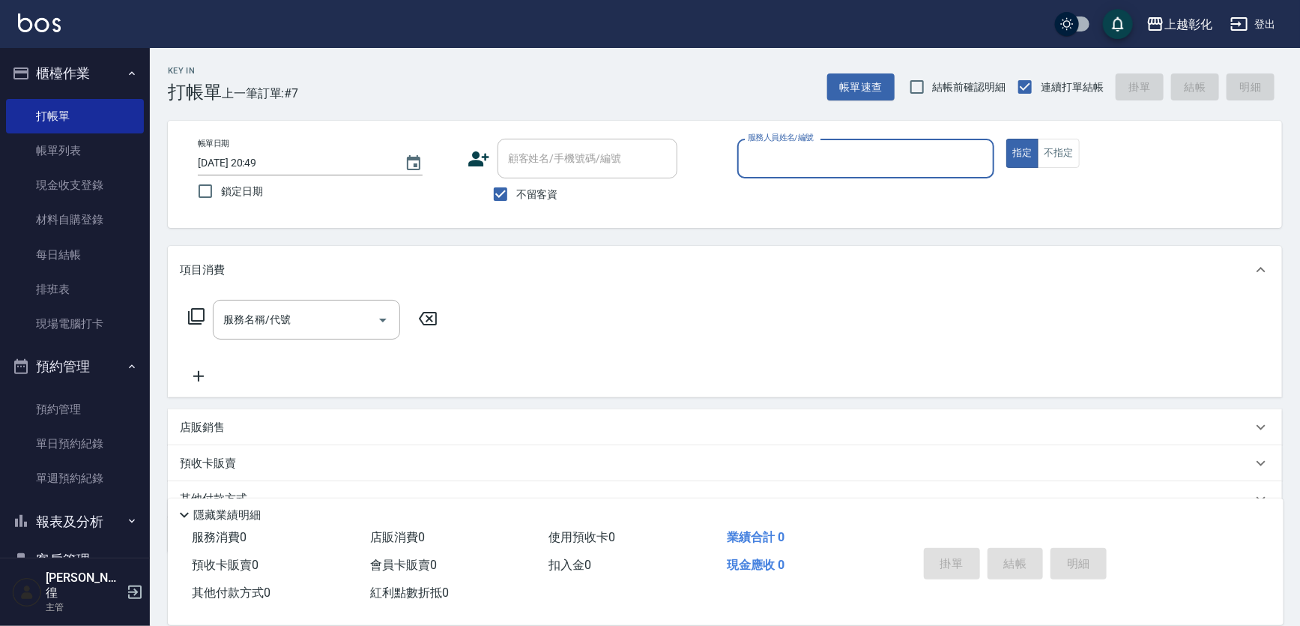
click at [530, 184] on label "不留客資" at bounding box center [521, 193] width 73 height 31
click at [516, 184] on input "不留客資" at bounding box center [500, 193] width 31 height 31
checkbox input "false"
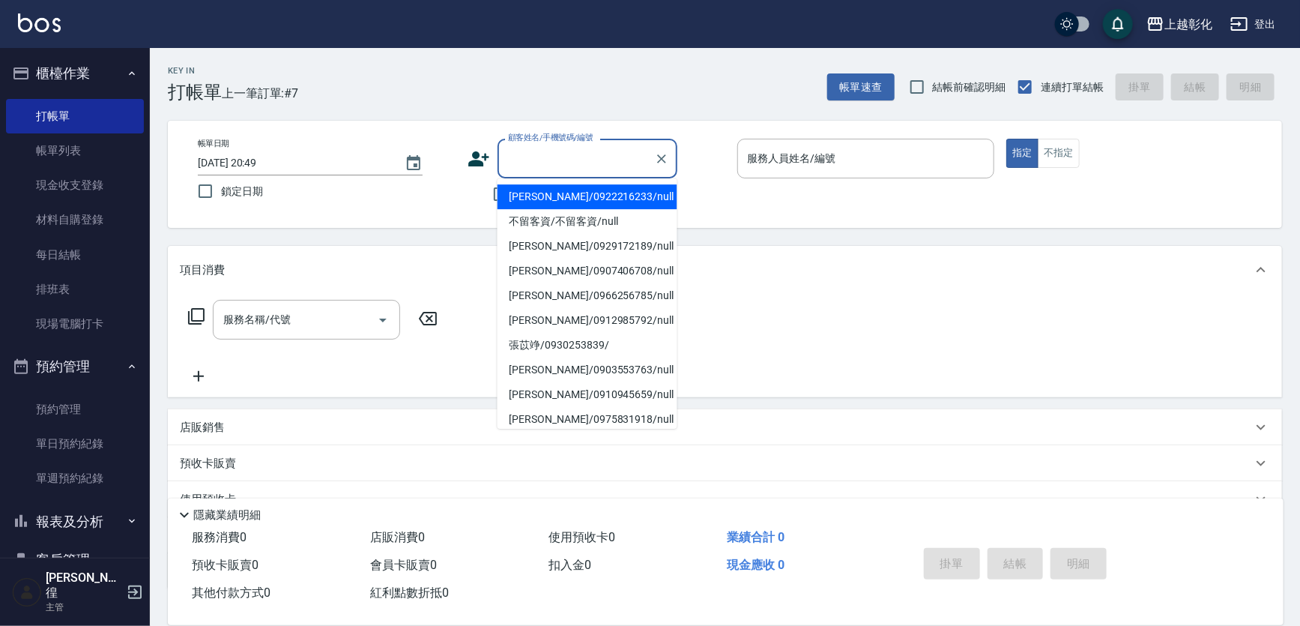
click at [553, 164] on input "顧客姓名/手機號碼/編號" at bounding box center [576, 158] width 144 height 26
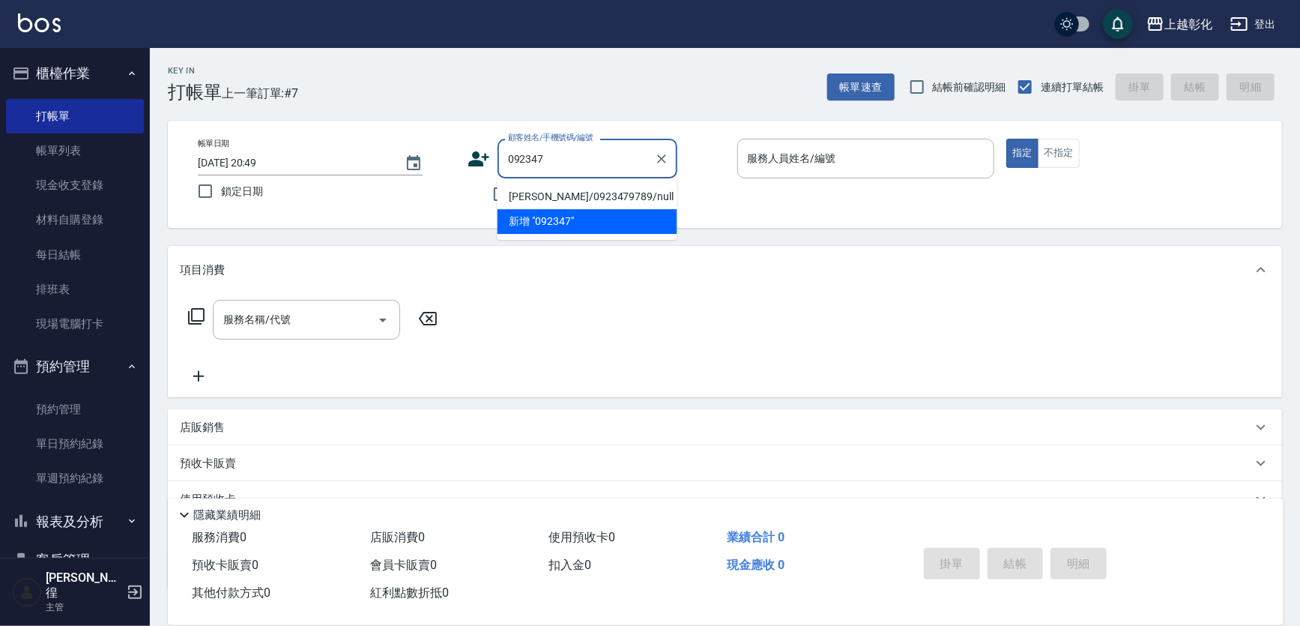
click at [569, 199] on li "[PERSON_NAME]/0923479789/null" at bounding box center [587, 196] width 180 height 25
type input "[PERSON_NAME]/0923479789/null"
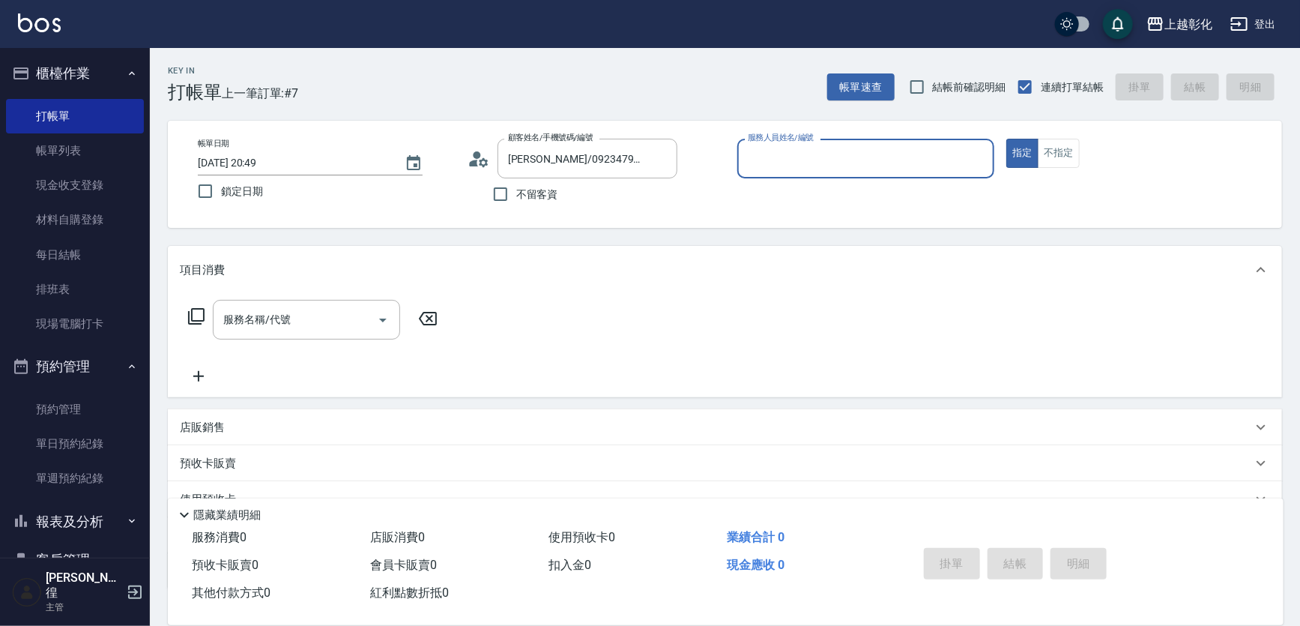
click at [748, 169] on input "服務人員姓名/編號" at bounding box center [866, 158] width 244 height 26
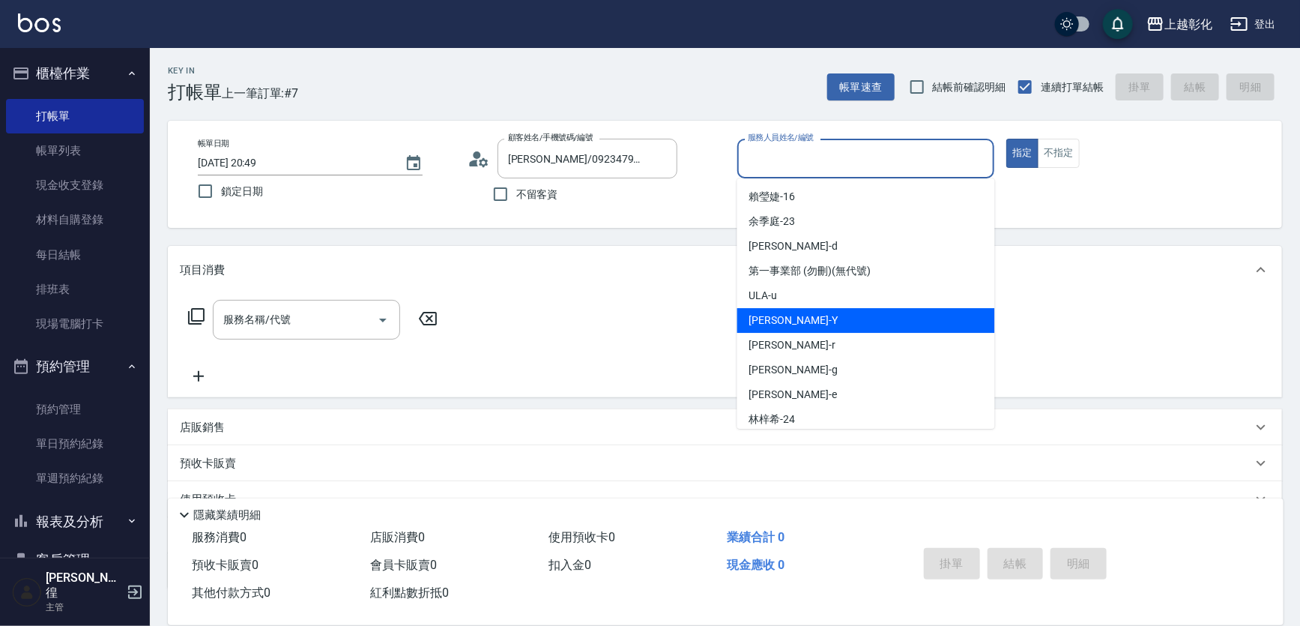
drag, startPoint x: 787, startPoint y: 315, endPoint x: 804, endPoint y: 305, distance: 20.2
click at [787, 315] on div "[PERSON_NAME] -Y" at bounding box center [866, 320] width 258 height 25
type input "[PERSON_NAME]-Y"
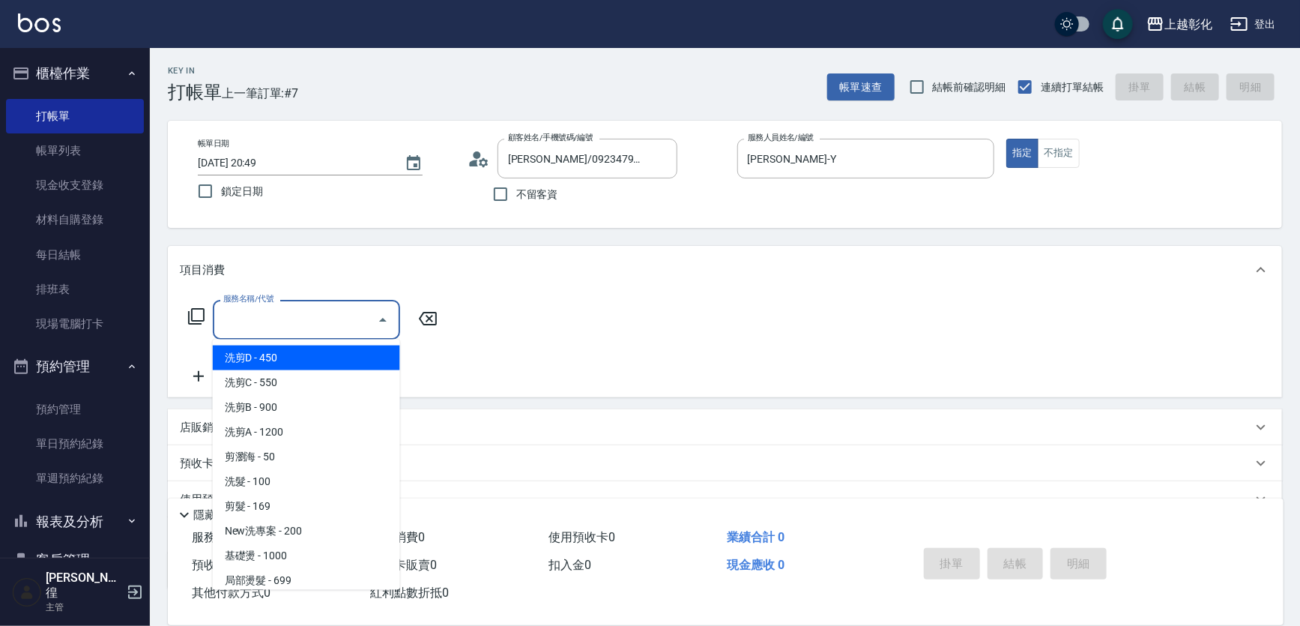
click at [269, 321] on input "服務名稱/代號" at bounding box center [294, 319] width 151 height 26
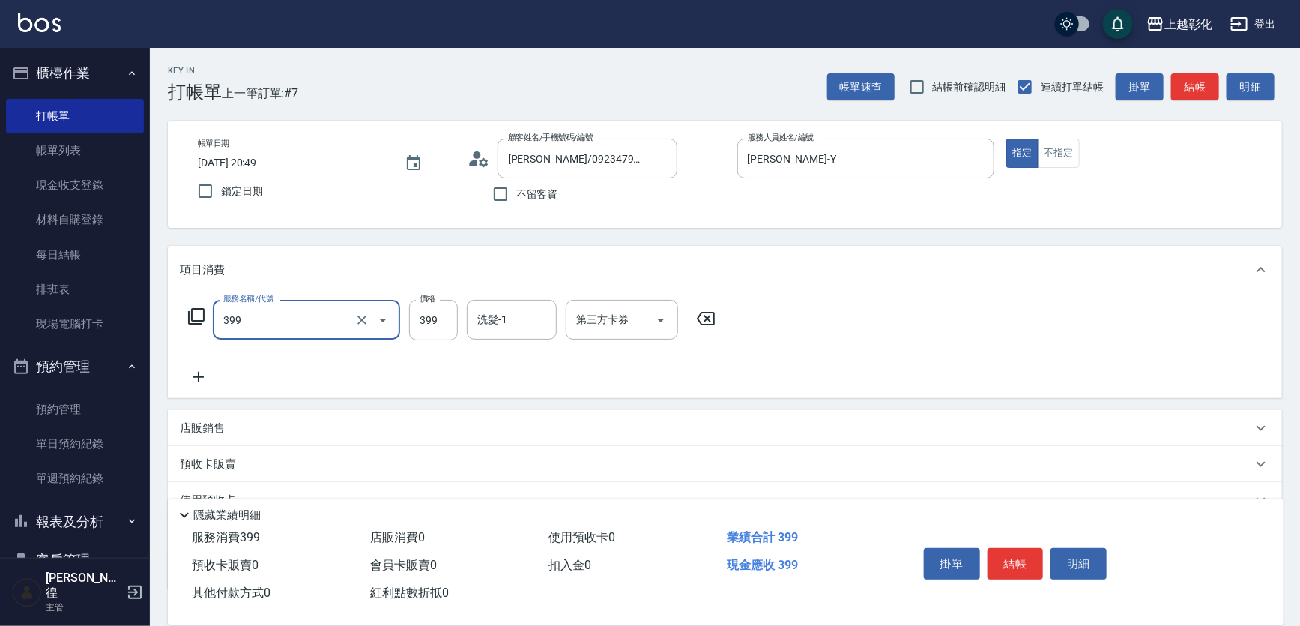
type input "貼片洗髮(399)"
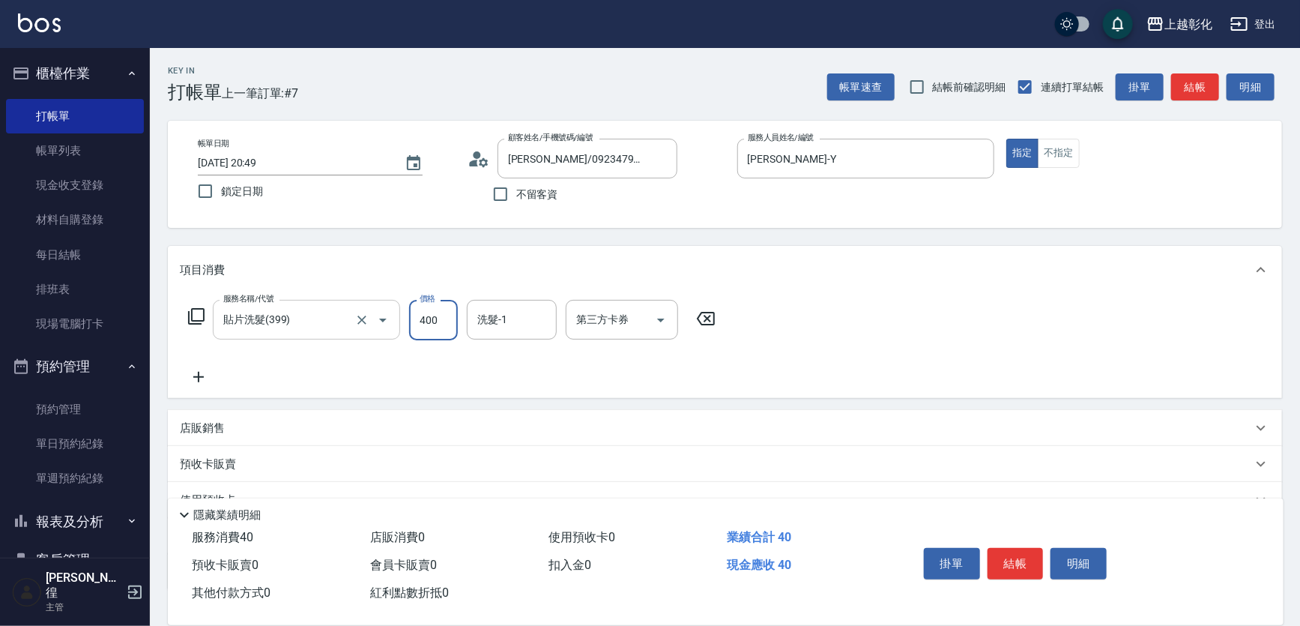
type input "400"
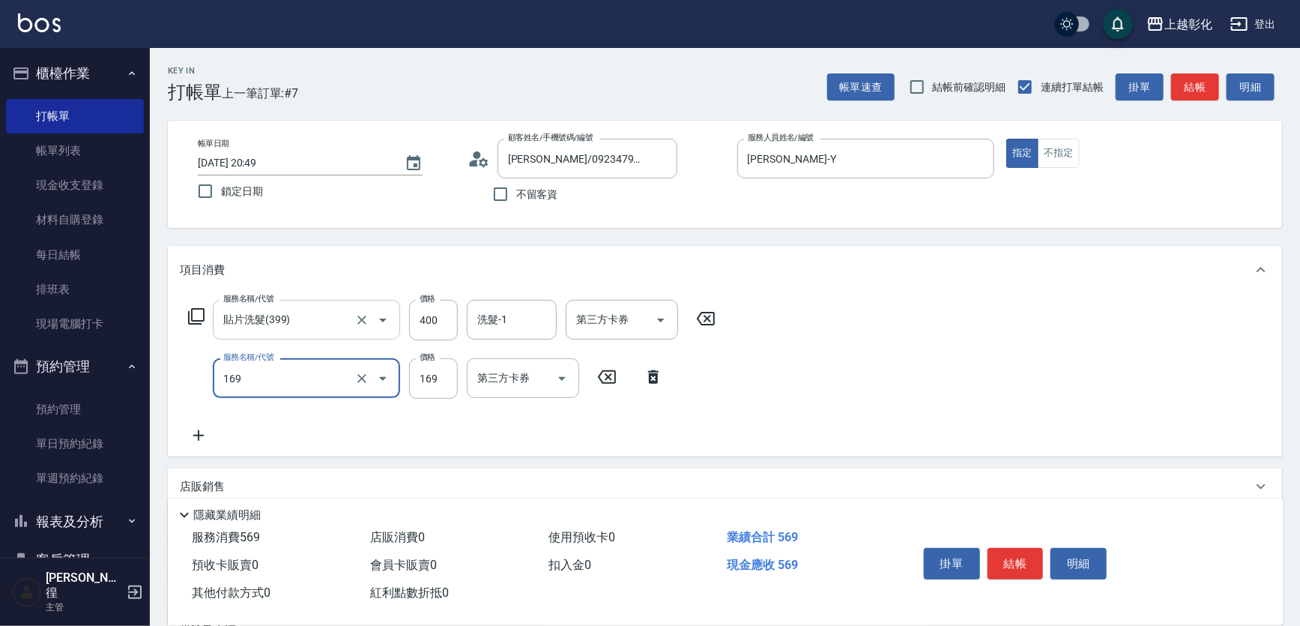
type input "剪髮(169)"
type input "100"
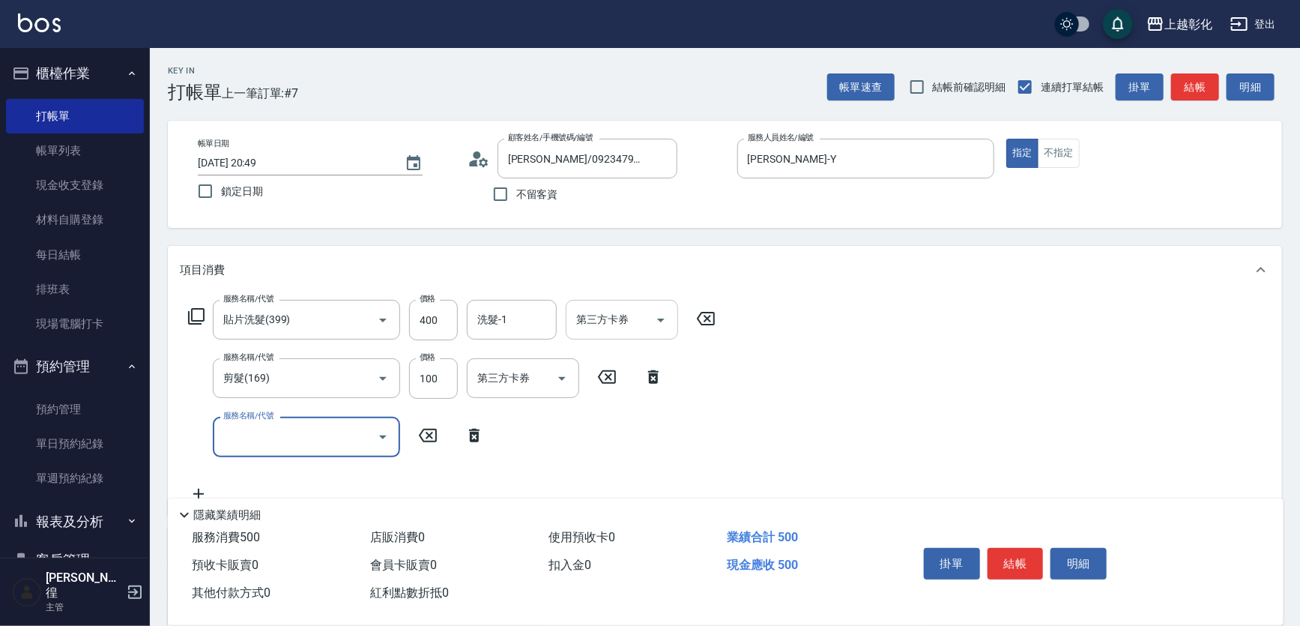
click at [608, 336] on div "第三方卡券" at bounding box center [622, 320] width 112 height 40
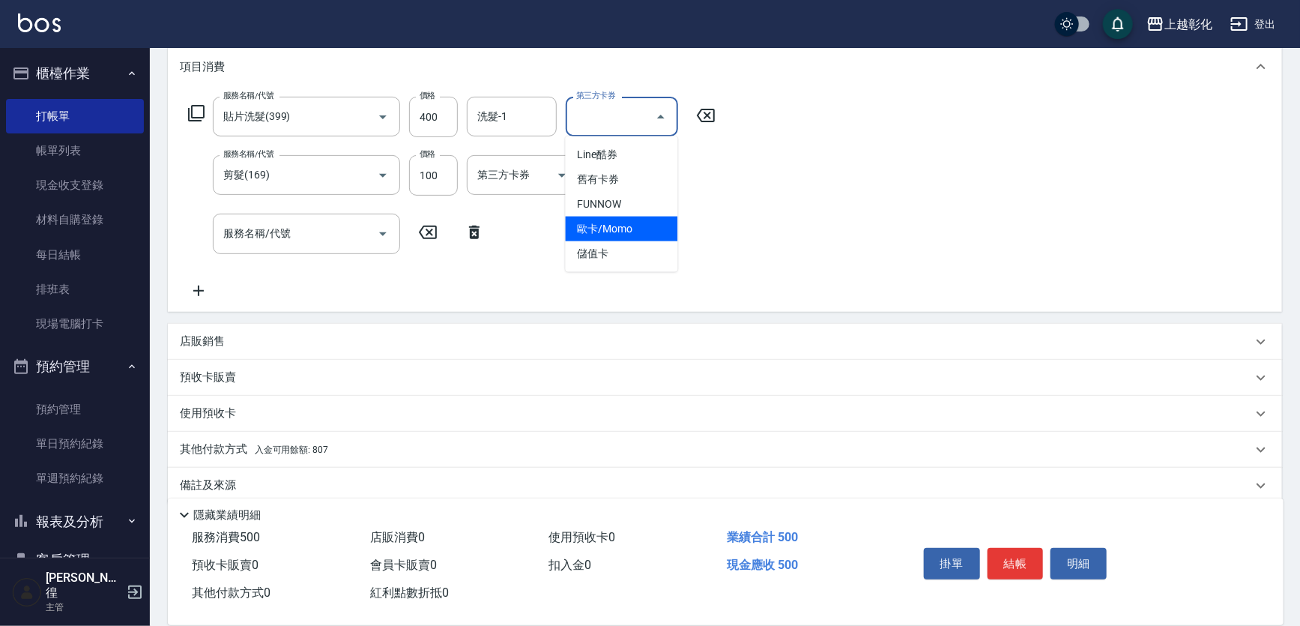
scroll to position [204, 0]
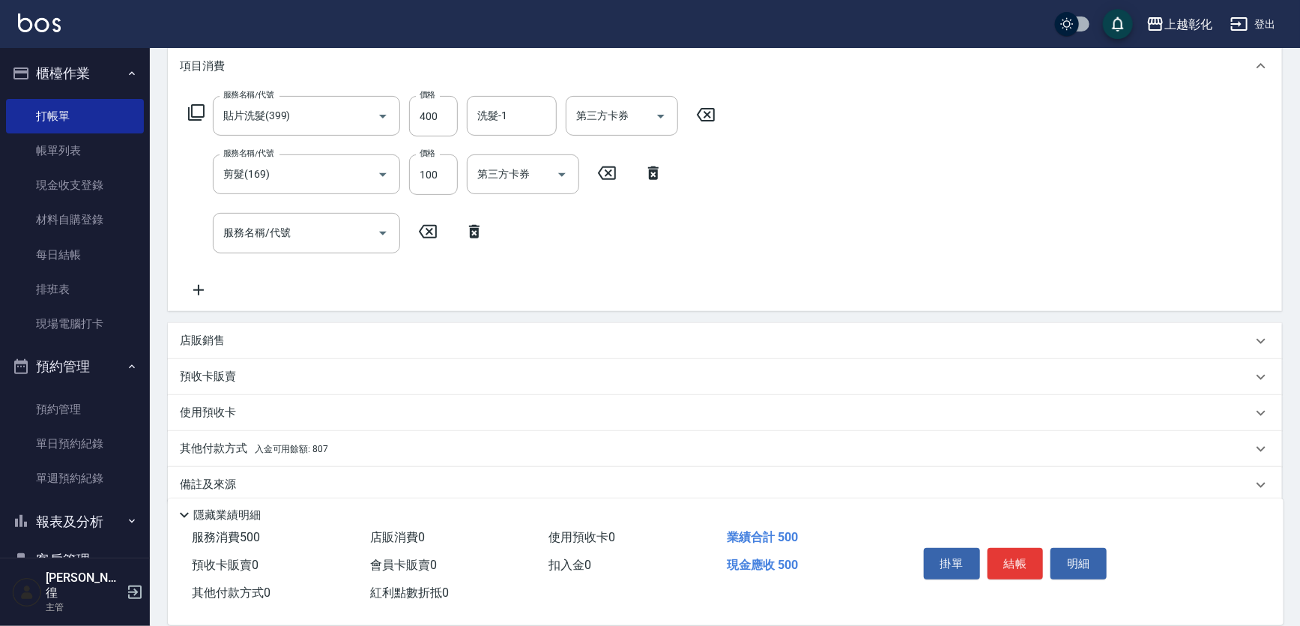
click at [820, 188] on div "服務名稱/代號 貼片洗髮(399) 服務名稱/代號 價格 400 價格 洗髮-1 洗髮-1 第三方卡券 第三方卡券 服務名稱/代號 剪髮(169) 服務名稱/…" at bounding box center [725, 200] width 1114 height 220
click at [220, 405] on p "使用預收卡" at bounding box center [208, 413] width 56 height 16
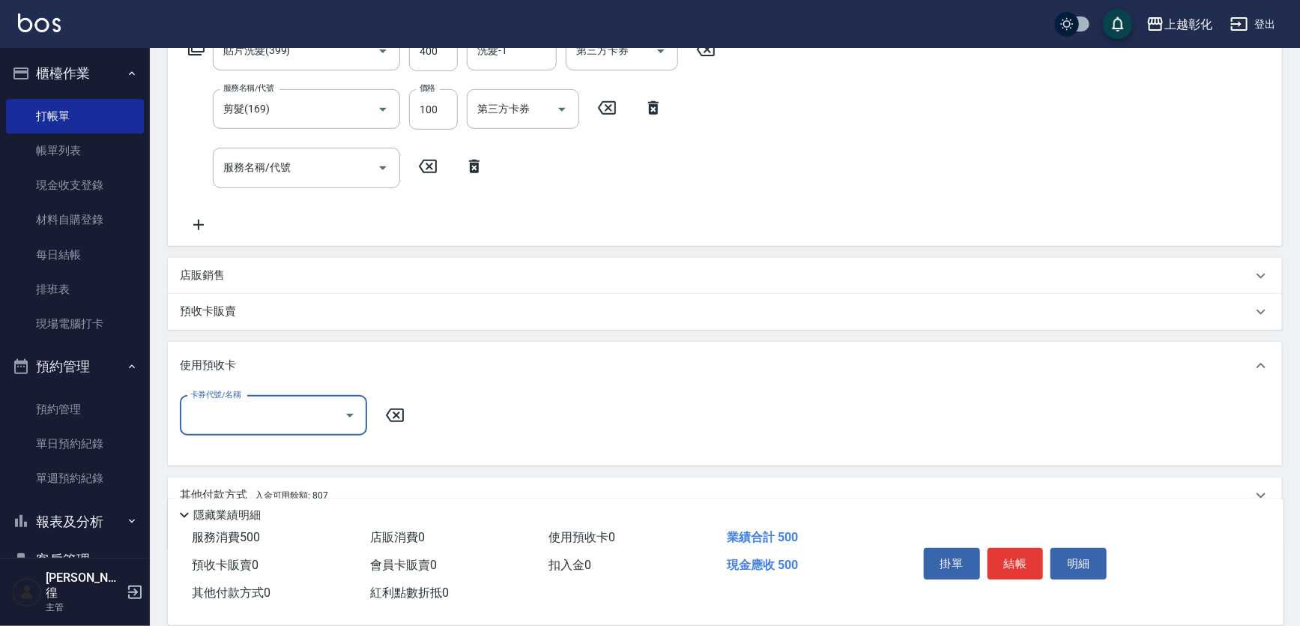
scroll to position [332, 0]
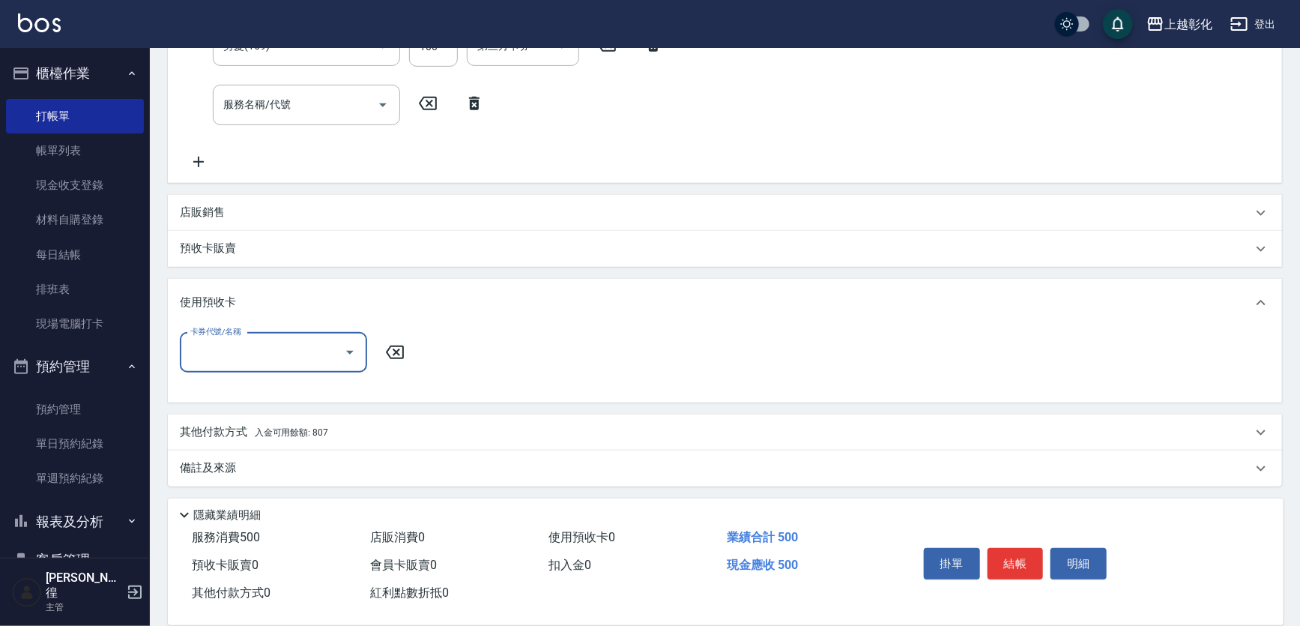
click at [287, 351] on input "卡券代號/名稱" at bounding box center [262, 352] width 151 height 26
click at [487, 333] on div "卡券代號/名稱 卡券代號/名稱" at bounding box center [725, 362] width 1090 height 58
click at [303, 429] on span "入金可用餘額: 807" at bounding box center [291, 432] width 73 height 10
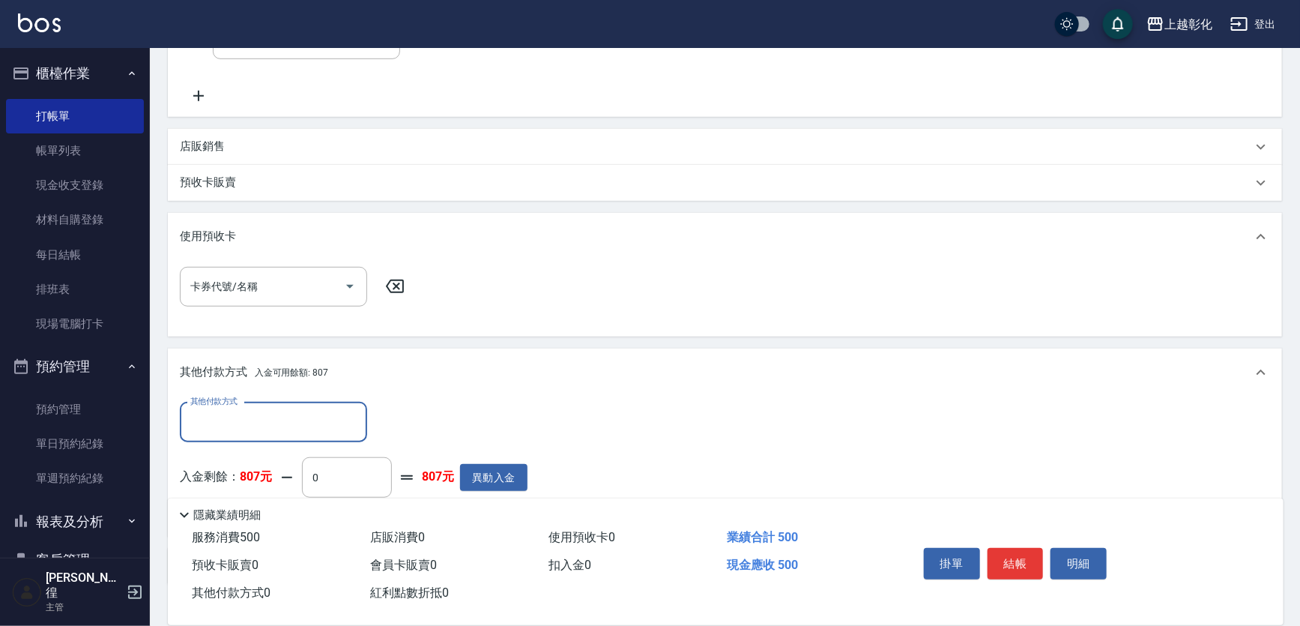
scroll to position [496, 0]
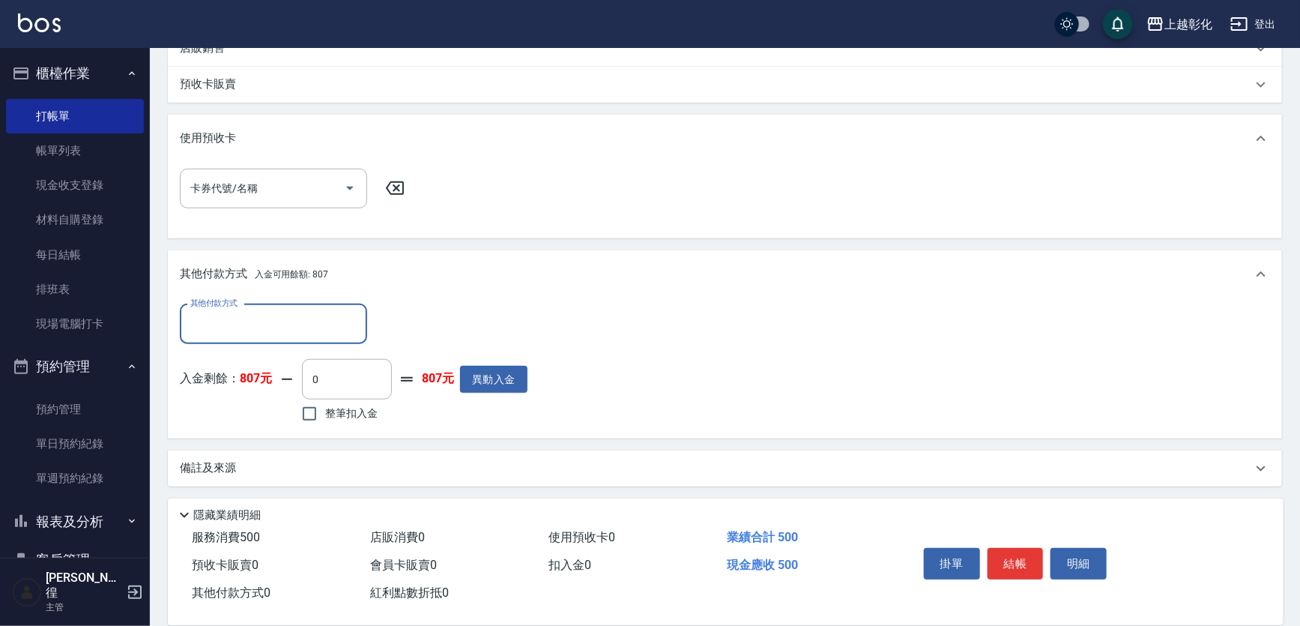
click at [275, 324] on input "其他付款方式" at bounding box center [274, 324] width 174 height 26
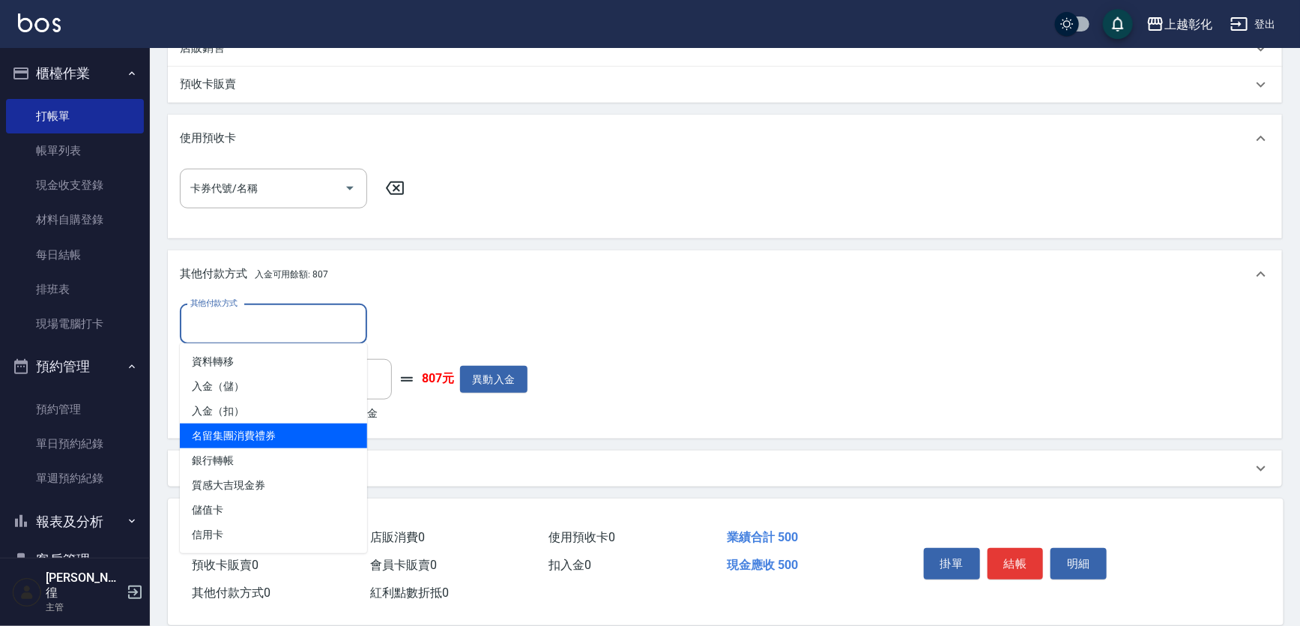
click at [252, 437] on span "名留集團消費禮券" at bounding box center [273, 435] width 187 height 25
type input "名留集團消費禮券"
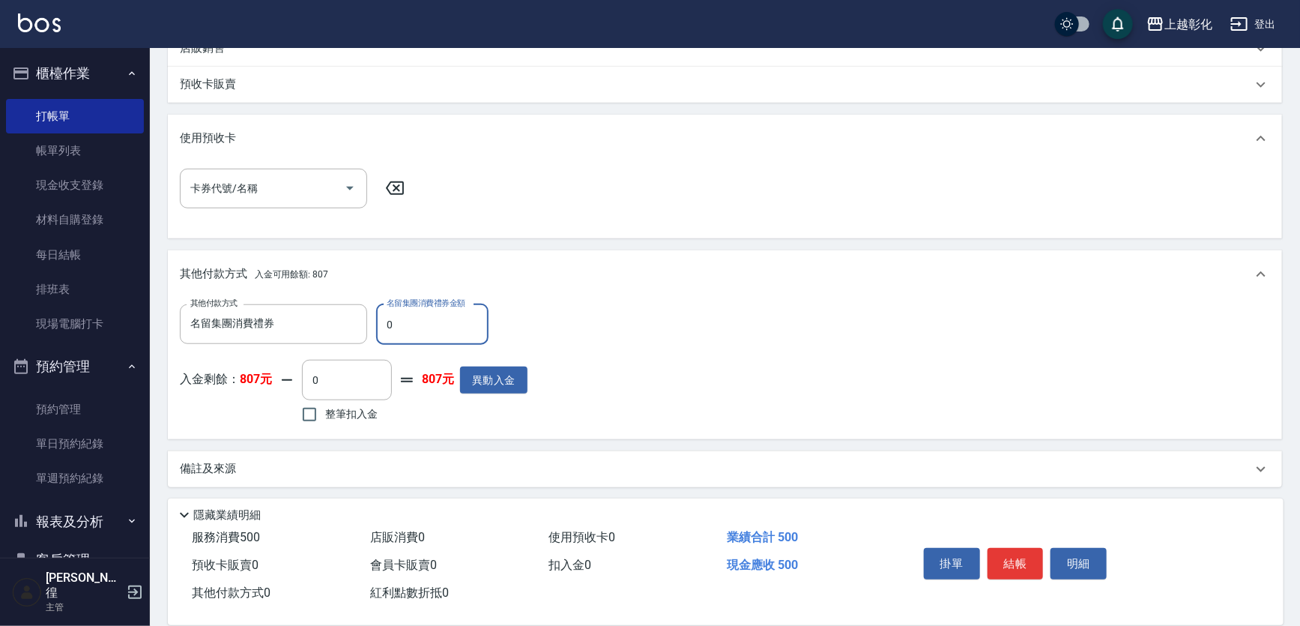
drag, startPoint x: 422, startPoint y: 329, endPoint x: 392, endPoint y: 333, distance: 30.2
click at [392, 333] on input "0" at bounding box center [432, 324] width 112 height 40
type input "500"
click at [1002, 548] on button "結帳" at bounding box center [1015, 563] width 56 height 31
type input "[DATE] 20:50"
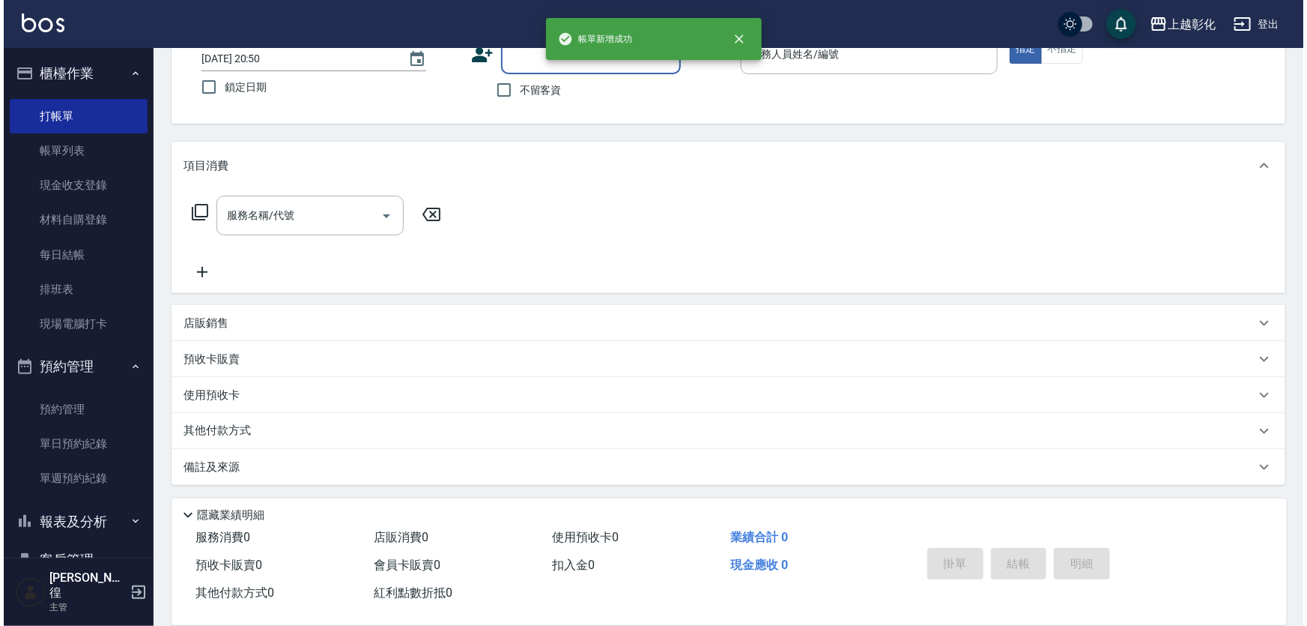
scroll to position [0, 0]
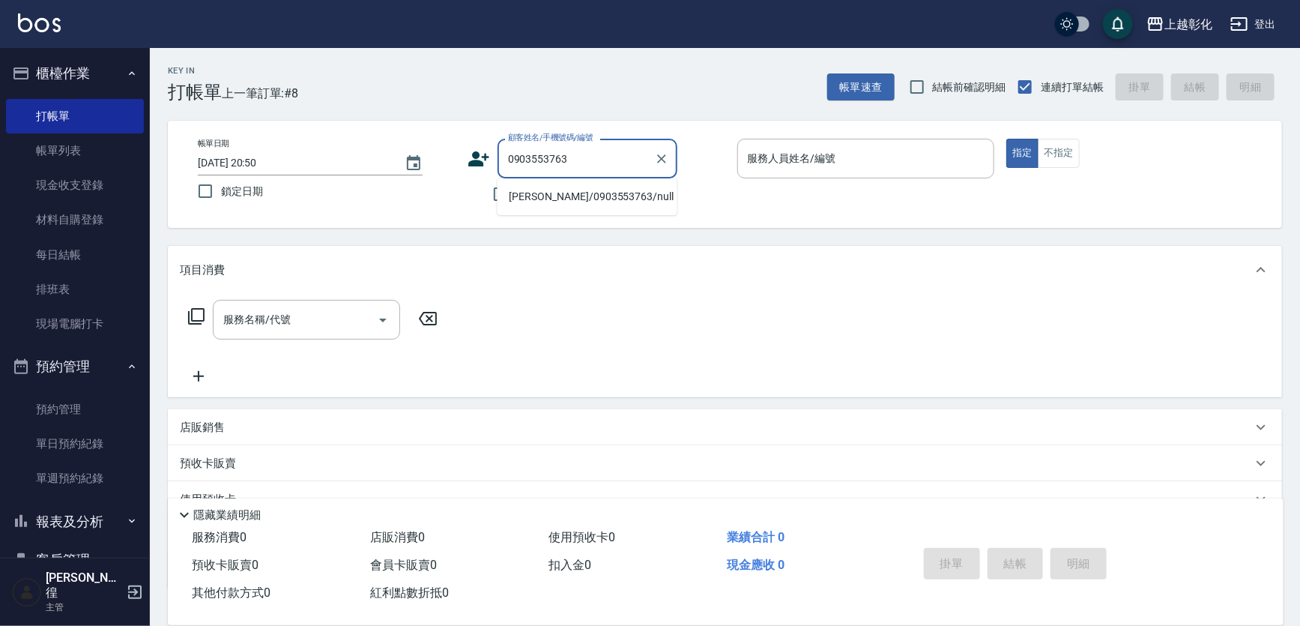
click at [596, 195] on li "[PERSON_NAME]/0903553763/null" at bounding box center [587, 196] width 180 height 25
type input "[PERSON_NAME]/0903553763/null"
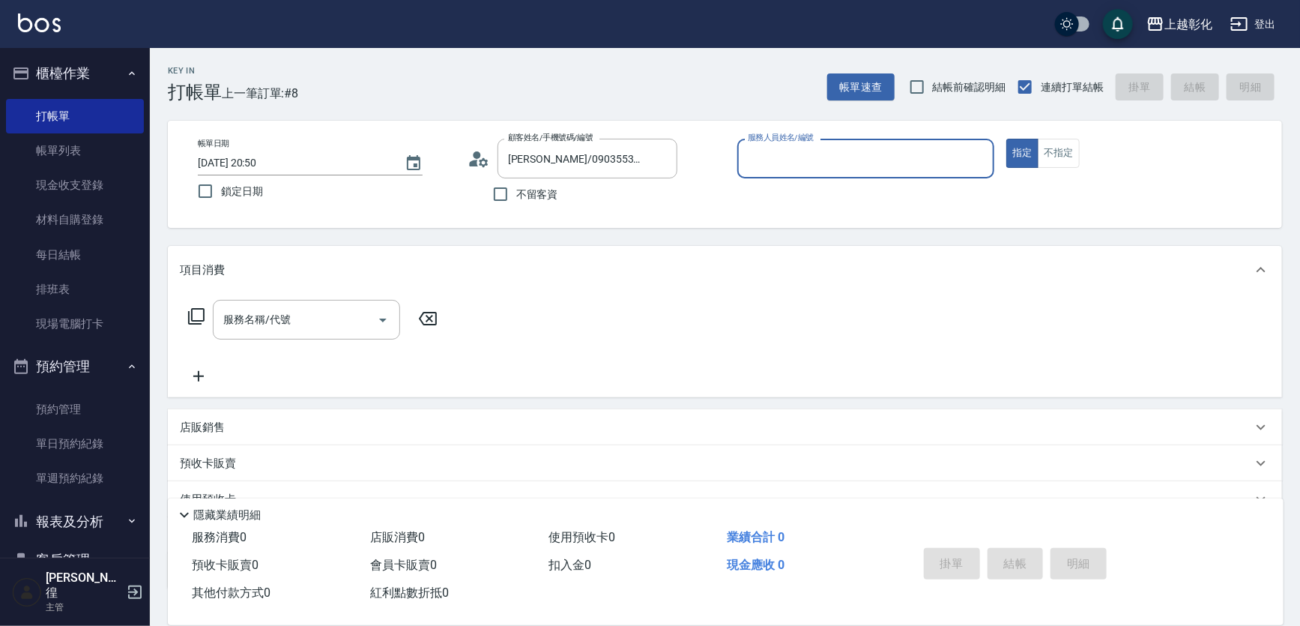
click at [742, 181] on p at bounding box center [866, 186] width 258 height 16
click at [773, 159] on input "服務人員姓名/編號" at bounding box center [866, 158] width 244 height 26
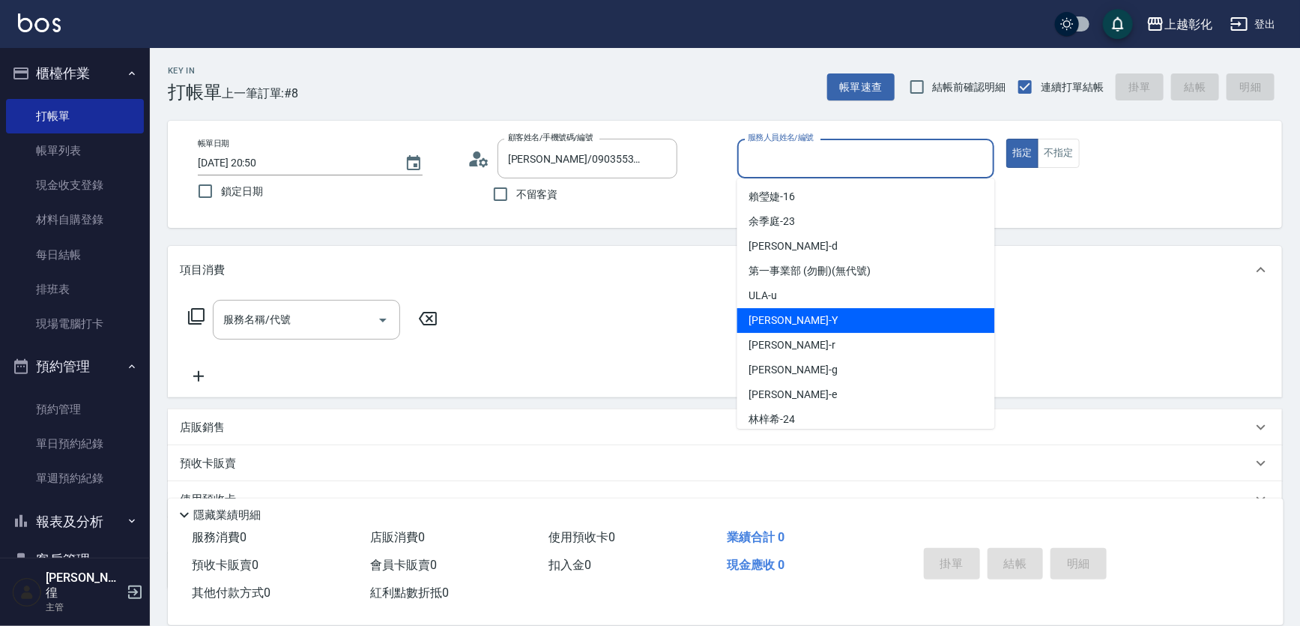
click at [795, 330] on div "[PERSON_NAME] -Y" at bounding box center [866, 320] width 258 height 25
type input "[PERSON_NAME]-Y"
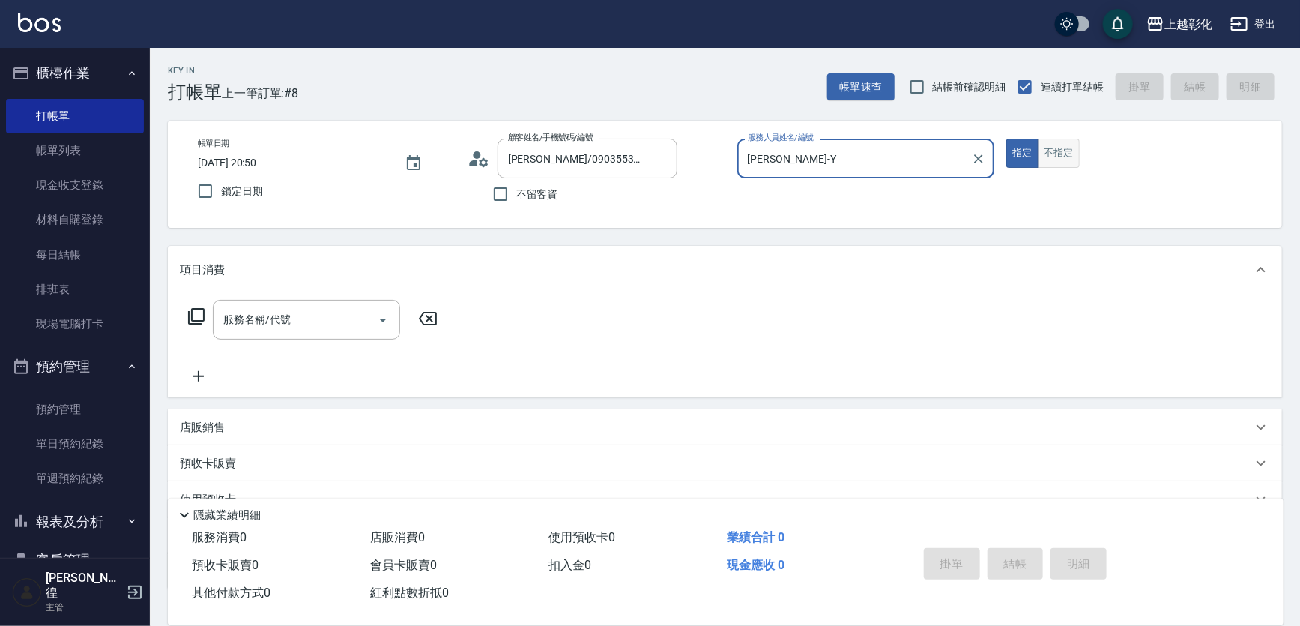
click at [1060, 163] on button "不指定" at bounding box center [1059, 153] width 42 height 29
drag, startPoint x: 261, startPoint y: 266, endPoint x: 261, endPoint y: 302, distance: 36.0
click at [260, 269] on div "項目消費" at bounding box center [716, 270] width 1072 height 16
click at [261, 409] on div "店販銷售" at bounding box center [725, 427] width 1114 height 36
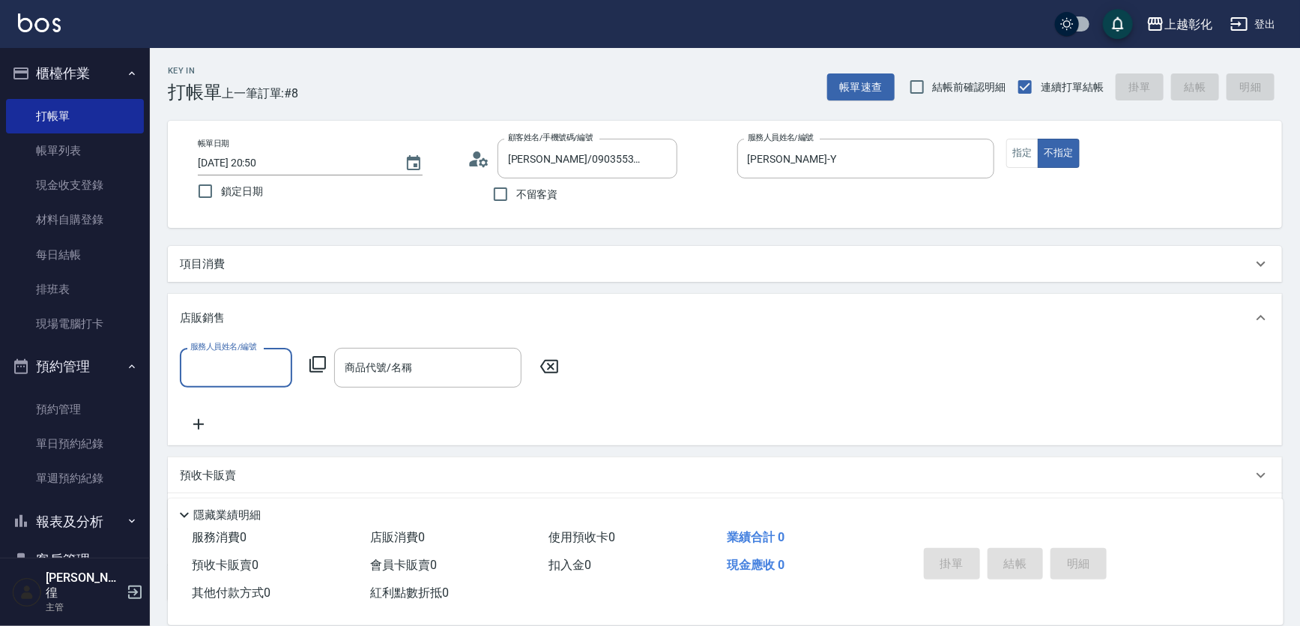
click at [246, 248] on div "項目消費" at bounding box center [725, 264] width 1114 height 36
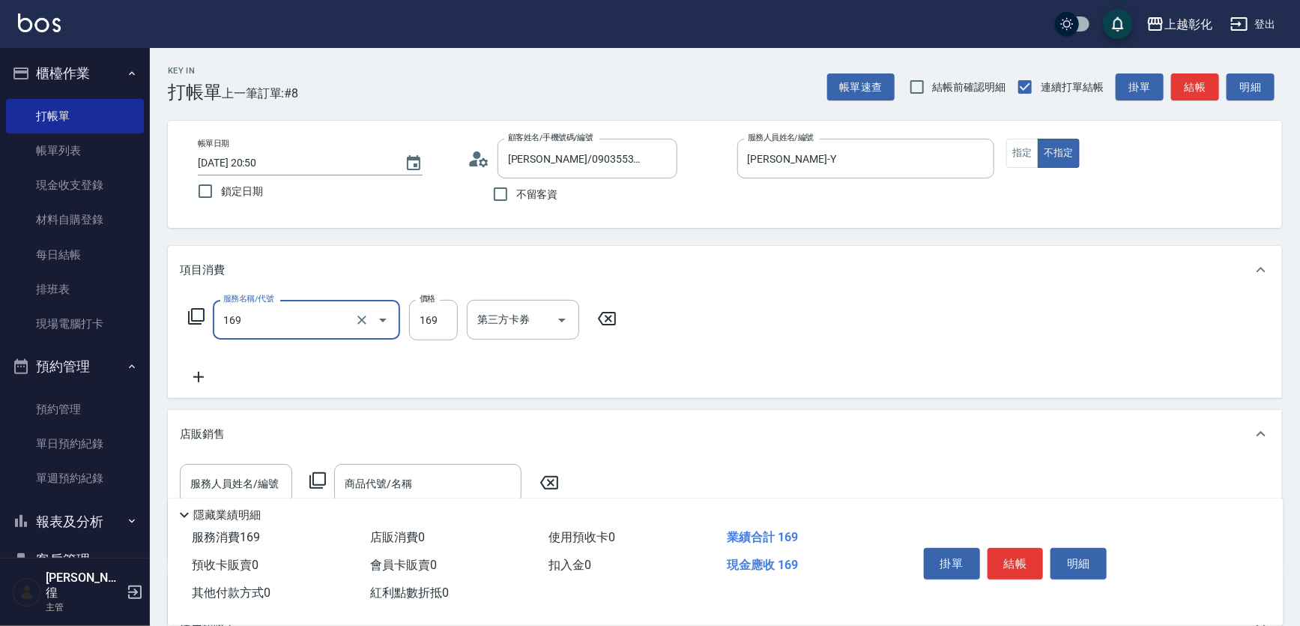
type input "剪髮(169)"
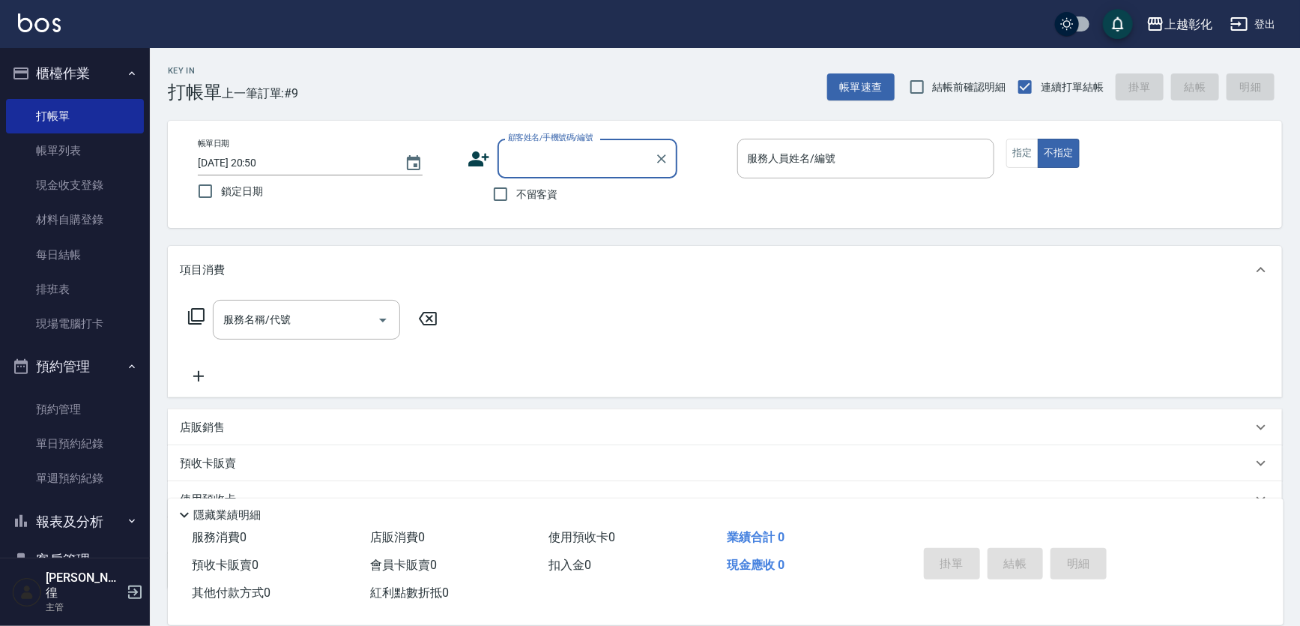
type input "g"
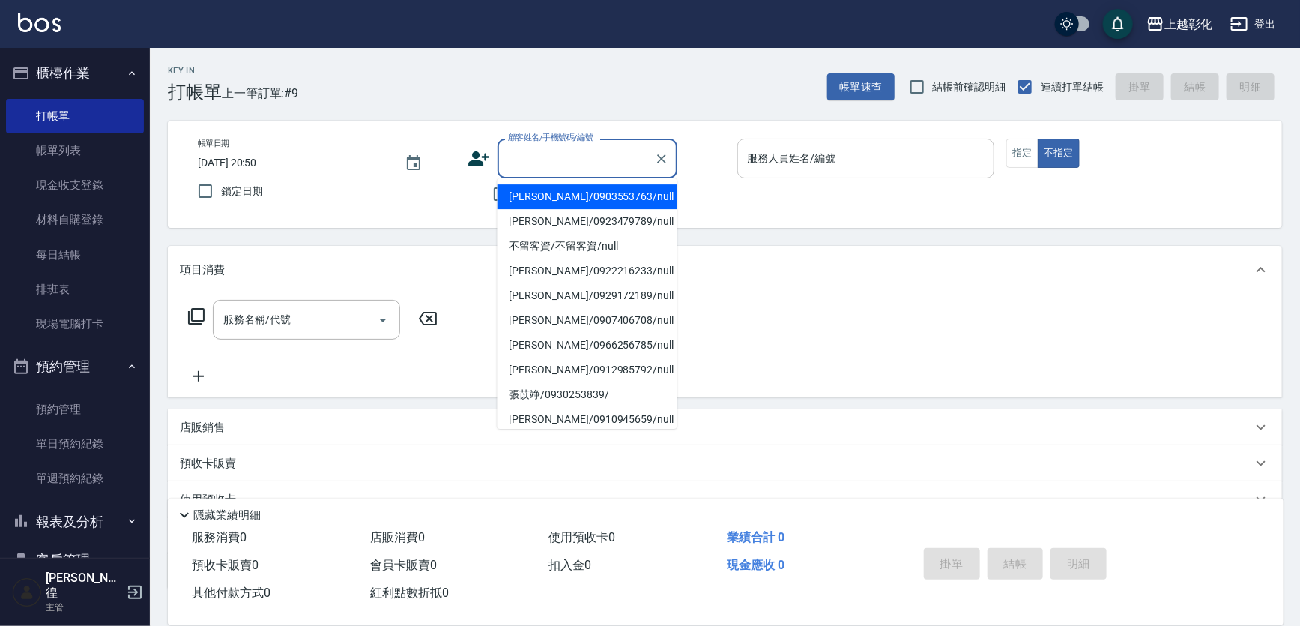
click at [799, 169] on input "服務人員姓名/編號" at bounding box center [866, 158] width 244 height 26
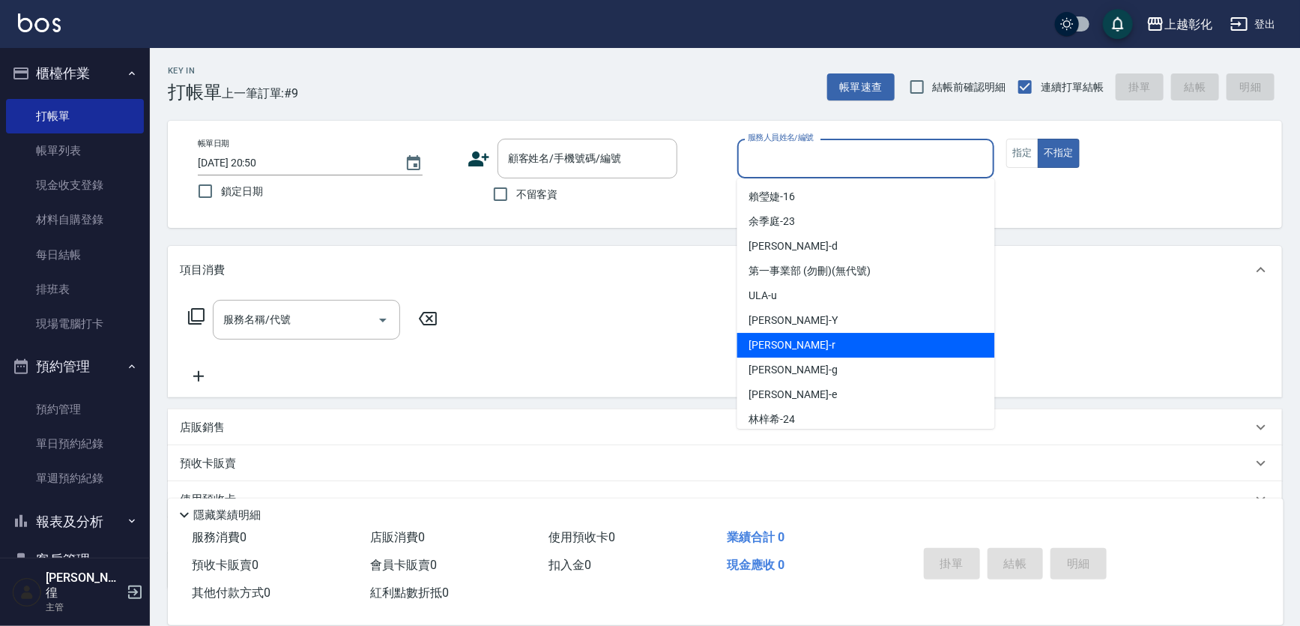
click at [786, 369] on div "[PERSON_NAME]" at bounding box center [866, 369] width 258 height 25
type input "[PERSON_NAME]"
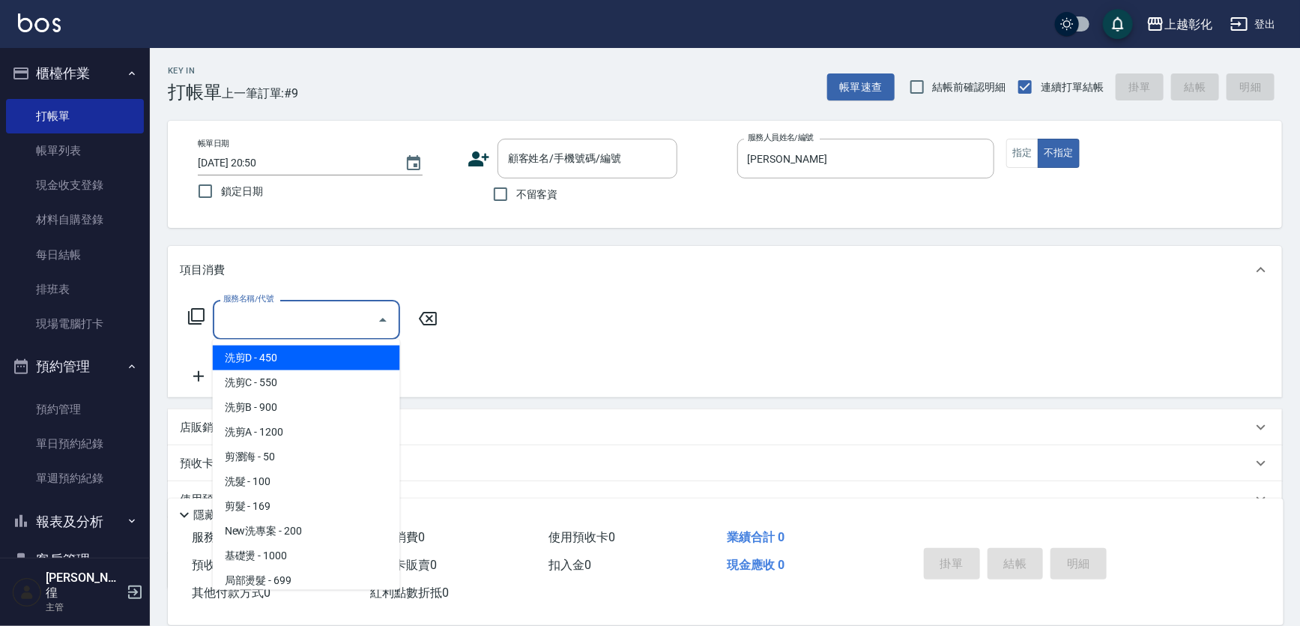
click at [300, 324] on input "服務名稱/代號" at bounding box center [294, 319] width 151 height 26
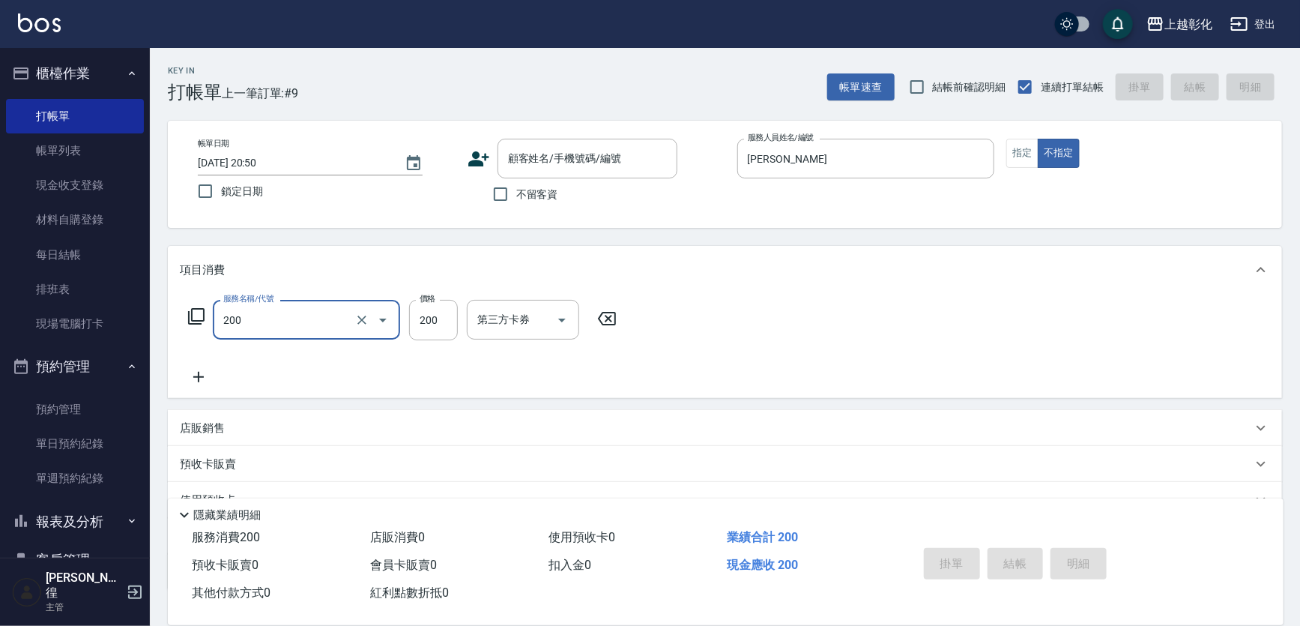
type input "New洗專案(200)"
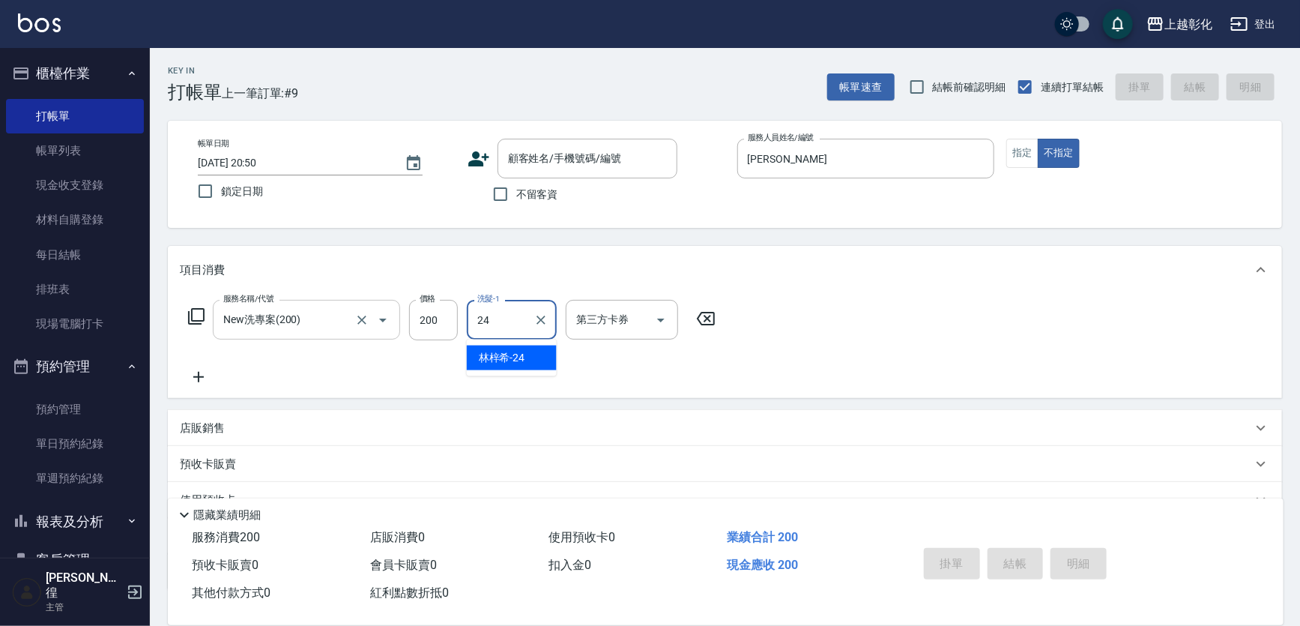
type input "[PERSON_NAME]-24"
click at [533, 204] on label "不留客資" at bounding box center [521, 193] width 73 height 31
click at [516, 204] on input "不留客資" at bounding box center [500, 193] width 31 height 31
checkbox input "true"
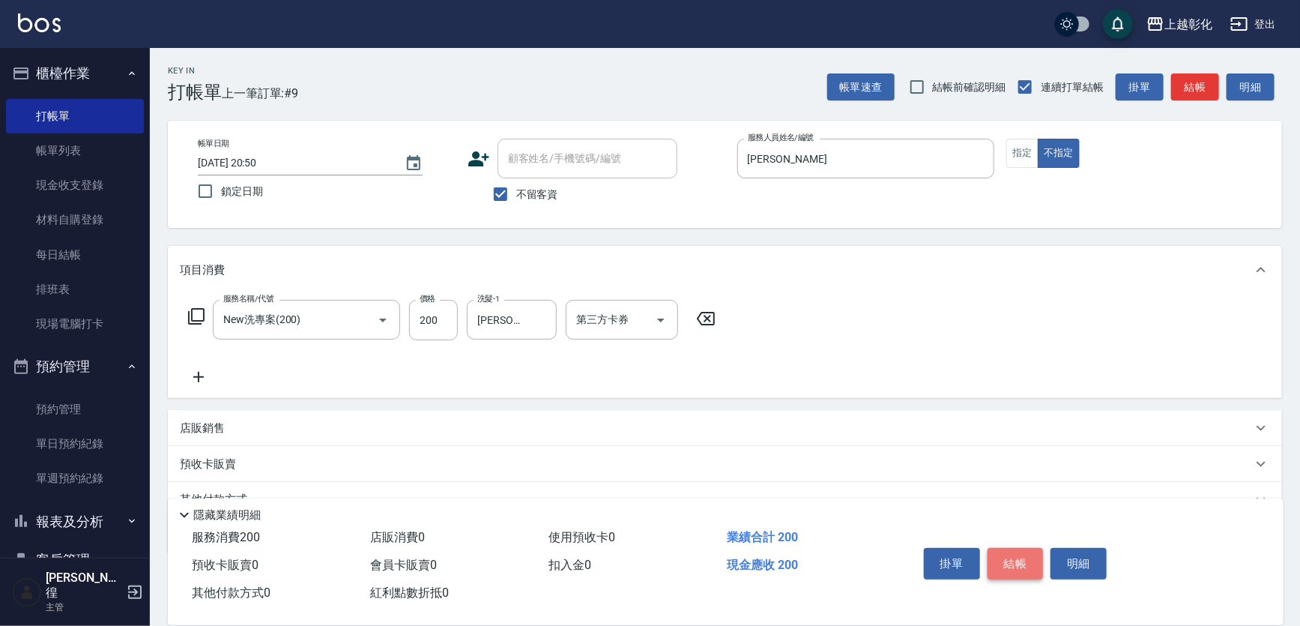
click at [1002, 556] on button "結帳" at bounding box center [1015, 563] width 56 height 31
type input "[DATE] 20:51"
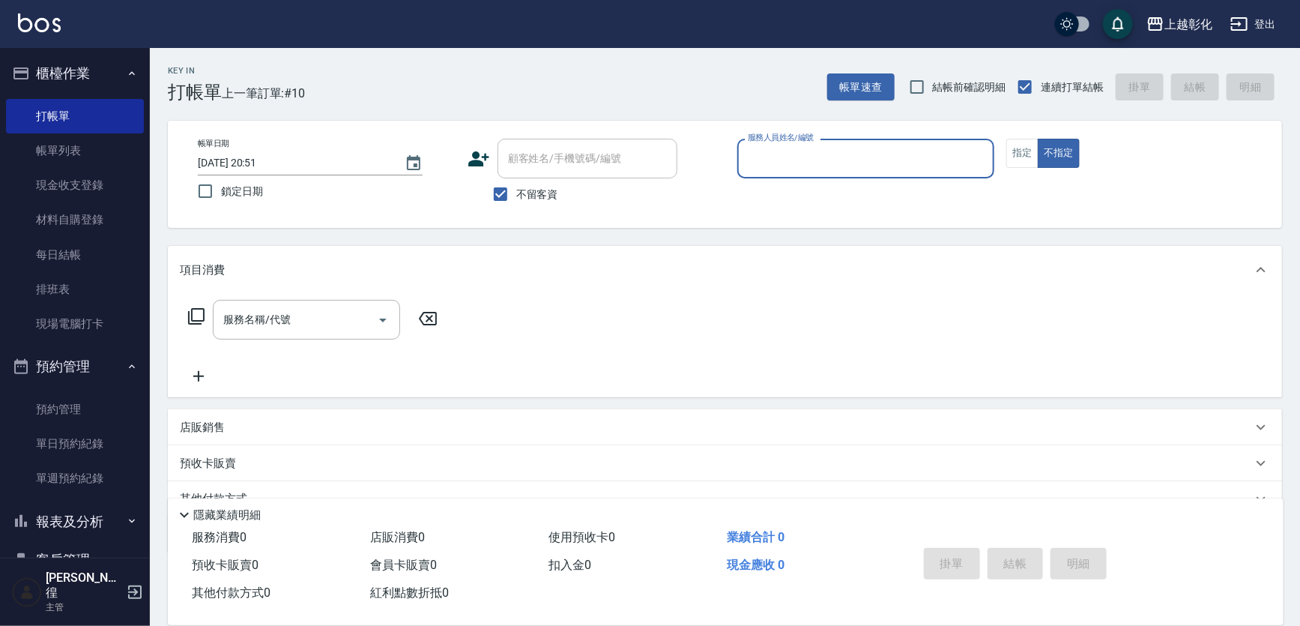
click at [523, 196] on span "不留客資" at bounding box center [537, 195] width 42 height 16
click at [516, 196] on input "不留客資" at bounding box center [500, 193] width 31 height 31
checkbox input "false"
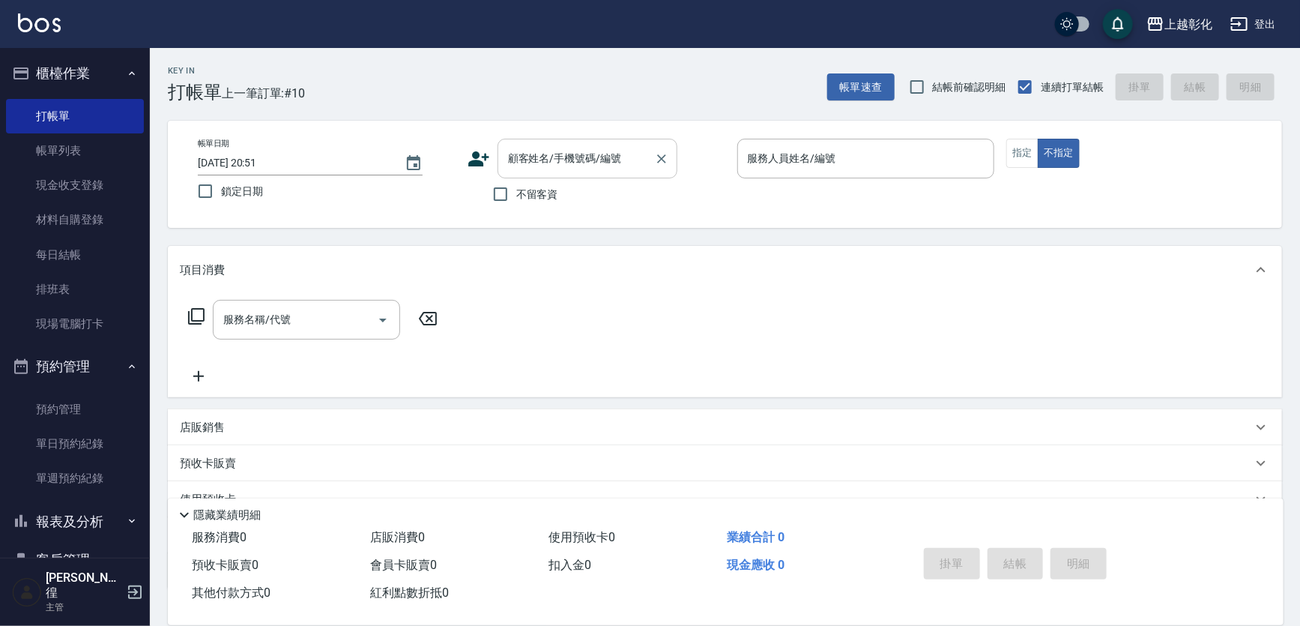
click at [524, 175] on div "顧客姓名/手機號碼/編號" at bounding box center [587, 159] width 180 height 40
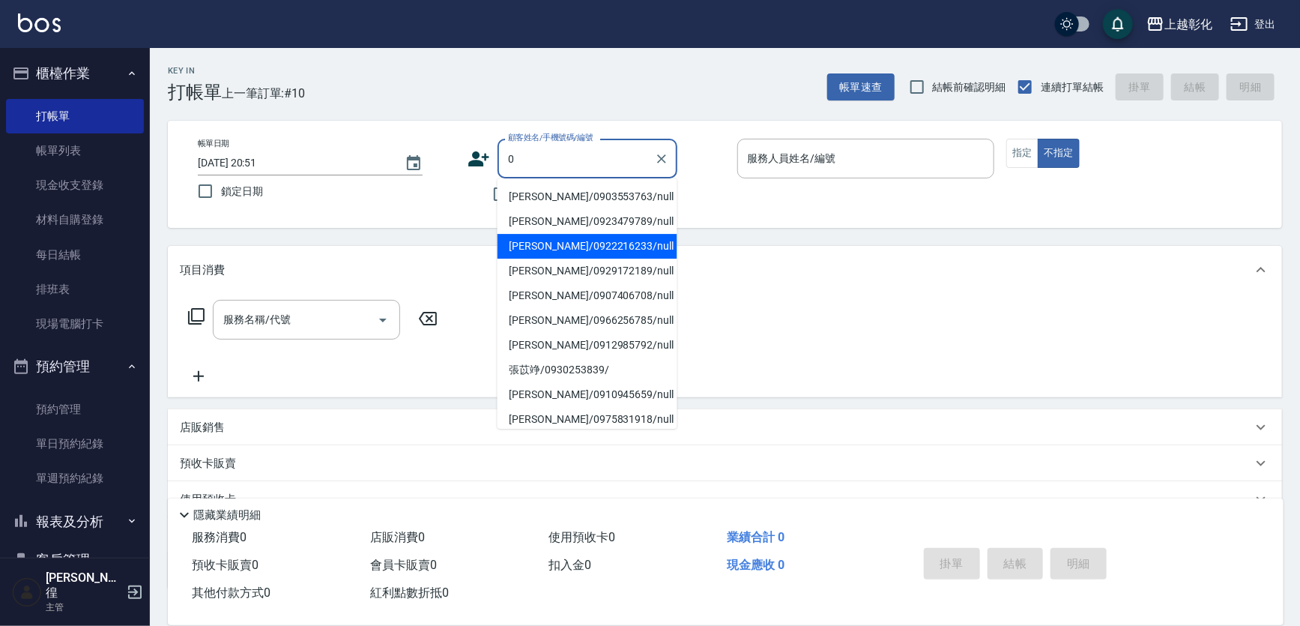
type input "0"
click at [724, 193] on div "顧客姓名/手機號碼/編號 顧客姓名/手機號碼/編號 不留客資" at bounding box center [596, 174] width 258 height 71
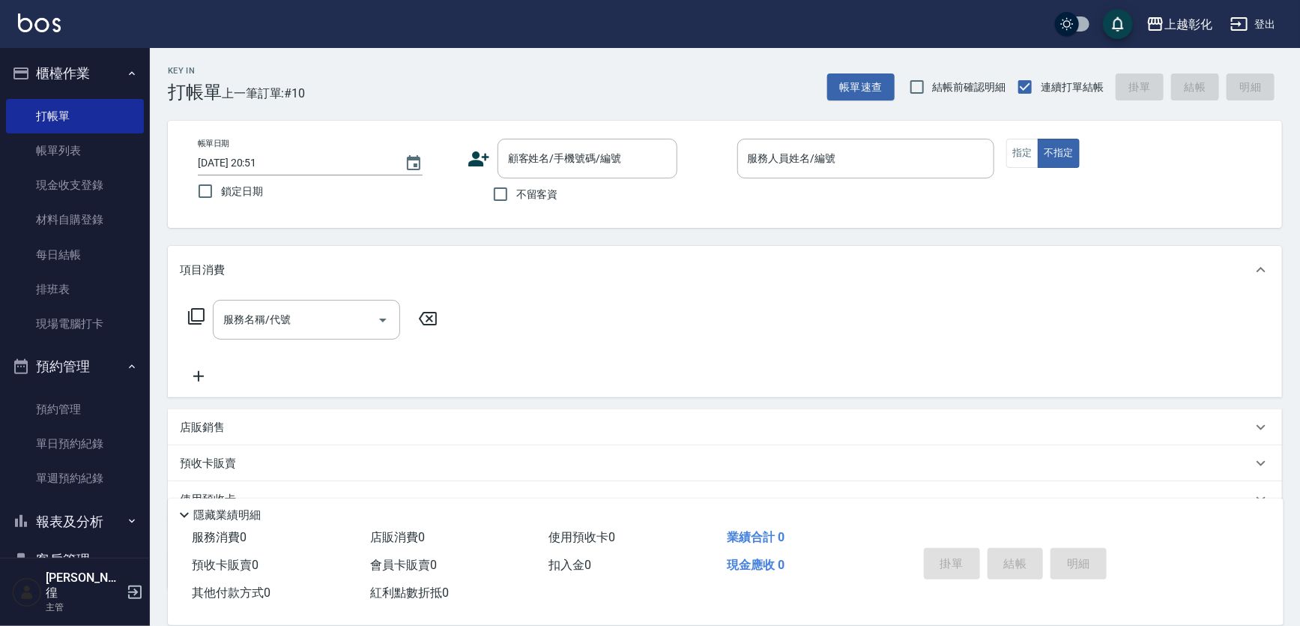
click at [553, 196] on span "不留客資" at bounding box center [537, 195] width 42 height 16
click at [516, 196] on input "不留客資" at bounding box center [500, 193] width 31 height 31
checkbox input "true"
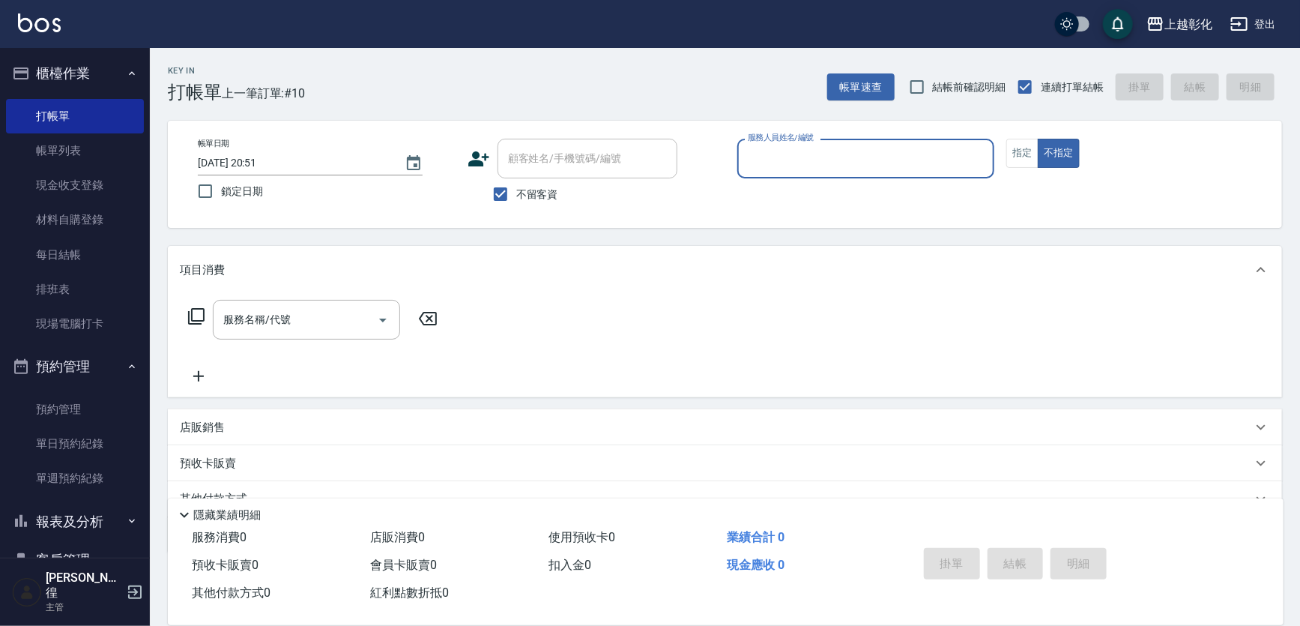
click at [824, 164] on input "服務人員姓名/編號" at bounding box center [866, 158] width 244 height 26
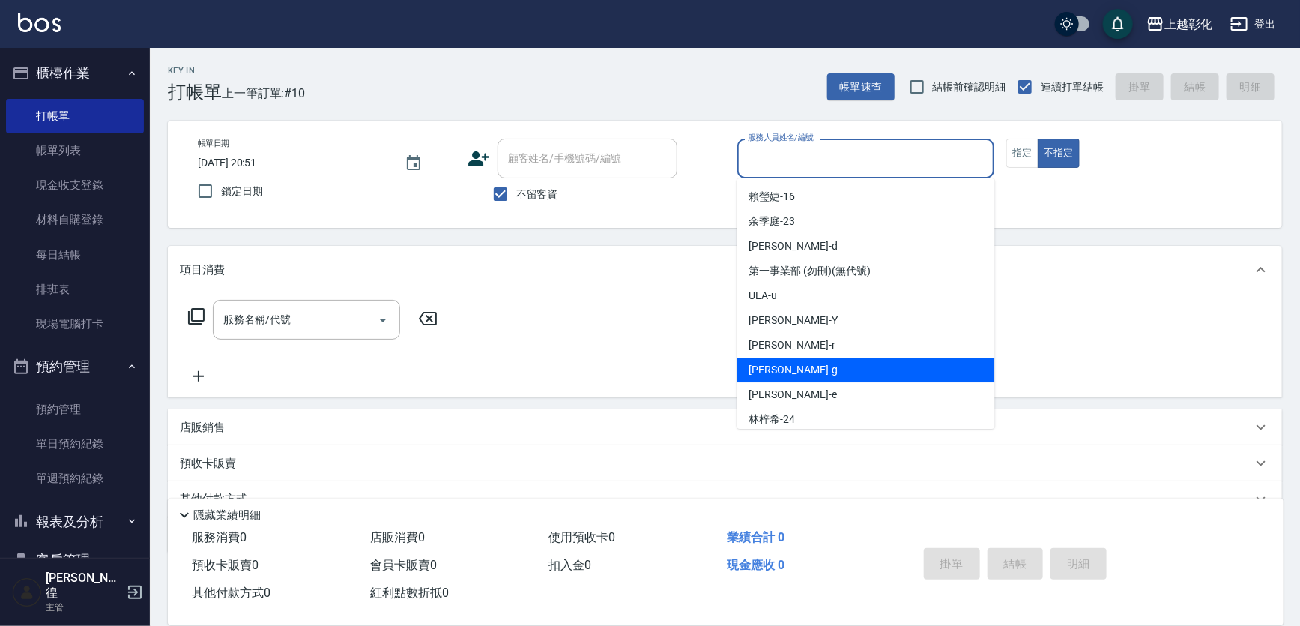
click at [777, 369] on span "[PERSON_NAME]" at bounding box center [793, 370] width 88 height 16
type input "[PERSON_NAME]"
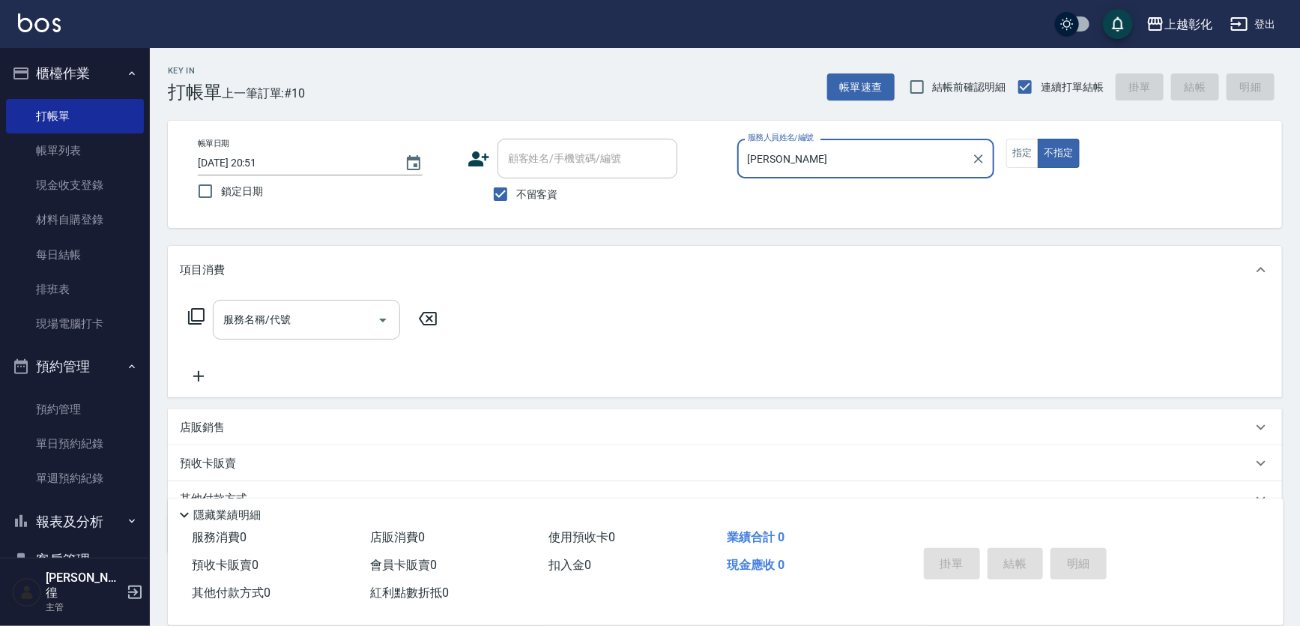
click at [281, 336] on div "服務名稱/代號" at bounding box center [306, 320] width 187 height 40
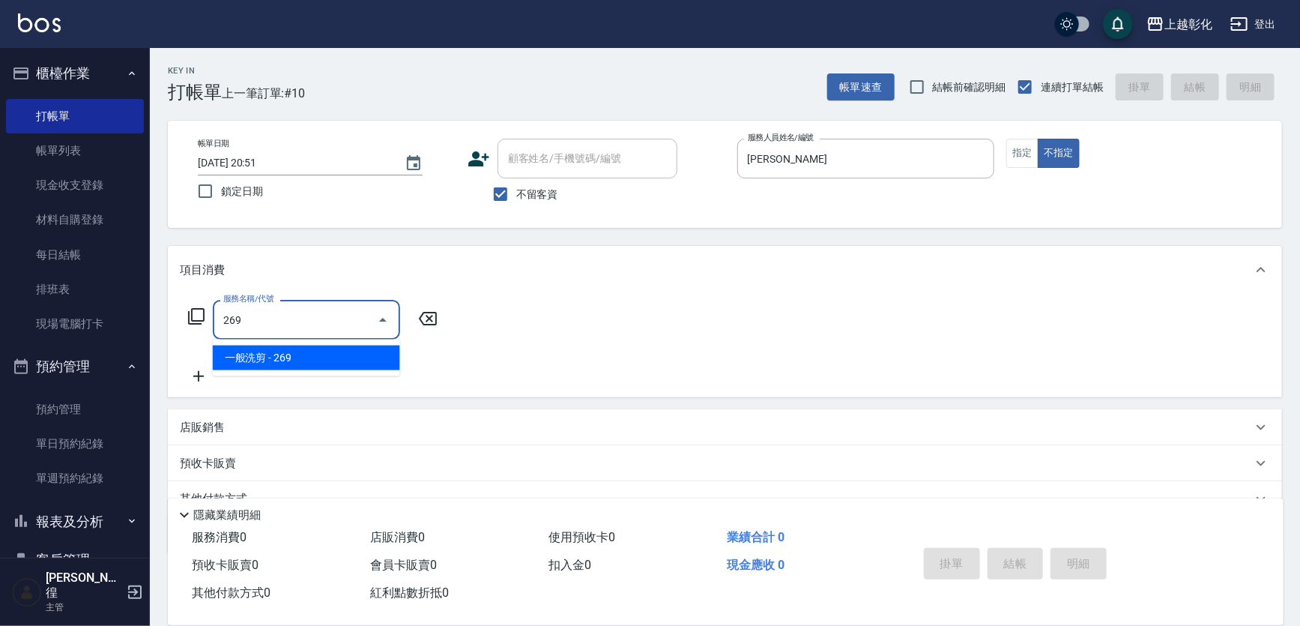
type input "一般洗剪(269)"
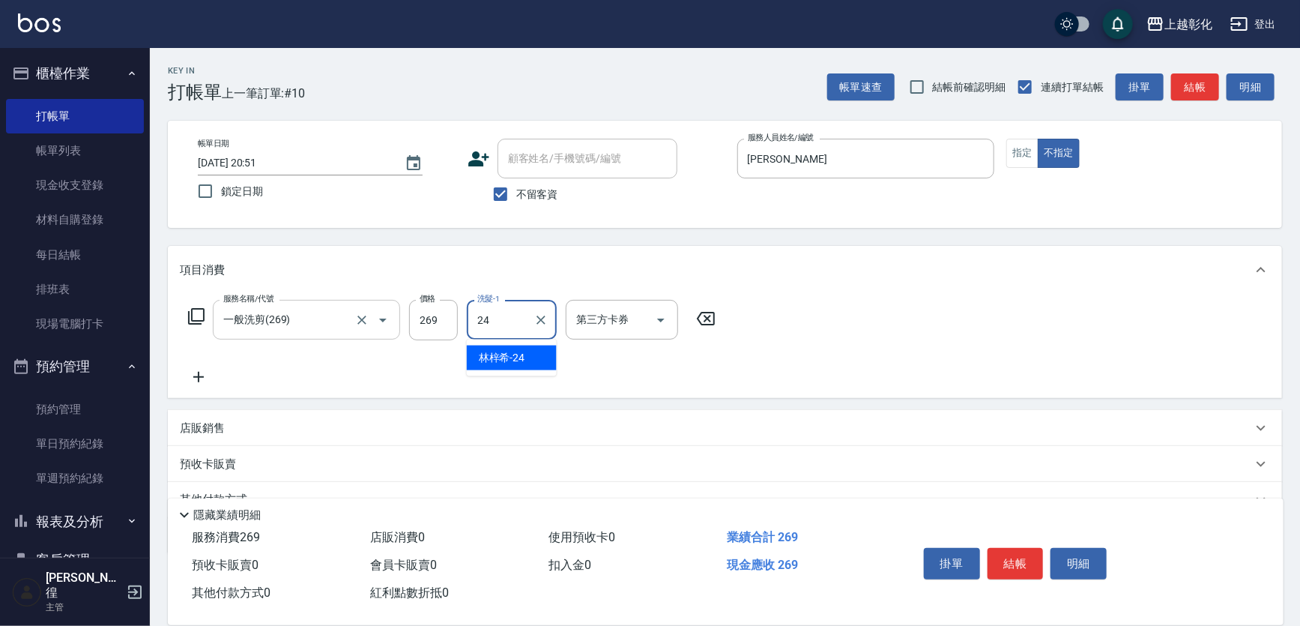
type input "[PERSON_NAME]-24"
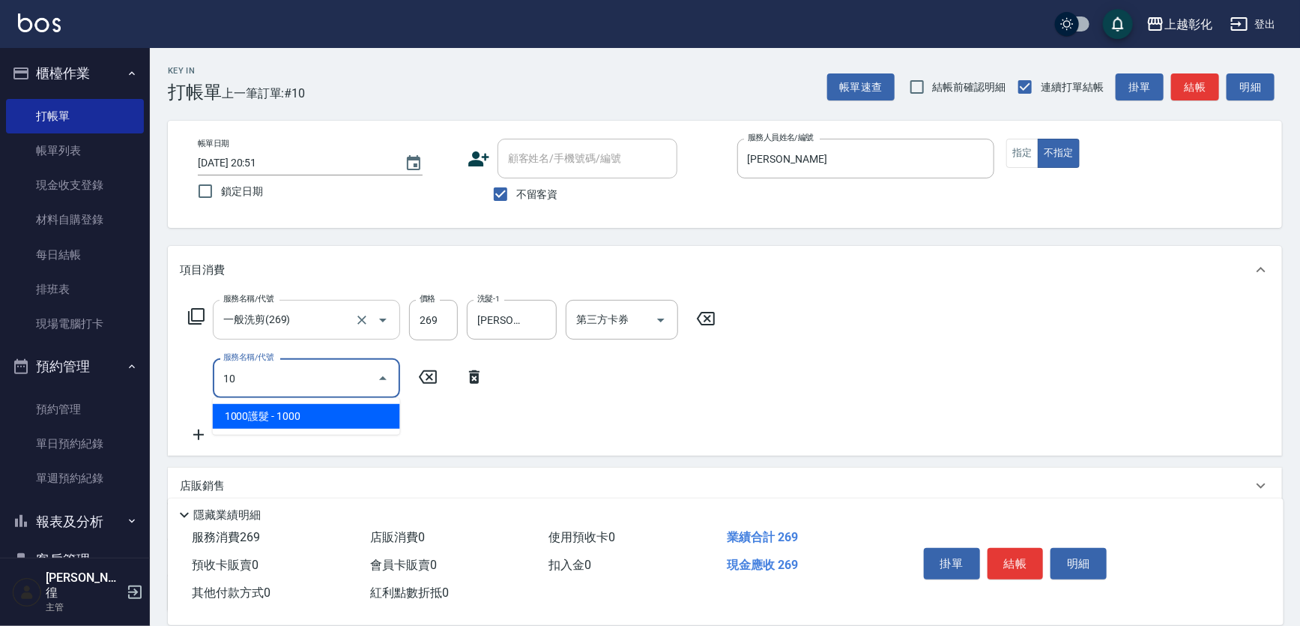
type input "1"
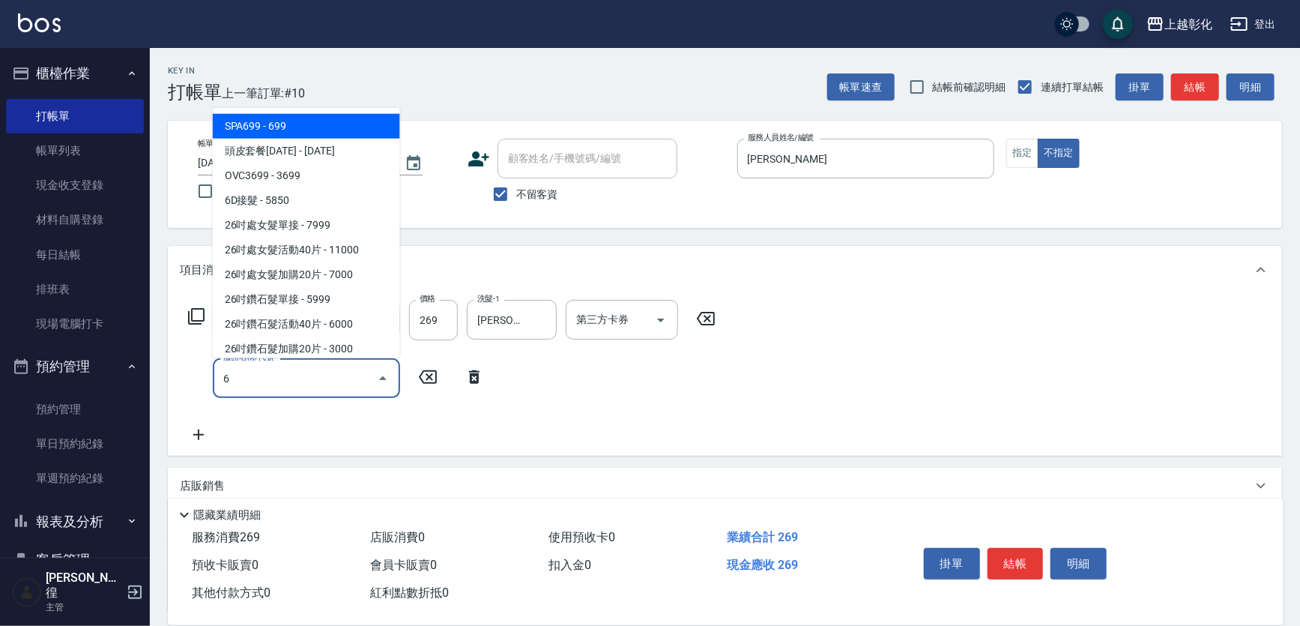
type input "60"
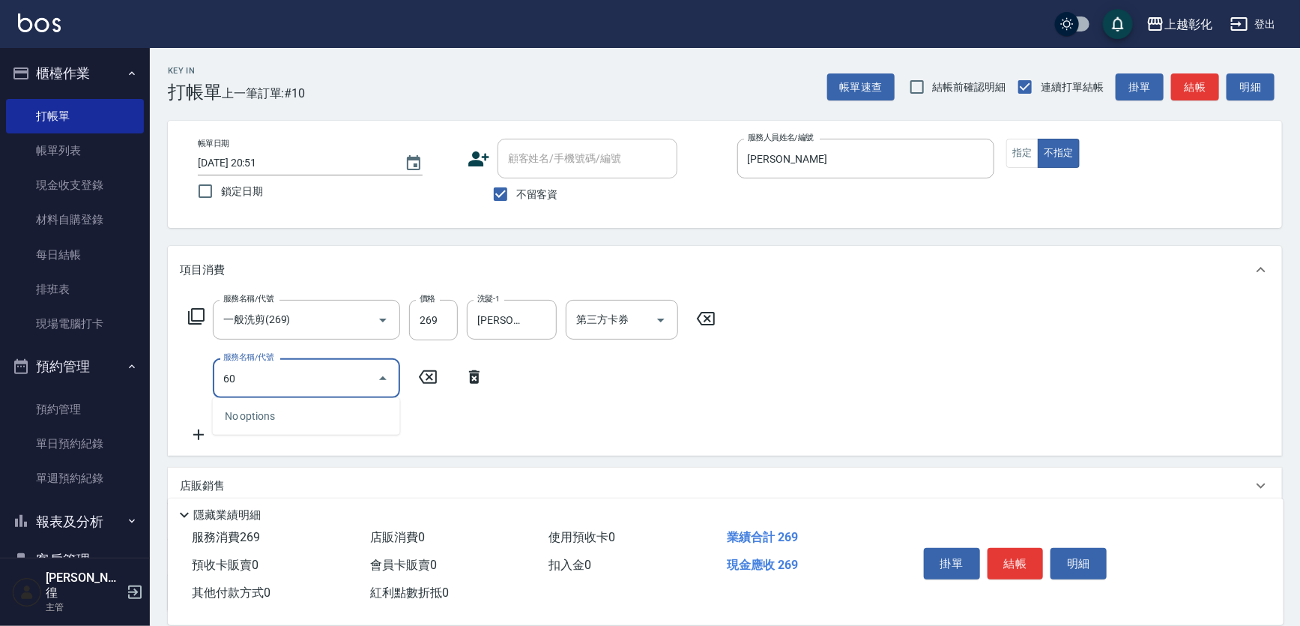
drag, startPoint x: 279, startPoint y: 375, endPoint x: 273, endPoint y: 367, distance: 9.6
click at [279, 373] on input "60" at bounding box center [294, 378] width 151 height 26
click at [198, 307] on icon at bounding box center [196, 316] width 18 height 18
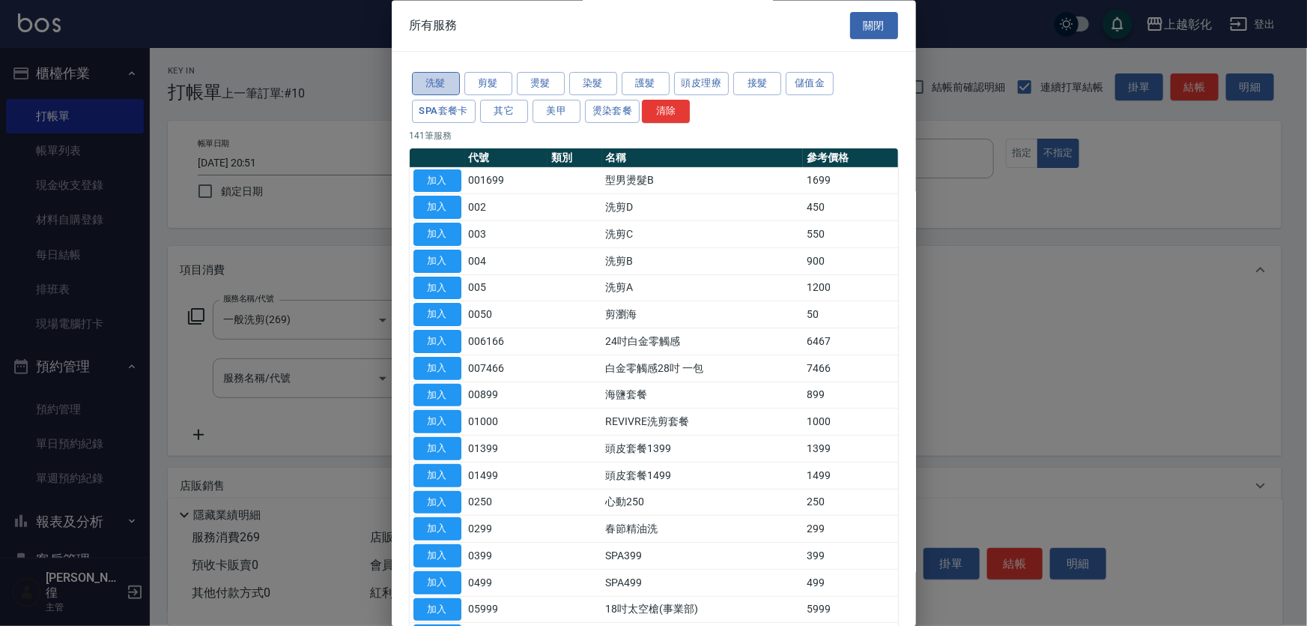
click at [452, 83] on button "洗髮" at bounding box center [436, 84] width 48 height 23
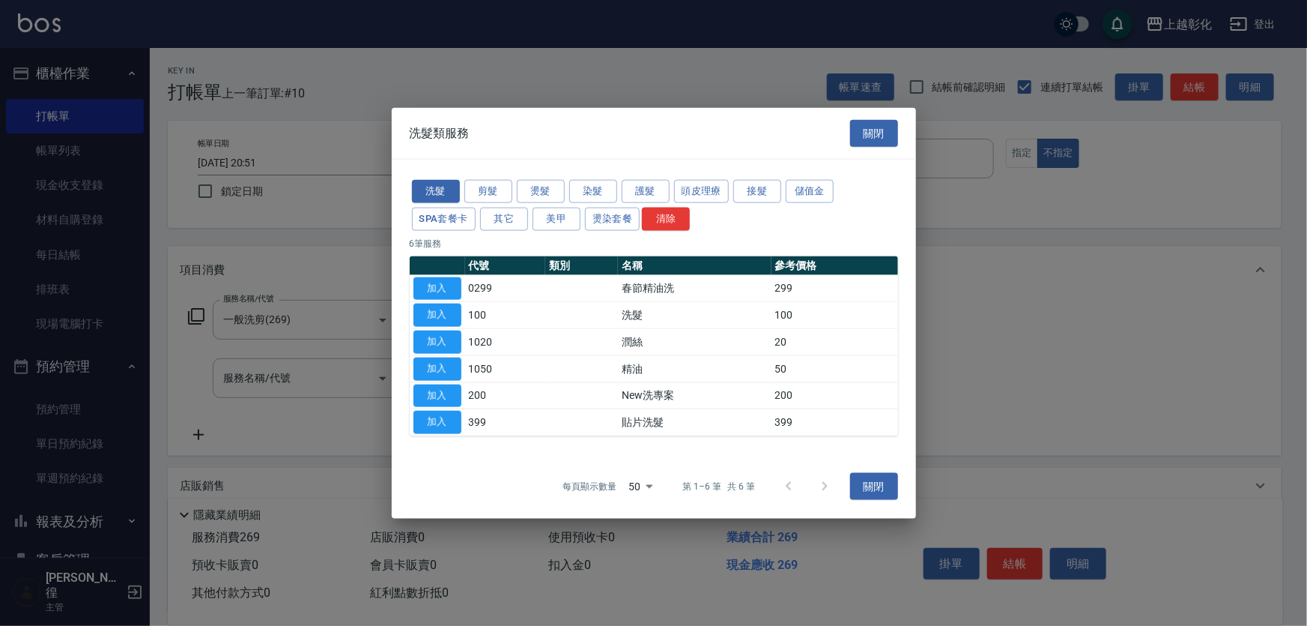
click at [393, 372] on div "洗髮 剪髮 燙髮 染髮 護髮 頭皮理療 接髮 儲值金 SPA套餐卡 其它 美甲 燙染套餐 清除 6 筆服務 代號 類別 名稱 參考價格 加入 0299 春節精…" at bounding box center [654, 307] width 524 height 294
click at [427, 372] on button "加入" at bounding box center [438, 368] width 48 height 23
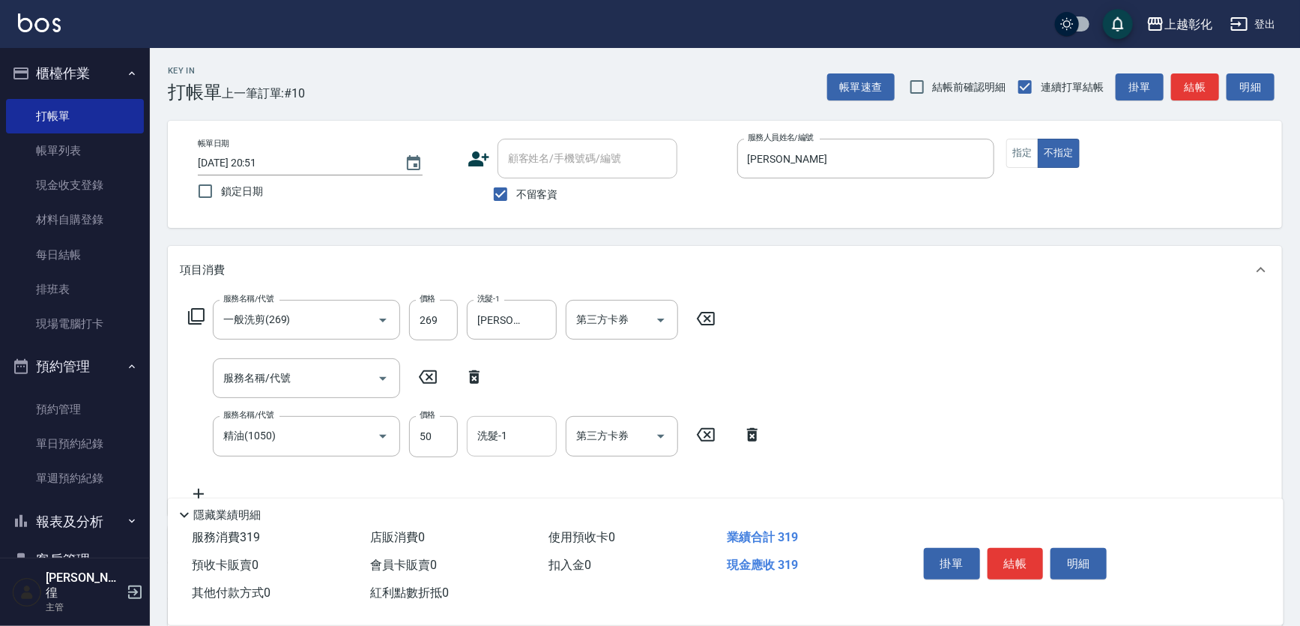
click at [500, 446] on input "洗髮-1" at bounding box center [511, 436] width 76 height 26
type input "[PERSON_NAME]-24"
click at [1008, 559] on button "結帳" at bounding box center [1015, 563] width 56 height 31
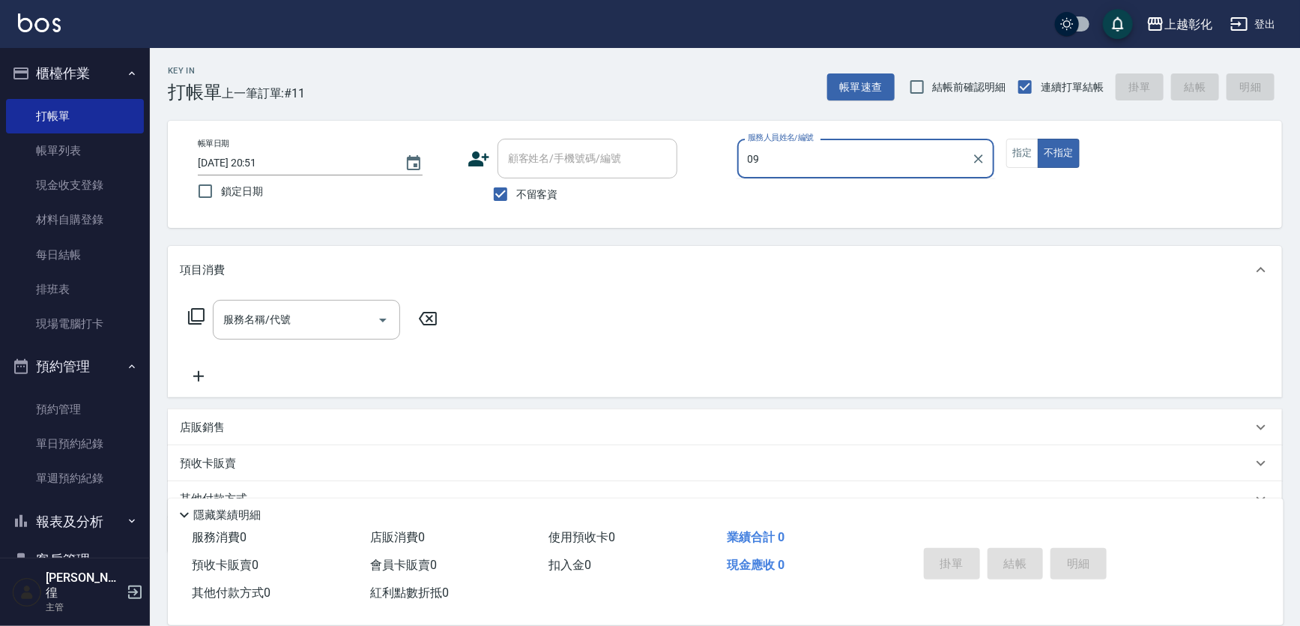
type input "09"
click at [553, 190] on span "不留客資" at bounding box center [537, 195] width 42 height 16
click at [516, 190] on input "不留客資" at bounding box center [500, 193] width 31 height 31
checkbox input "false"
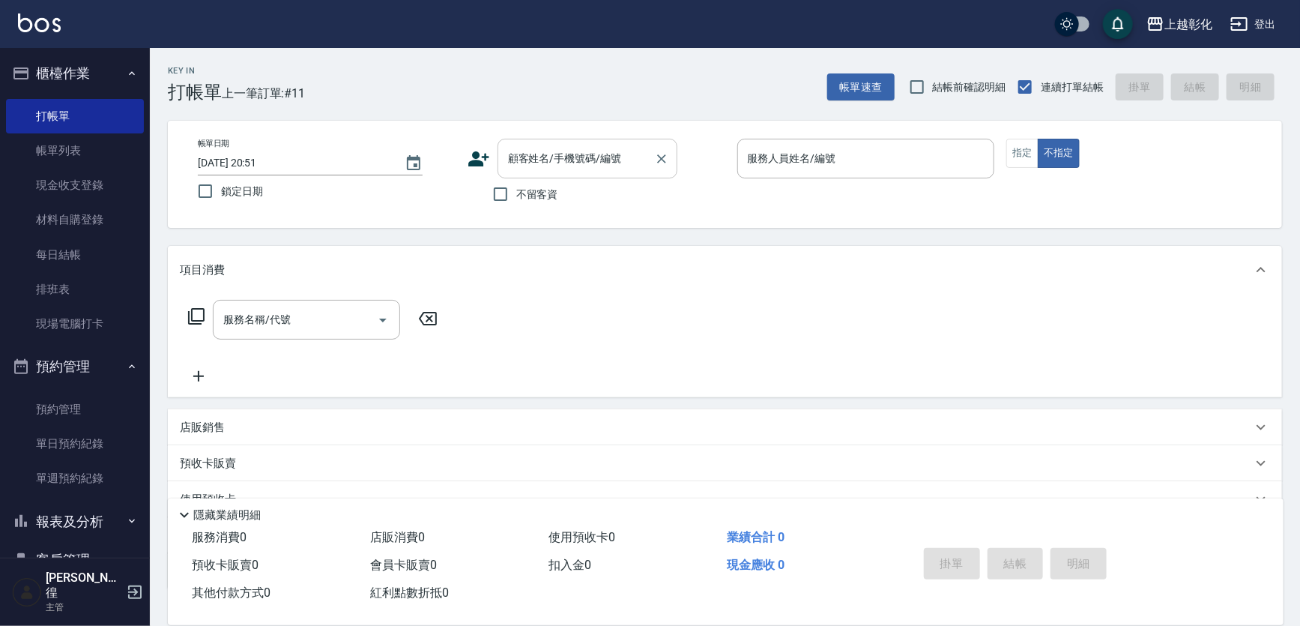
click at [559, 166] on input "顧客姓名/手機號碼/編號" at bounding box center [576, 158] width 144 height 26
click at [562, 190] on li "[PERSON_NAME]/0912985792/null" at bounding box center [587, 196] width 180 height 25
type input "[PERSON_NAME]/0912985792/null"
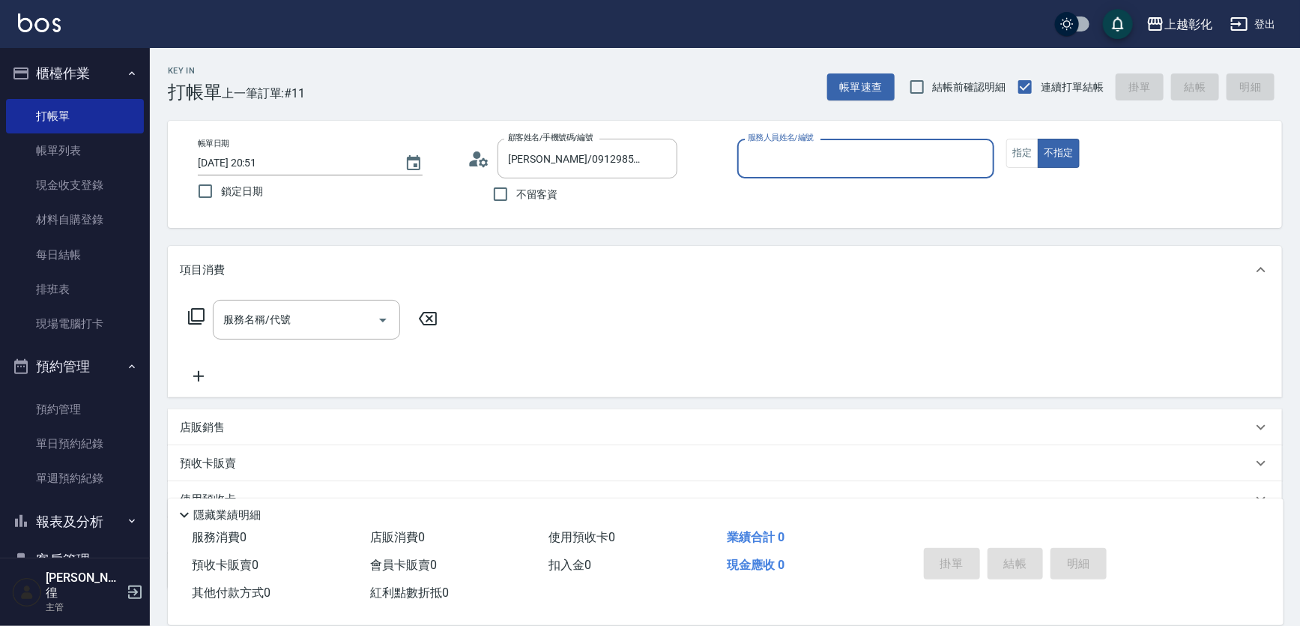
click at [739, 172] on div "服務人員姓名/編號" at bounding box center [866, 159] width 258 height 40
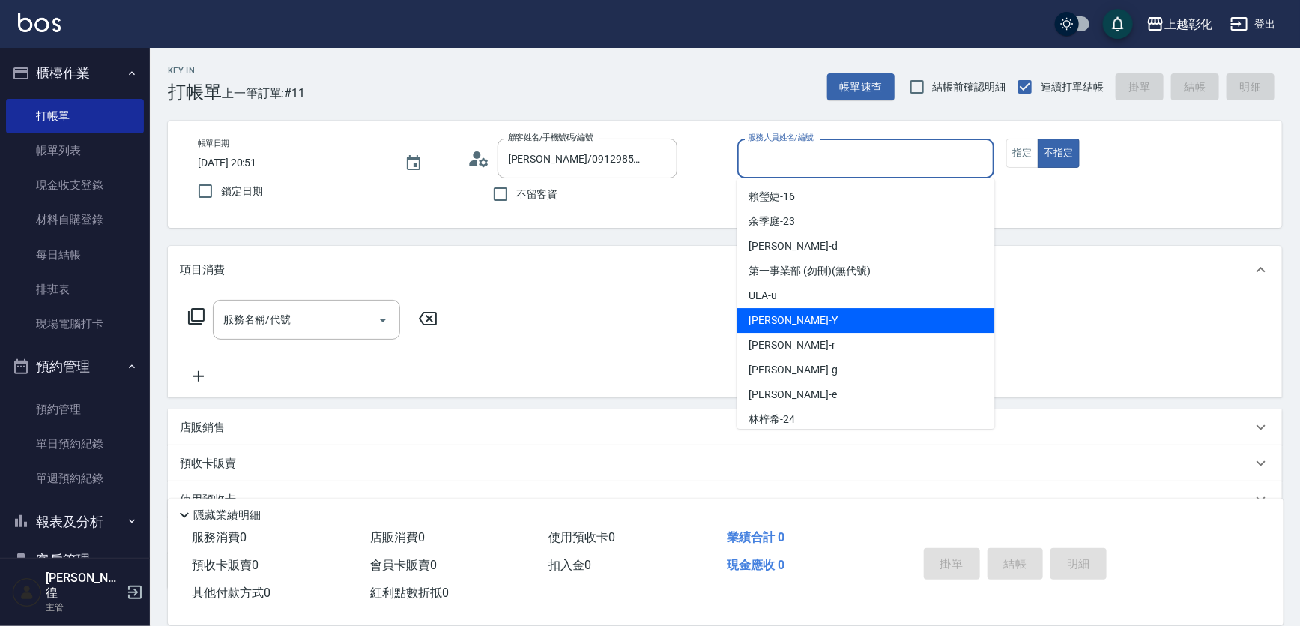
click at [824, 322] on div "[PERSON_NAME] -Y" at bounding box center [866, 320] width 258 height 25
type input "[PERSON_NAME]-Y"
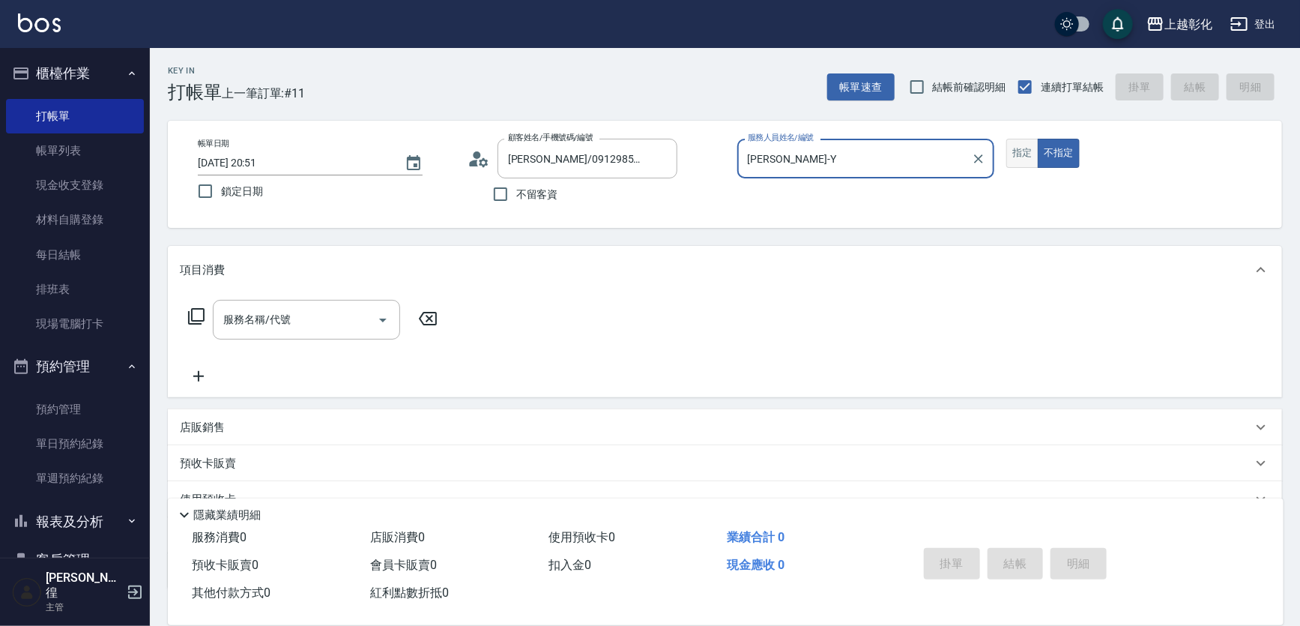
click at [1027, 162] on button "指定" at bounding box center [1022, 153] width 32 height 29
click at [312, 315] on input "服務名稱/代號" at bounding box center [294, 319] width 151 height 26
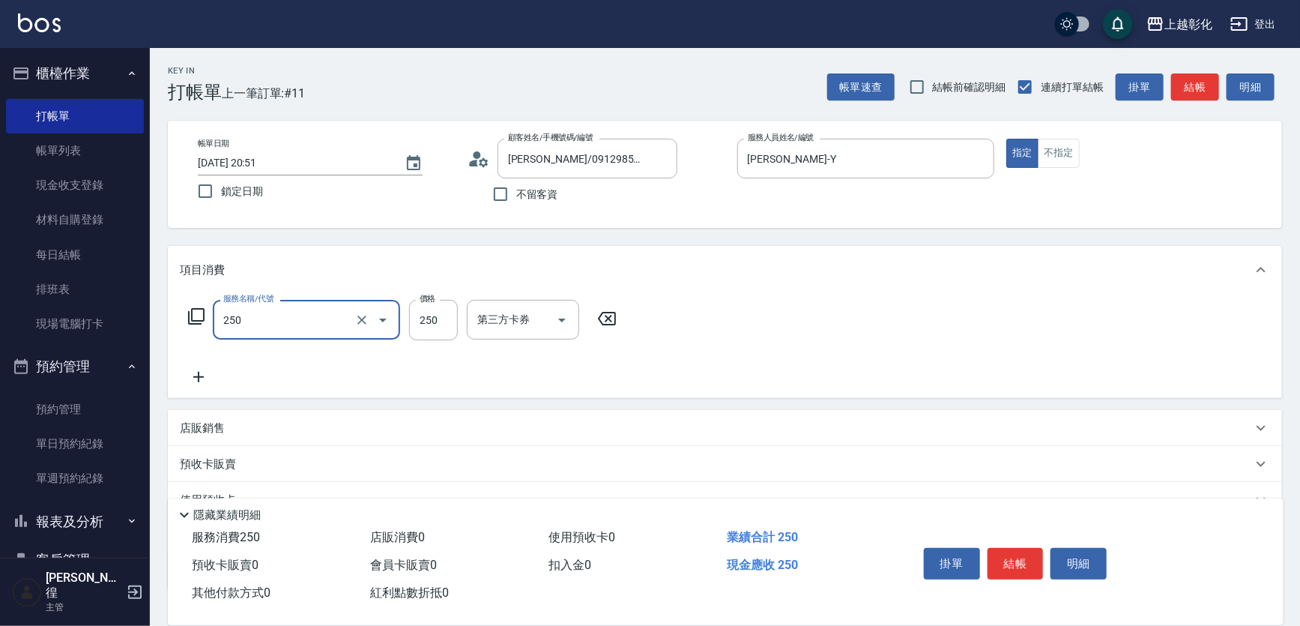
type input "B級單剪(250)"
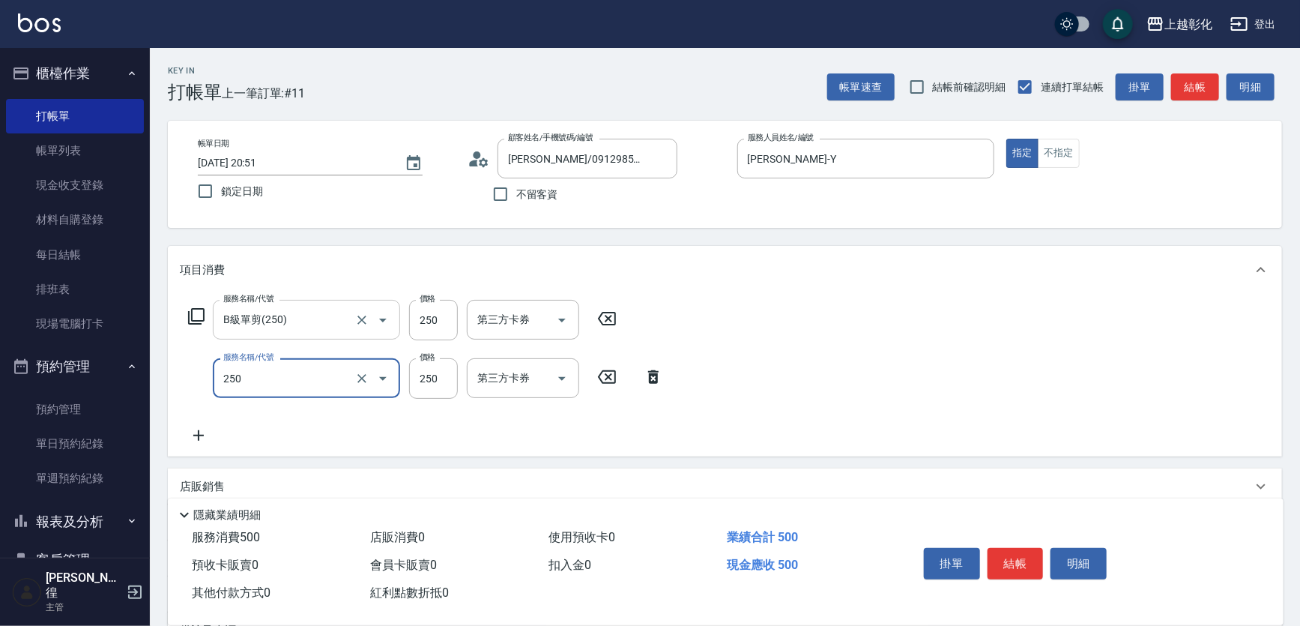
type input "B級單剪(250)"
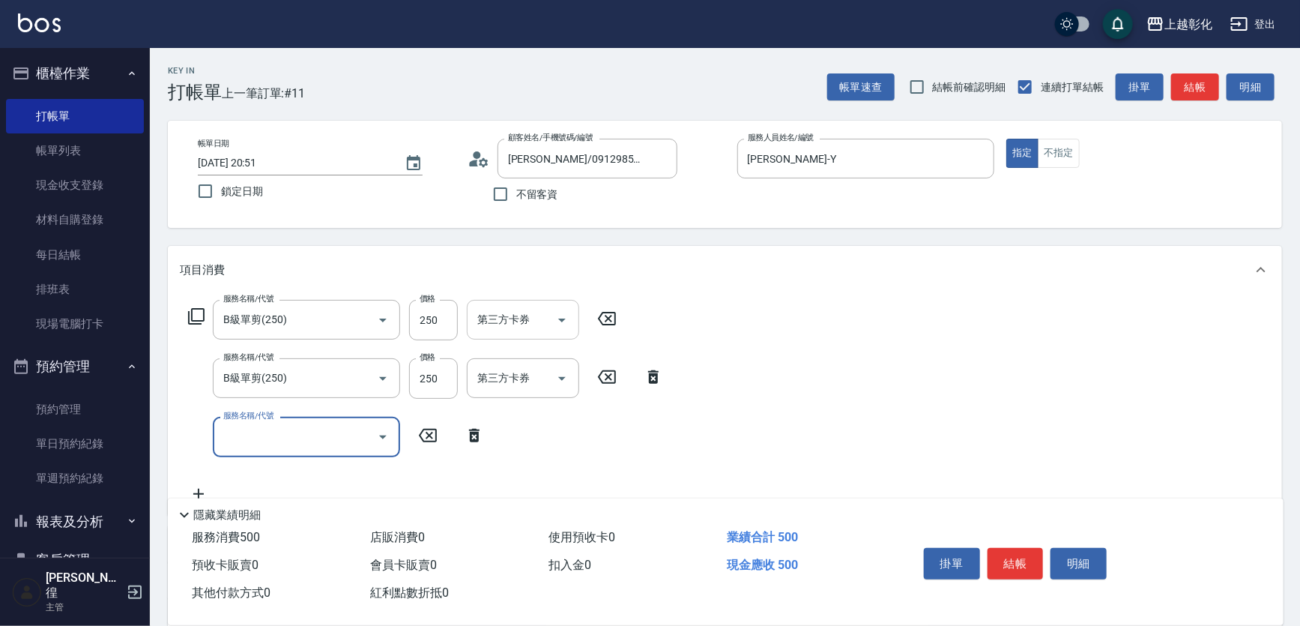
click at [530, 320] on input "第三方卡券" at bounding box center [511, 319] width 76 height 26
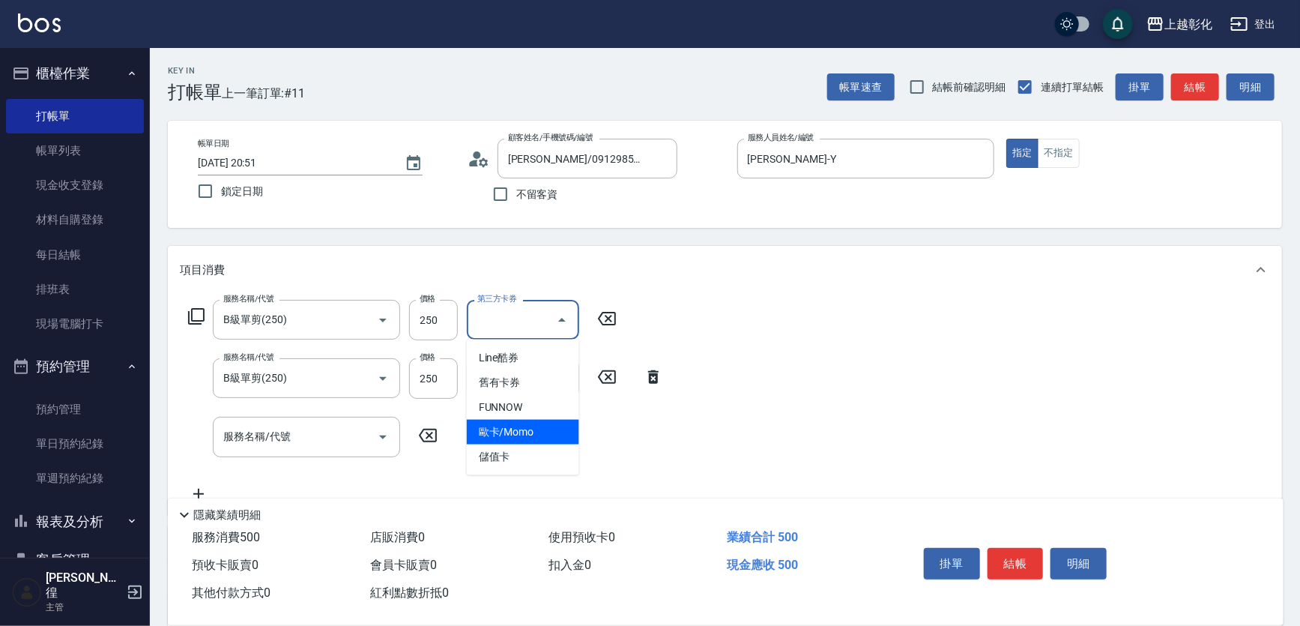
click at [530, 442] on span "歐卡/Momo" at bounding box center [523, 432] width 112 height 25
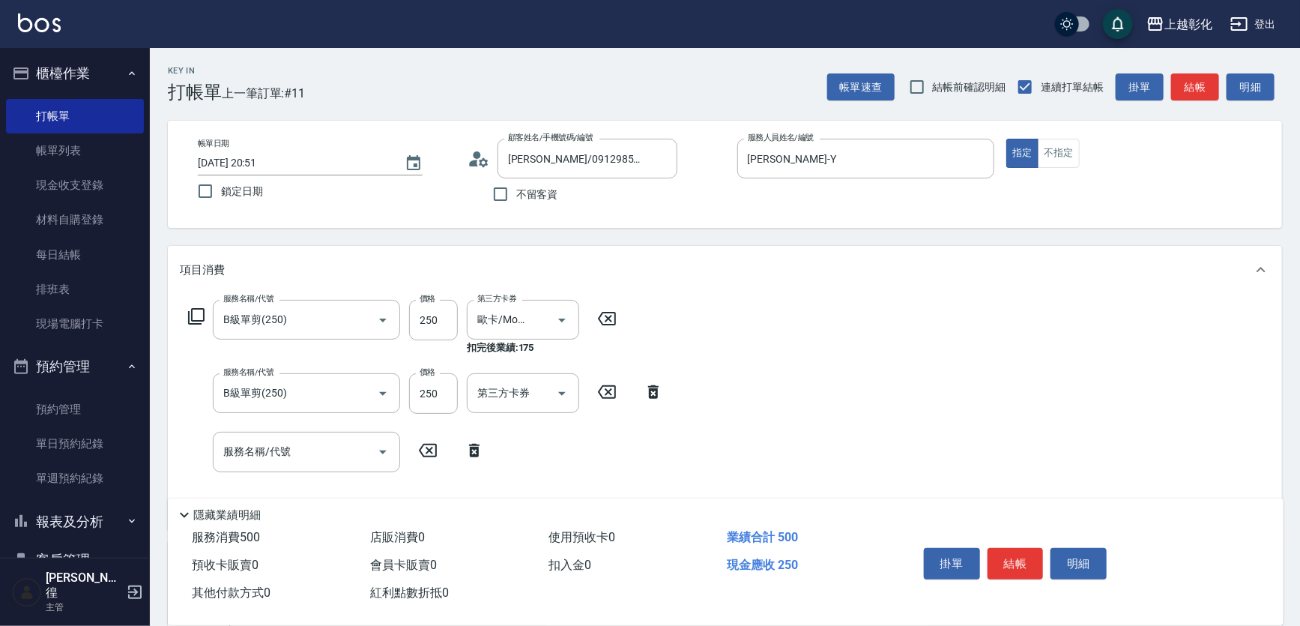
click at [527, 448] on div "服務名稱/代號 B級單剪(250) 服務名稱/代號 價格 250 價格 第三方卡券 歐卡/Momo 第三方卡券 扣完後業績: 175 服務名稱/代號 B級單剪…" at bounding box center [426, 408] width 492 height 217
click at [523, 303] on div "歐卡/Momo 第三方卡券" at bounding box center [523, 320] width 112 height 40
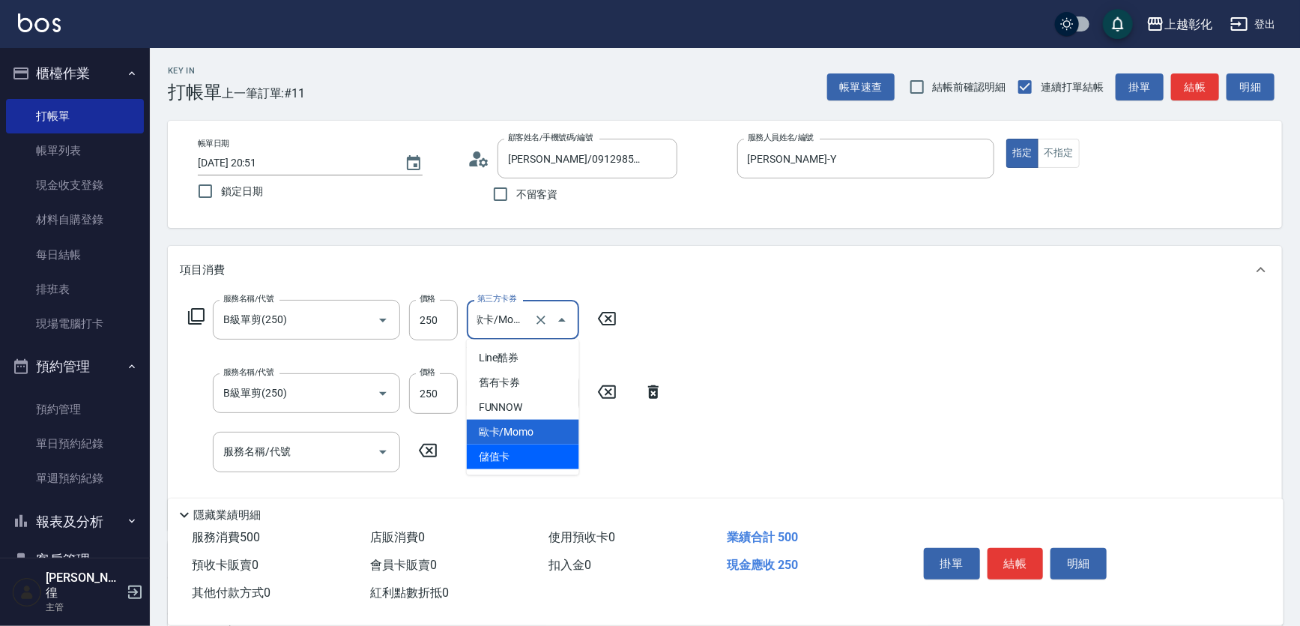
click at [501, 449] on span "儲值卡" at bounding box center [523, 456] width 112 height 25
type input "儲值卡"
click at [503, 438] on div "服務名稱/代號 B級單剪(250) 服務名稱/代號 價格 250 價格 第三方卡券 儲值卡 第三方卡券 扣完後業績: 250 服務名稱/代號 B級單剪(250…" at bounding box center [426, 408] width 492 height 217
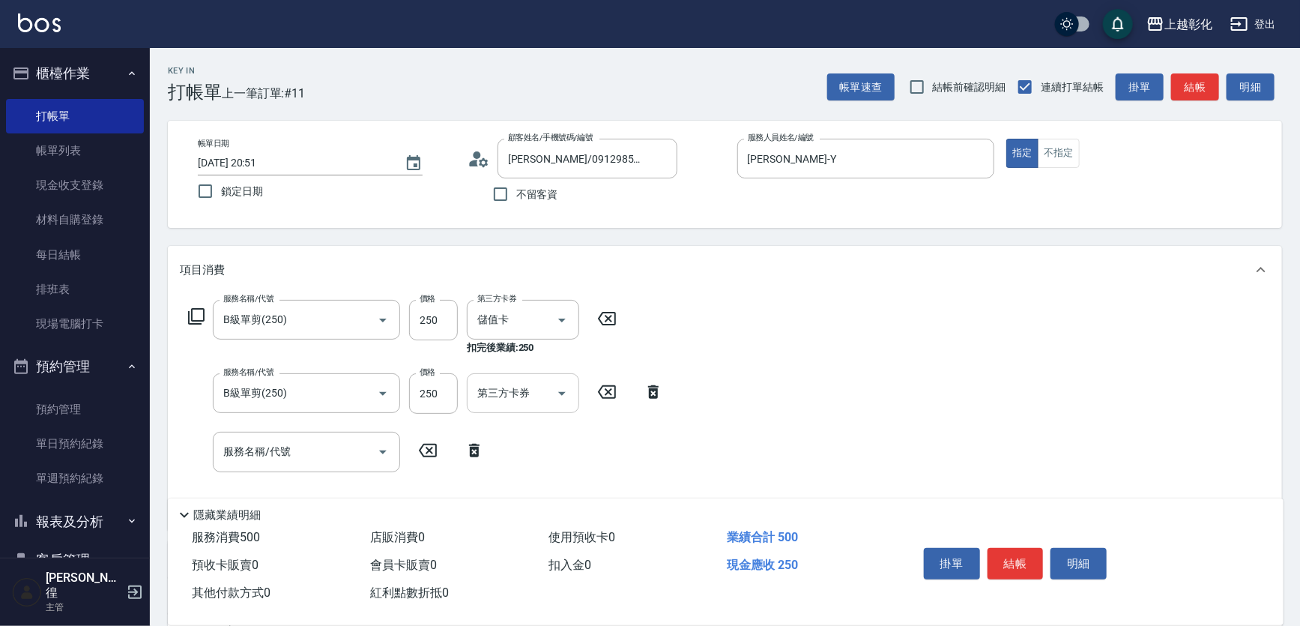
click at [504, 409] on div "第三方卡券" at bounding box center [523, 393] width 112 height 40
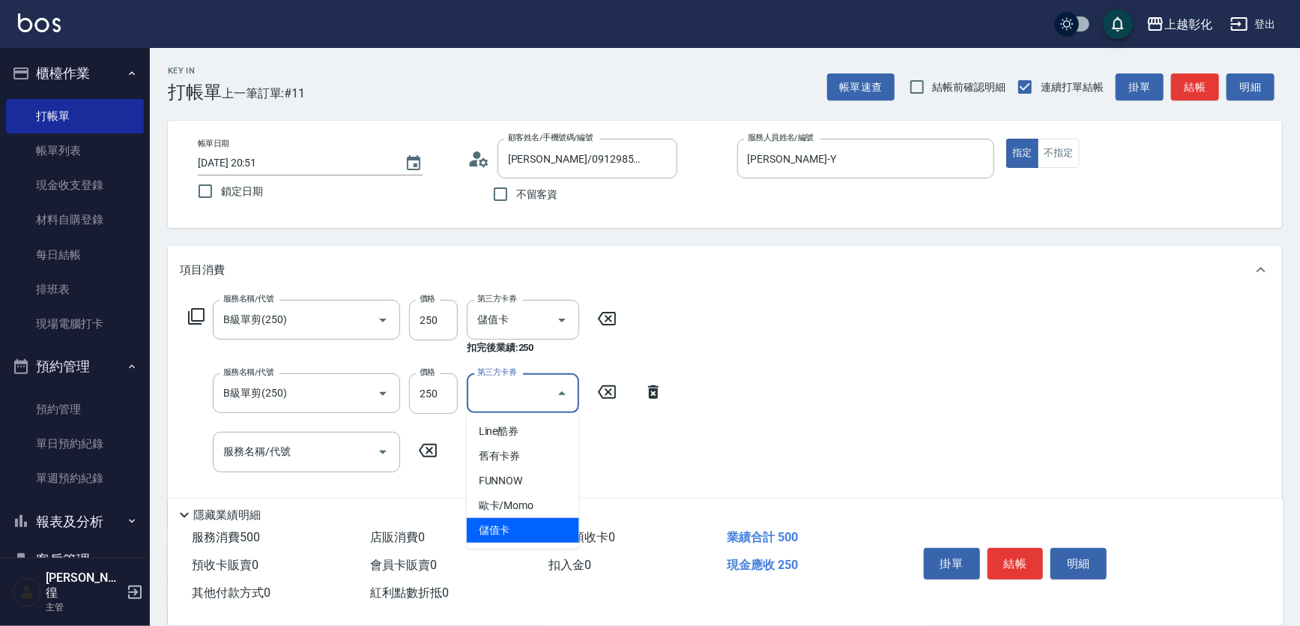
drag, startPoint x: 492, startPoint y: 533, endPoint x: 498, endPoint y: 524, distance: 10.2
click at [493, 532] on span "儲值卡" at bounding box center [523, 530] width 112 height 25
type input "儲值卡"
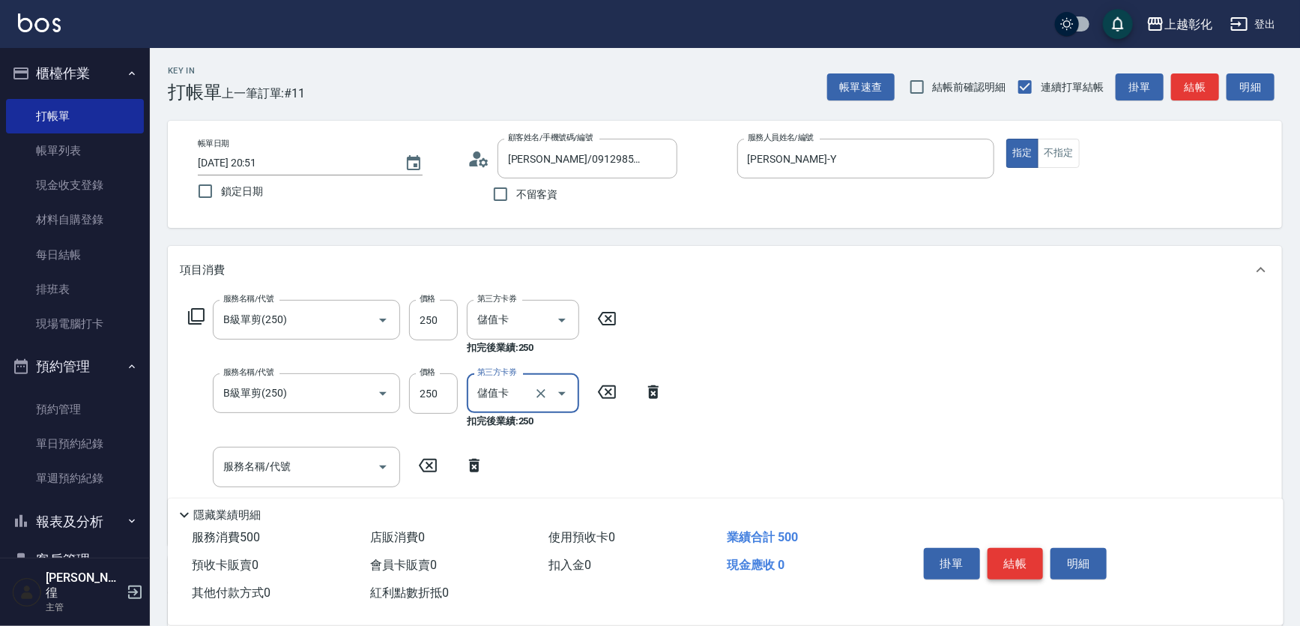
click at [1018, 548] on button "結帳" at bounding box center [1015, 563] width 56 height 31
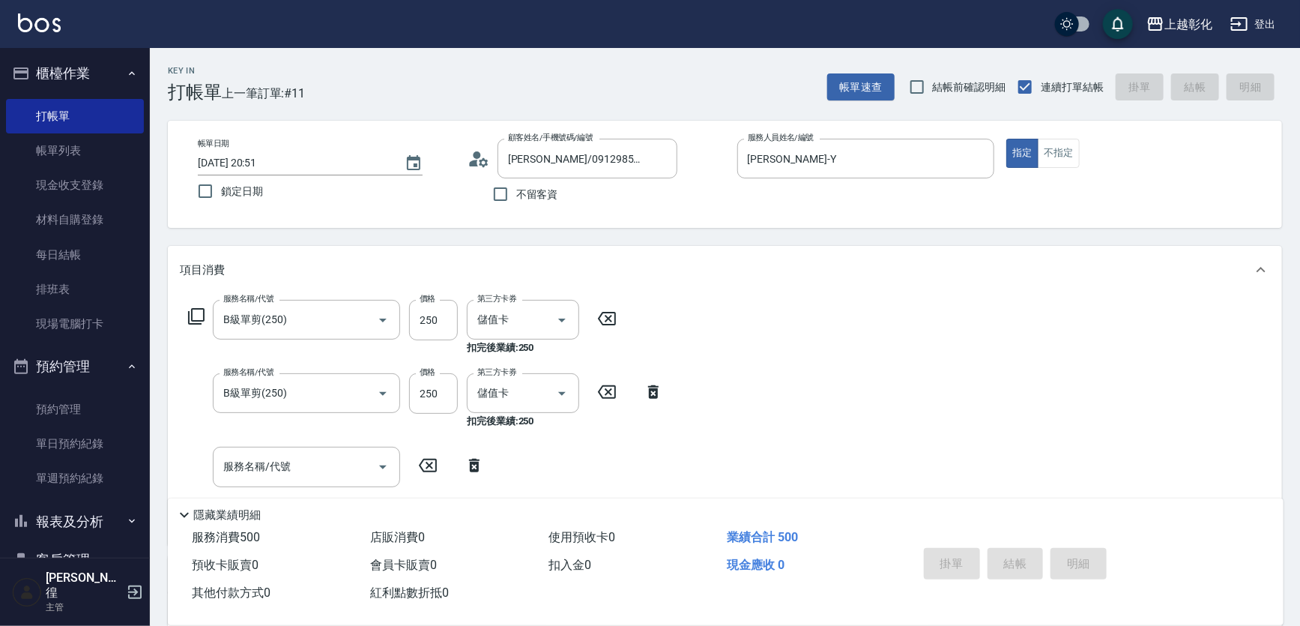
type input "[DATE] 20:52"
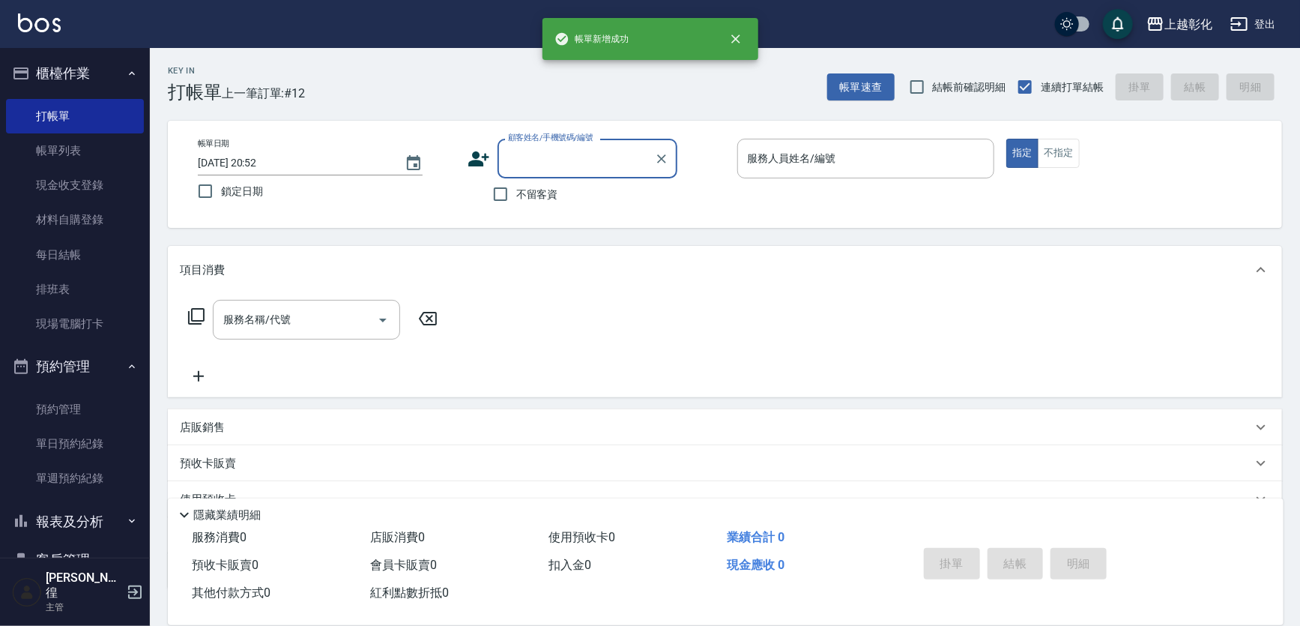
click at [601, 175] on div "顧客姓名/手機號碼/編號" at bounding box center [587, 159] width 180 height 40
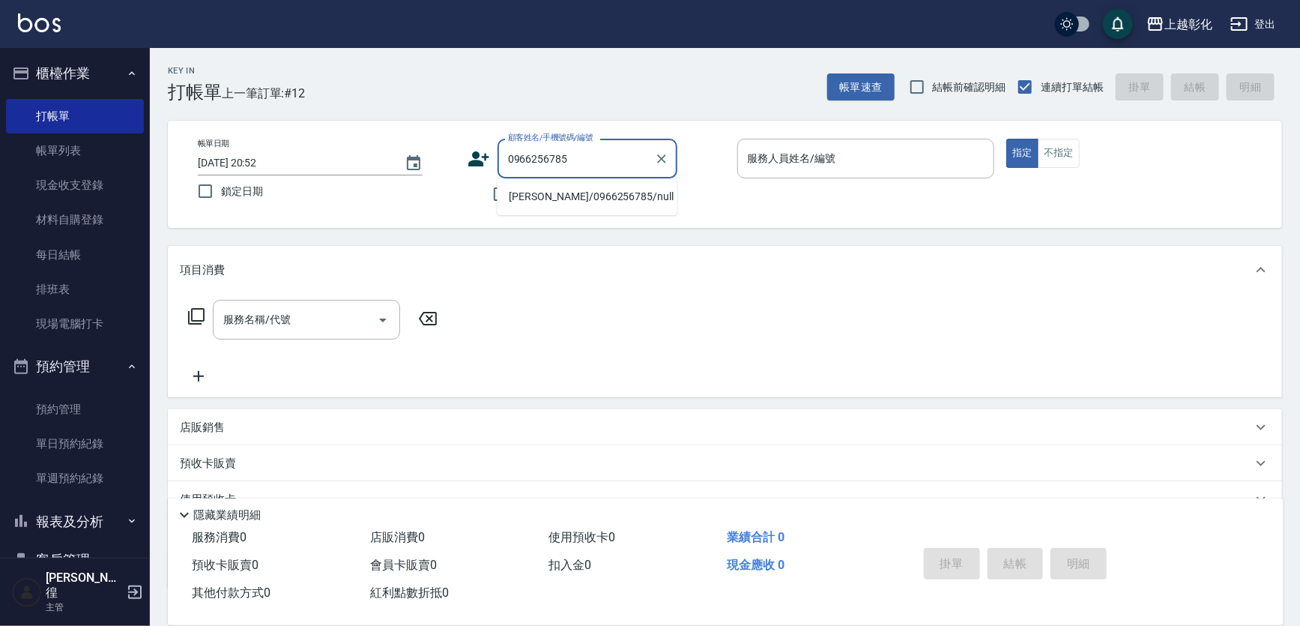
click at [610, 201] on li "[PERSON_NAME]/0966256785/null" at bounding box center [587, 196] width 180 height 25
type input "[PERSON_NAME]/0966256785/null"
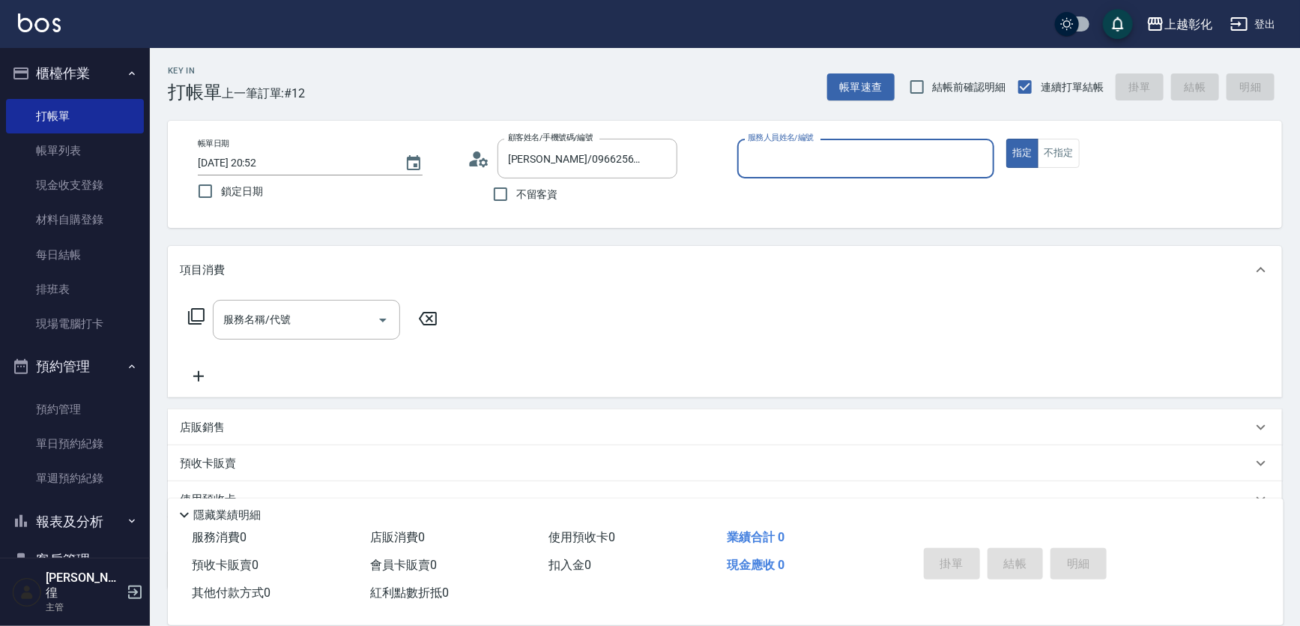
click at [775, 173] on div "服務人員姓名/編號" at bounding box center [866, 159] width 258 height 40
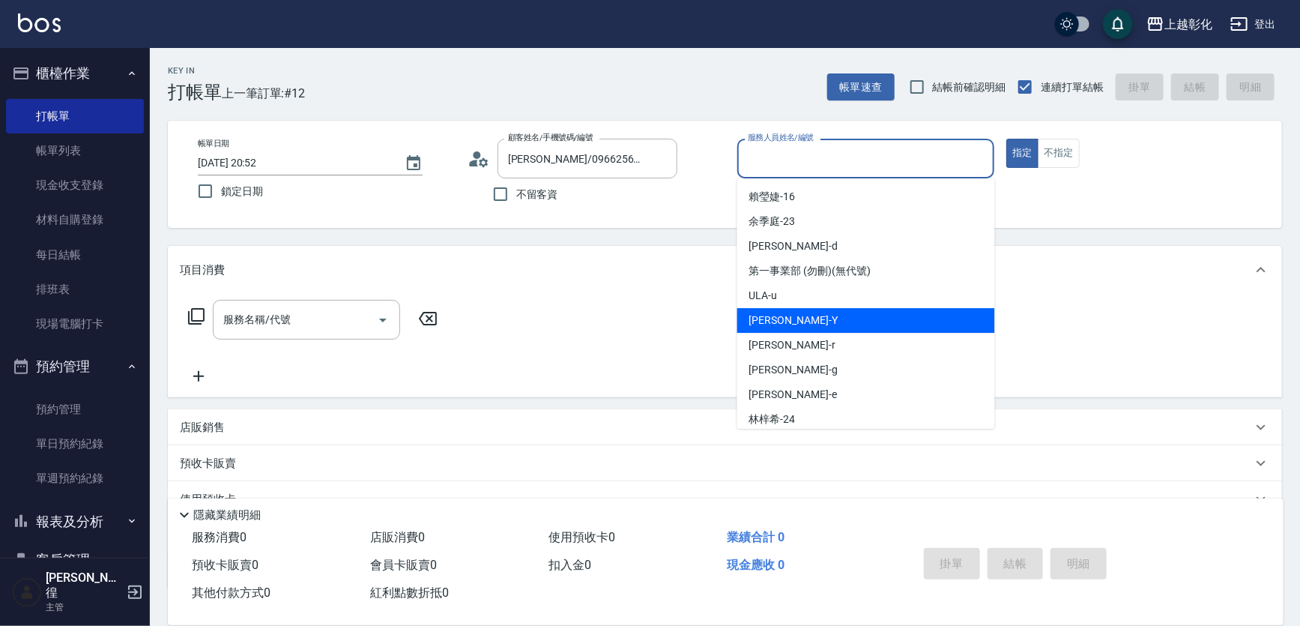
click at [808, 315] on div "[PERSON_NAME] -Y" at bounding box center [866, 320] width 258 height 25
type input "[PERSON_NAME]-Y"
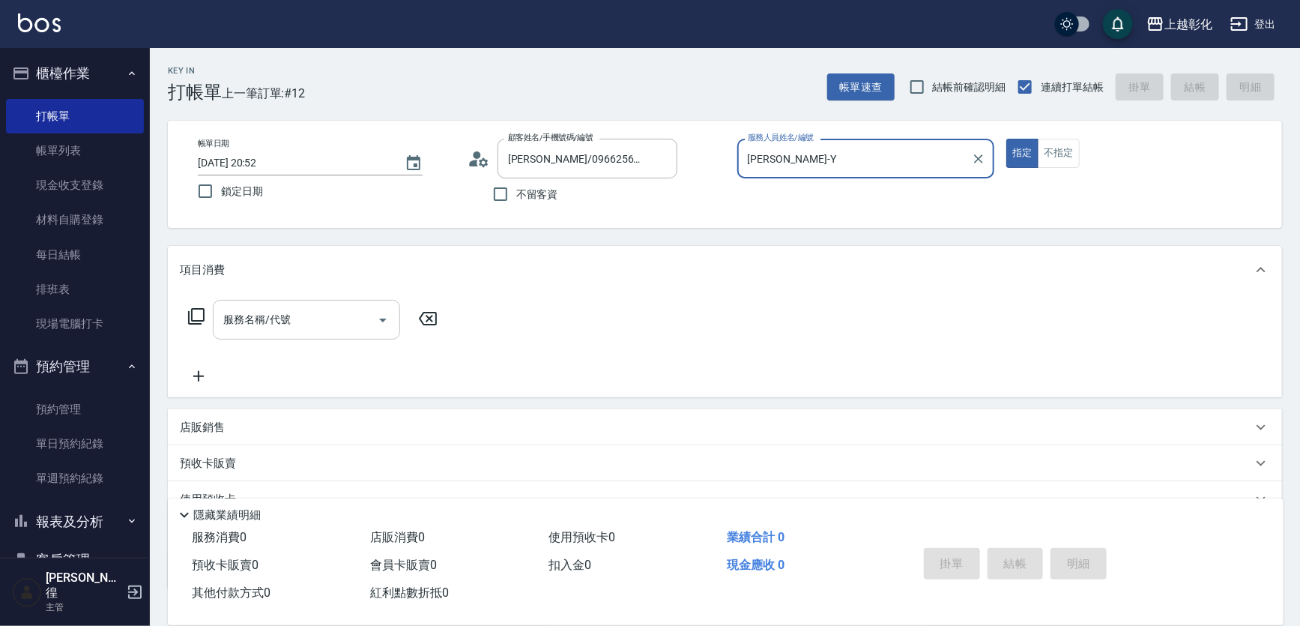
click at [284, 311] on input "服務名稱/代號" at bounding box center [294, 319] width 151 height 26
click at [193, 312] on icon at bounding box center [196, 316] width 18 height 18
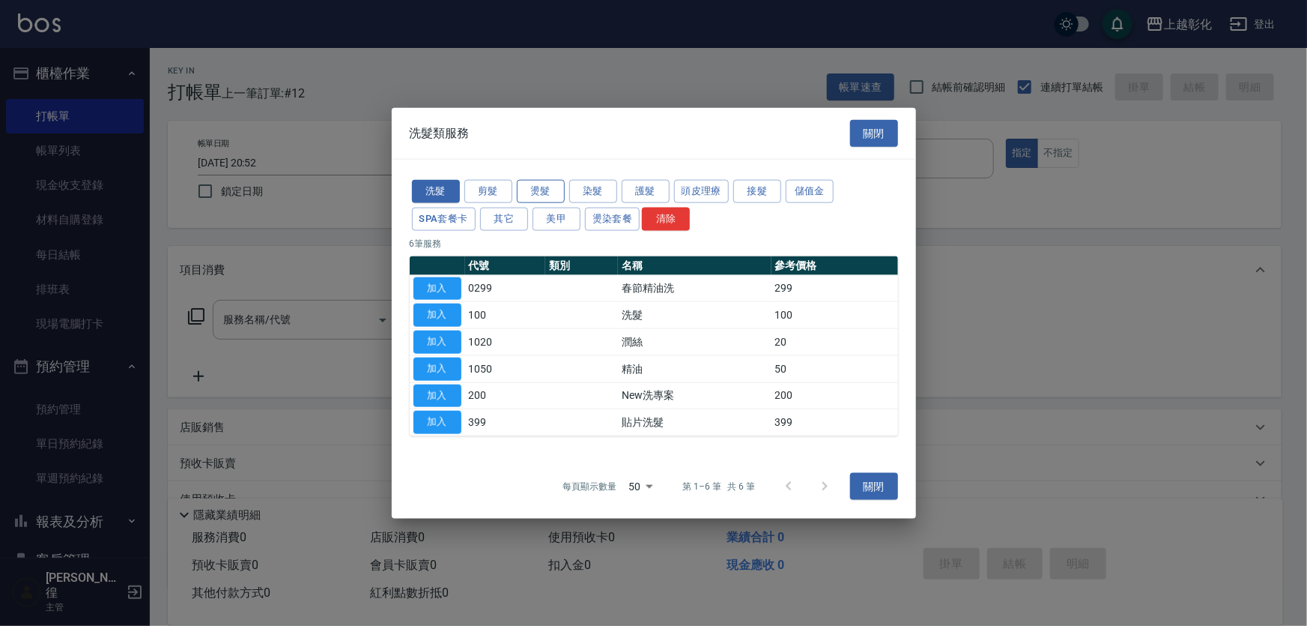
click at [532, 195] on button "燙髮" at bounding box center [541, 191] width 48 height 23
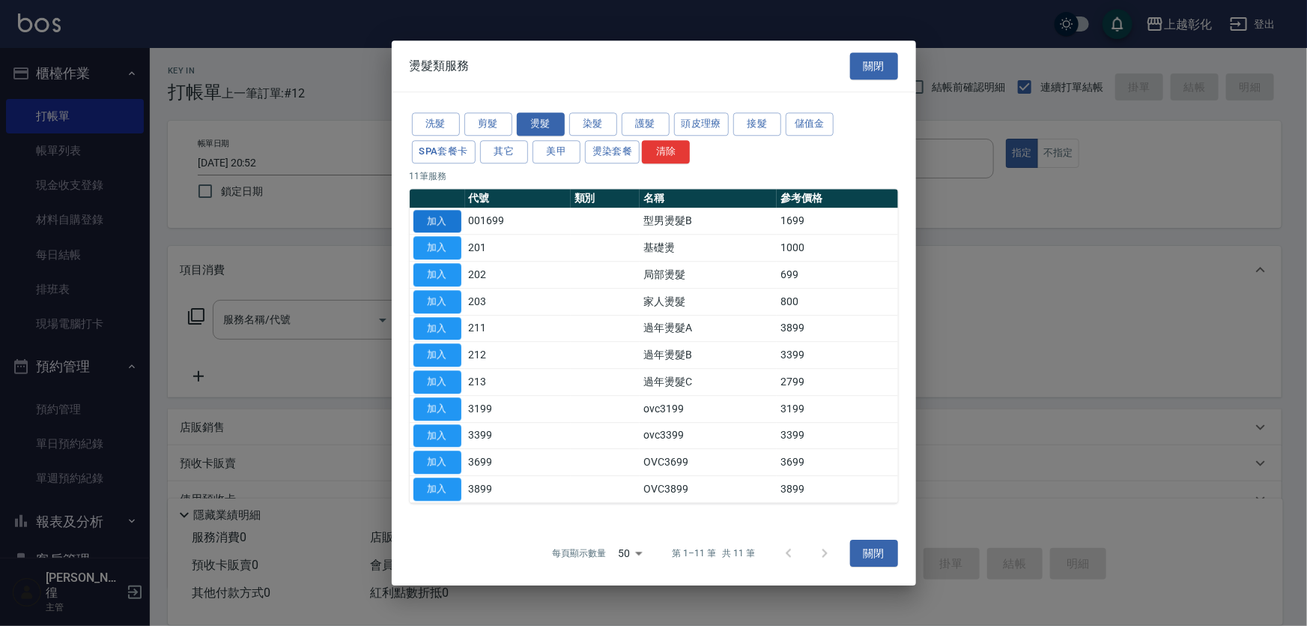
click at [447, 225] on button "加入" at bounding box center [438, 221] width 48 height 23
type input "型男燙髮B(001699)"
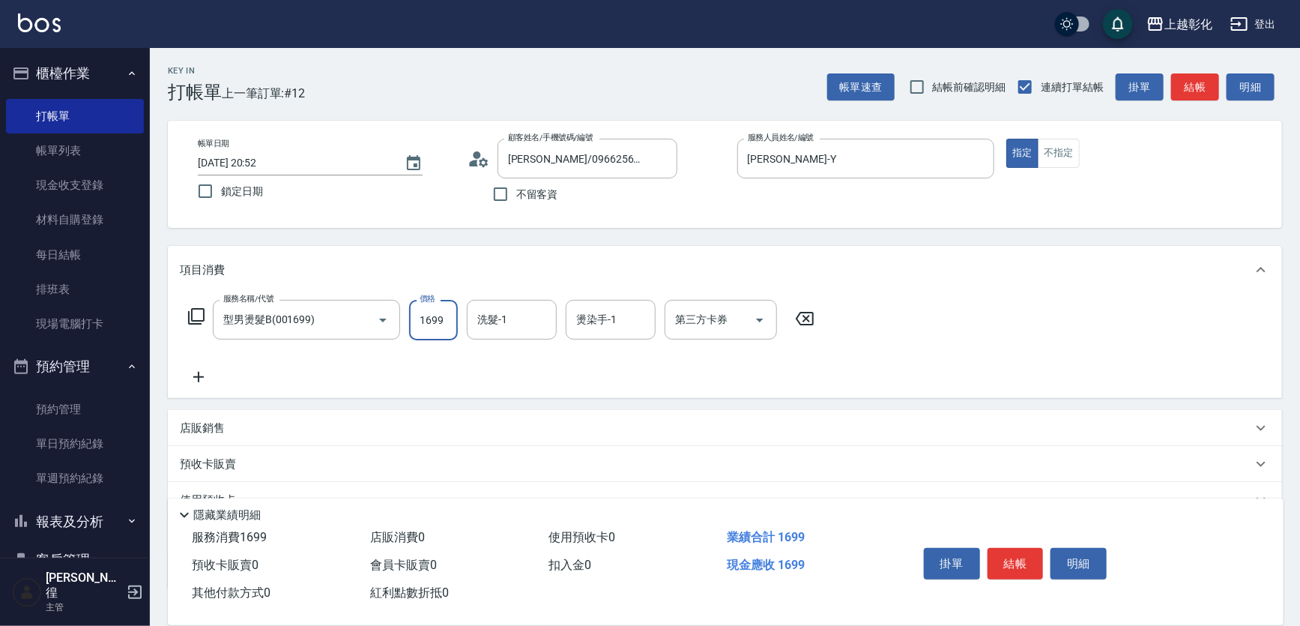
click at [425, 315] on input "1699" at bounding box center [433, 320] width 49 height 40
type input "1799"
type input "謝宥萱-41"
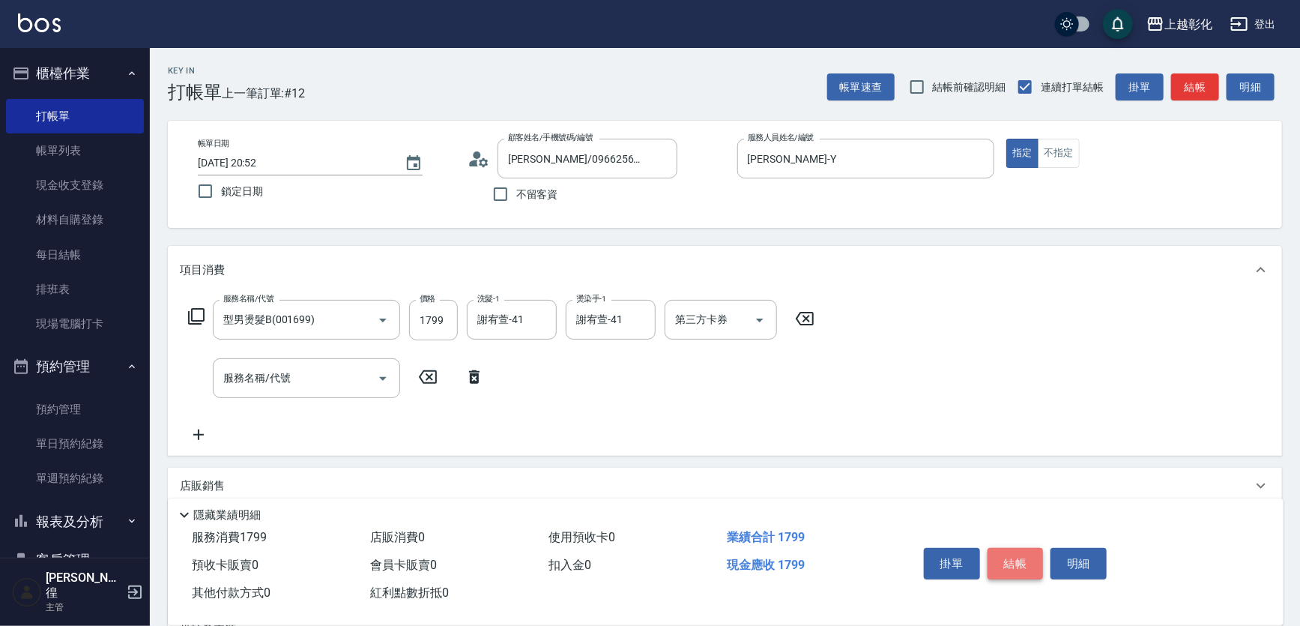
click at [1002, 553] on button "結帳" at bounding box center [1015, 563] width 56 height 31
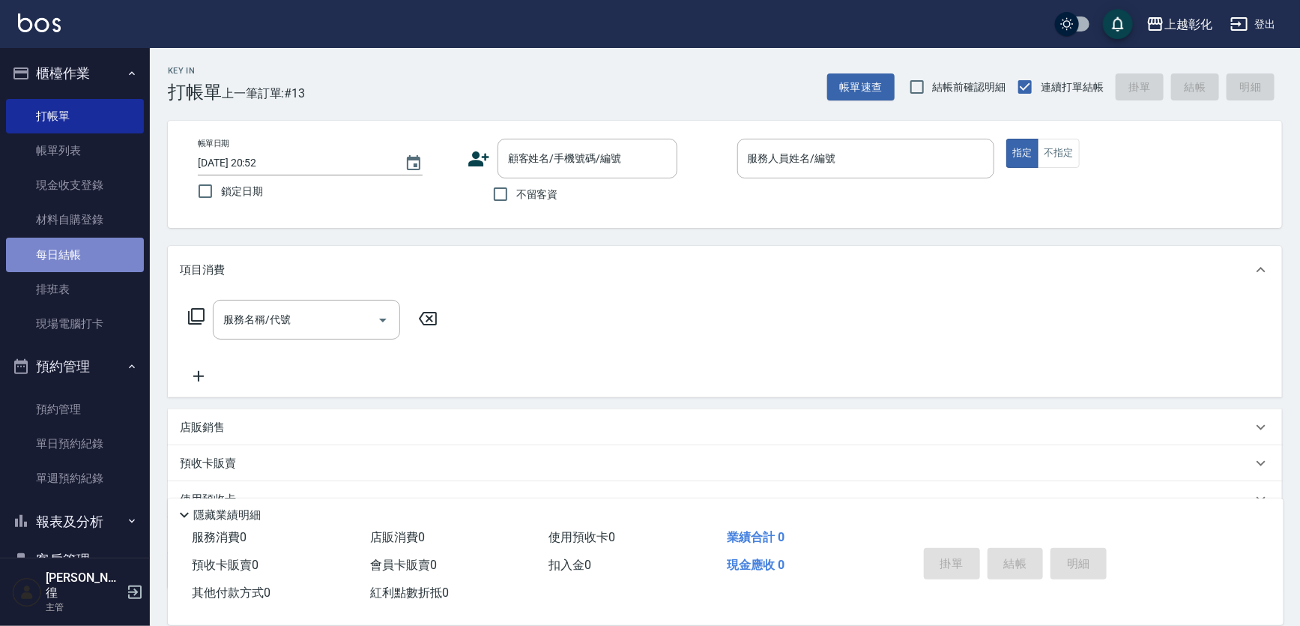
click at [81, 245] on link "每日結帳" at bounding box center [75, 254] width 138 height 34
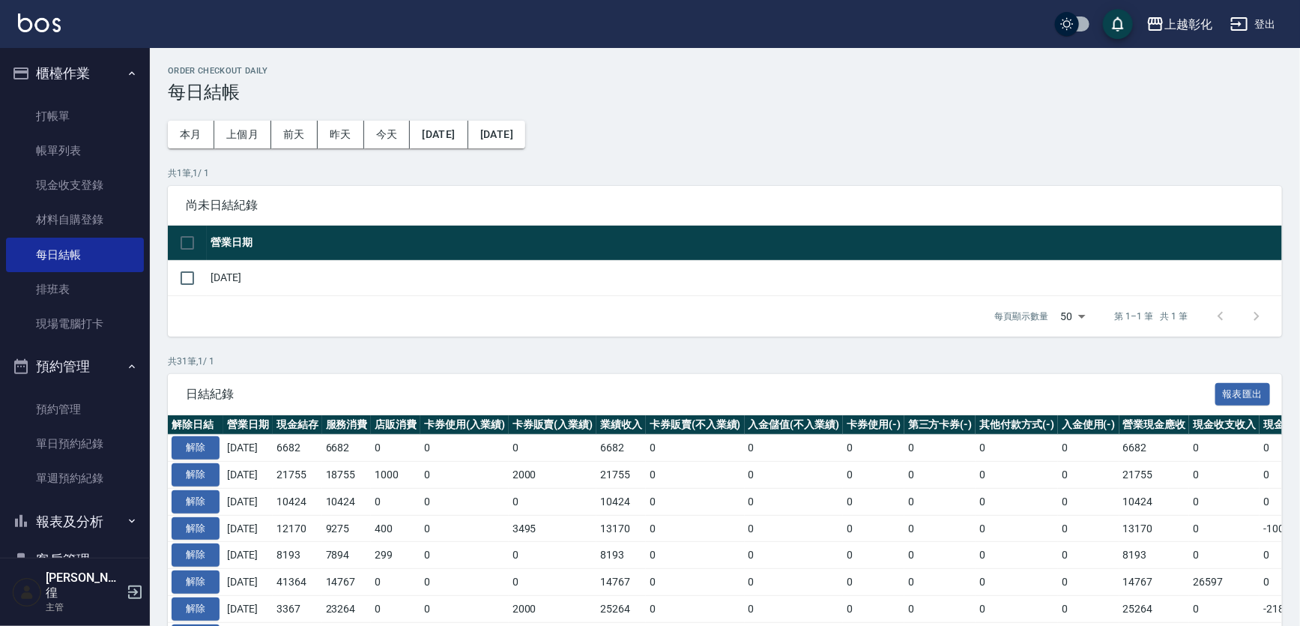
click at [217, 282] on td "[DATE]" at bounding box center [744, 277] width 1075 height 35
click at [191, 277] on input "checkbox" at bounding box center [187, 277] width 31 height 31
checkbox input "true"
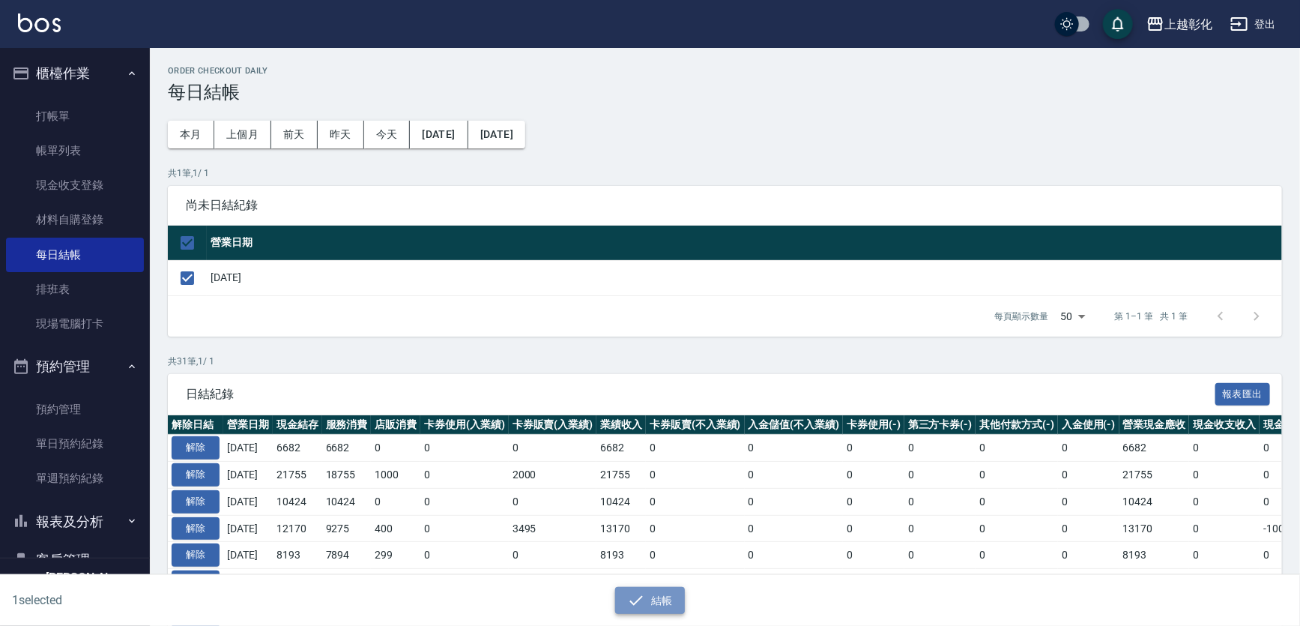
click at [652, 604] on button "結帳" at bounding box center [650, 601] width 70 height 28
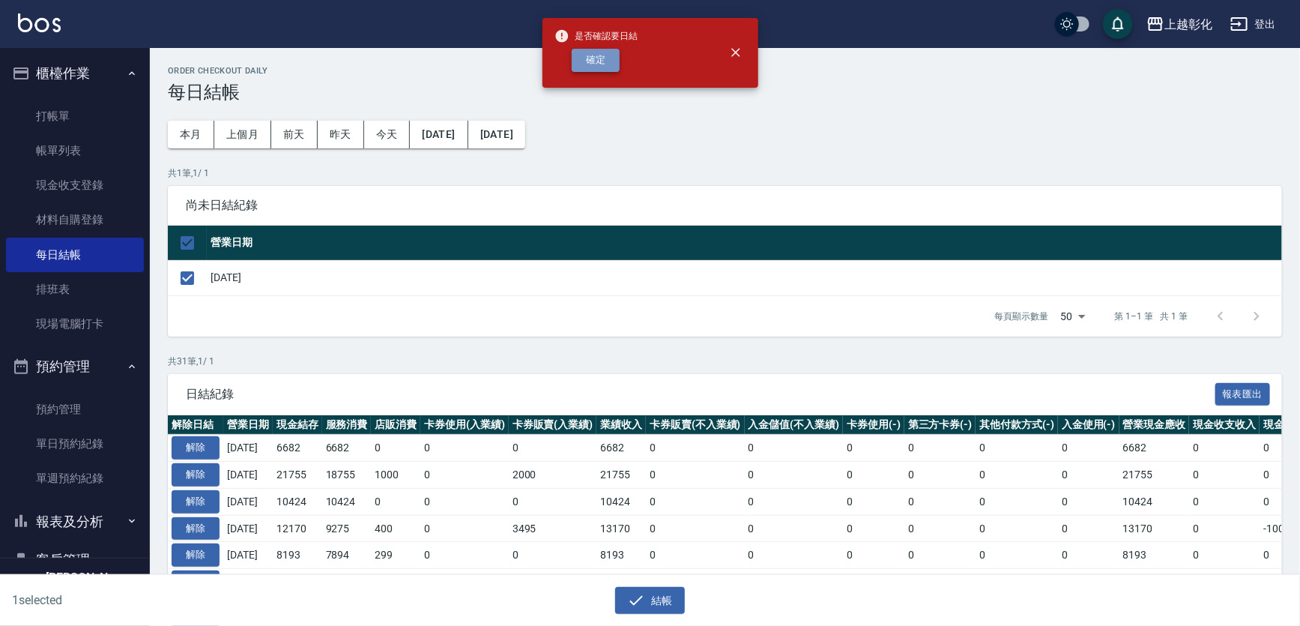
click at [596, 57] on button "確定" at bounding box center [596, 60] width 48 height 23
checkbox input "false"
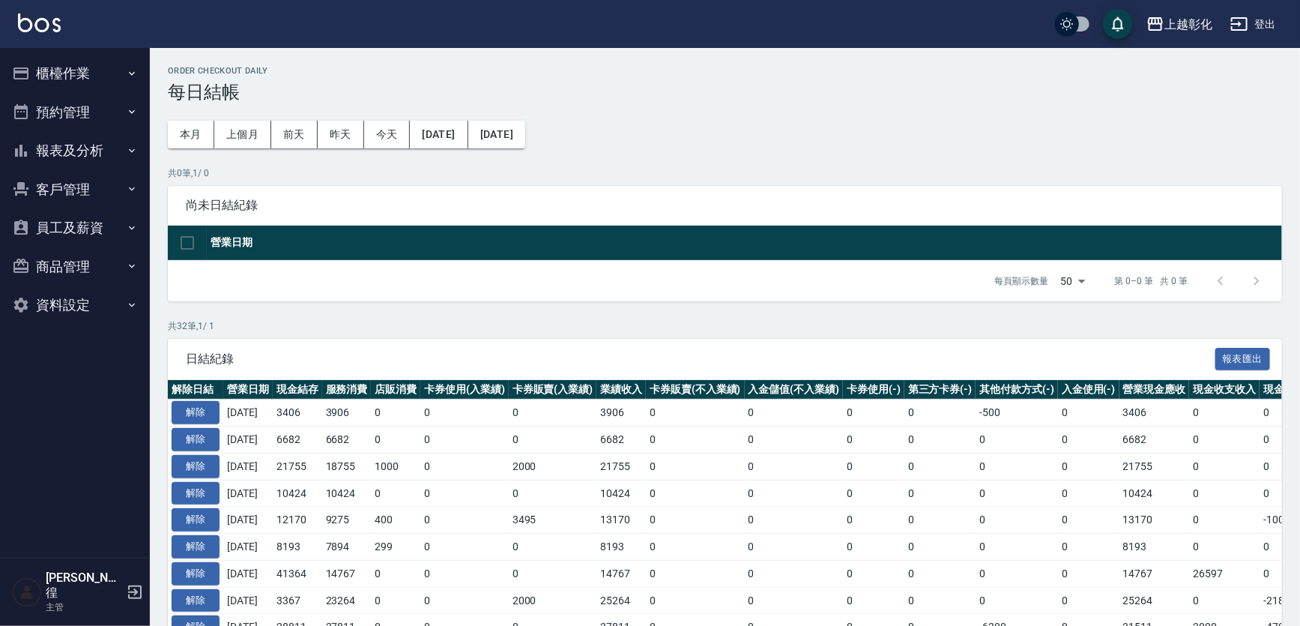
click at [121, 67] on button "櫃檯作業" at bounding box center [75, 73] width 138 height 39
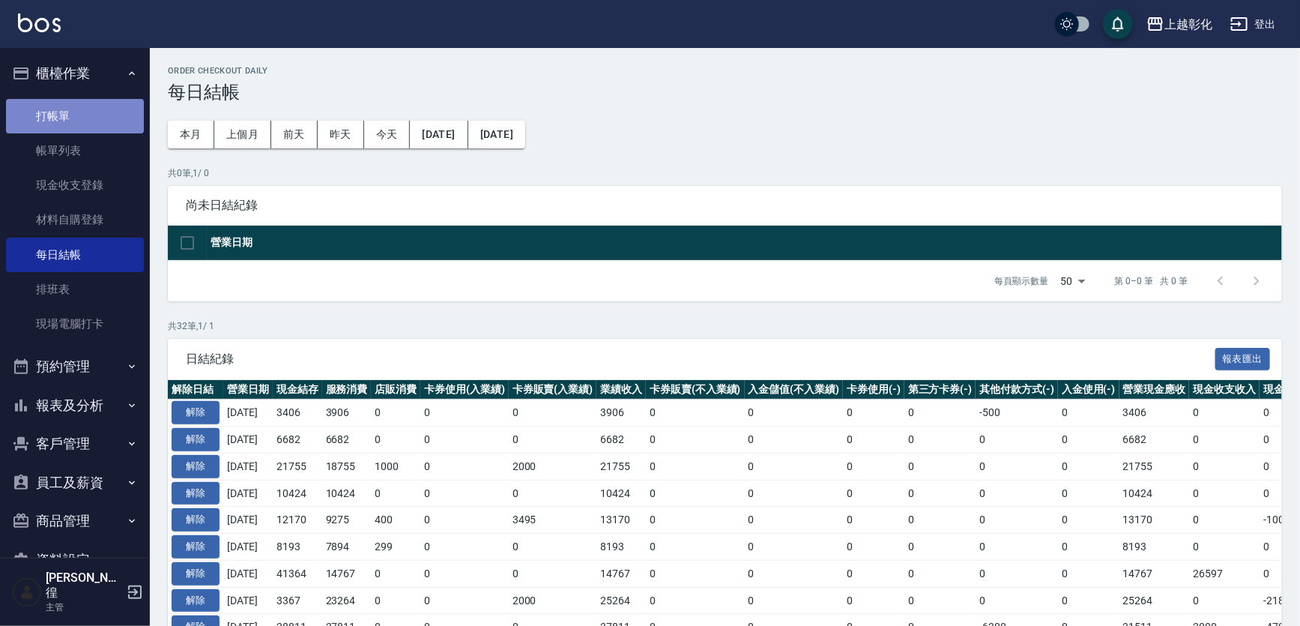
click at [108, 103] on link "打帳單" at bounding box center [75, 116] width 138 height 34
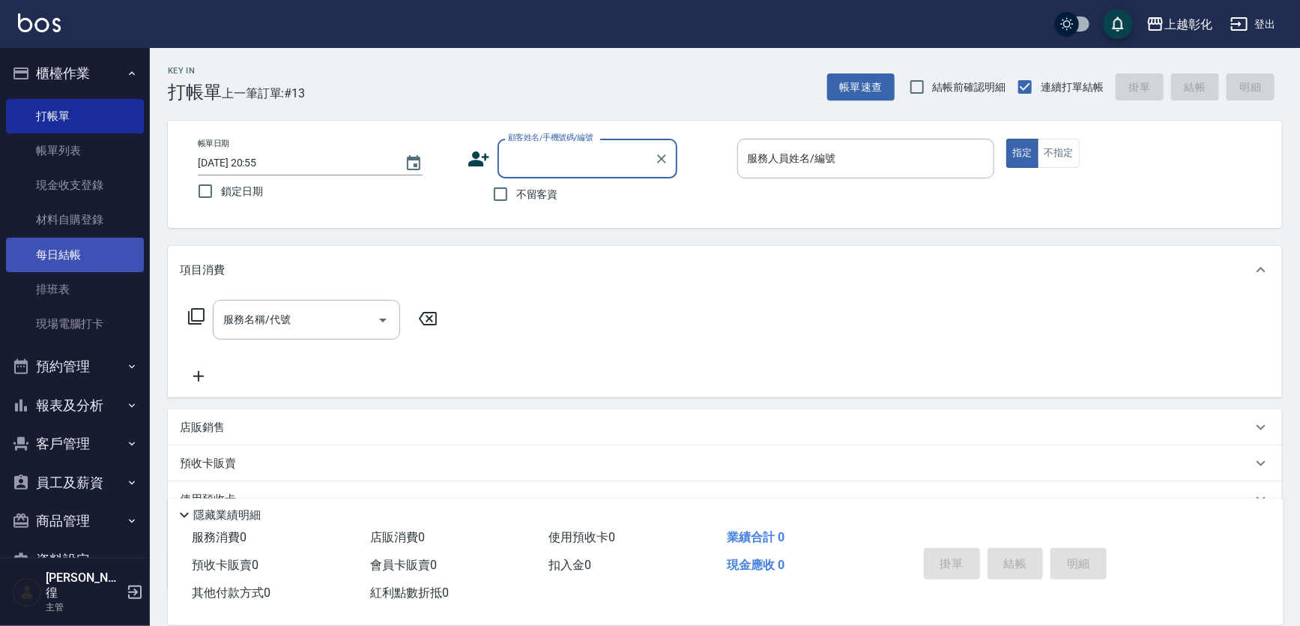
click at [94, 257] on link "每日結帳" at bounding box center [75, 254] width 138 height 34
